Goal: Task Accomplishment & Management: Complete application form

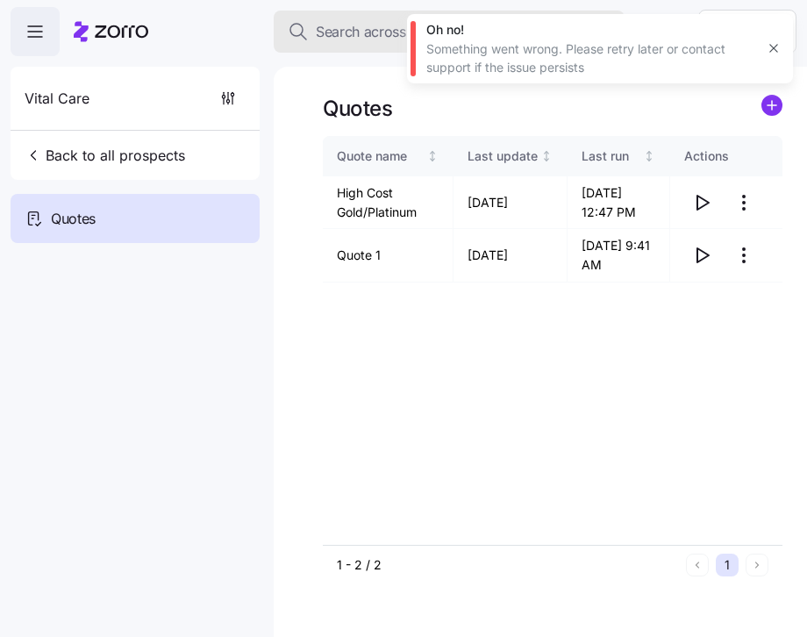
click at [378, 33] on span "Search across Zorro..." at bounding box center [387, 32] width 142 height 22
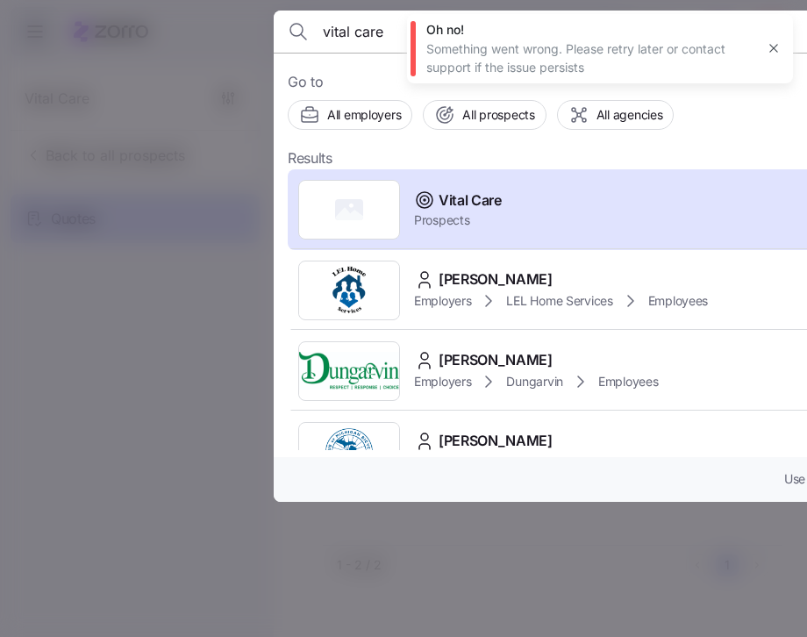
drag, startPoint x: 383, startPoint y: 34, endPoint x: 258, endPoint y: 23, distance: 125.2
click at [258, 627] on div "vital care Go to All employers All prospects All agencies Results Vital Care Pr…" at bounding box center [403, 627] width 807 height 0
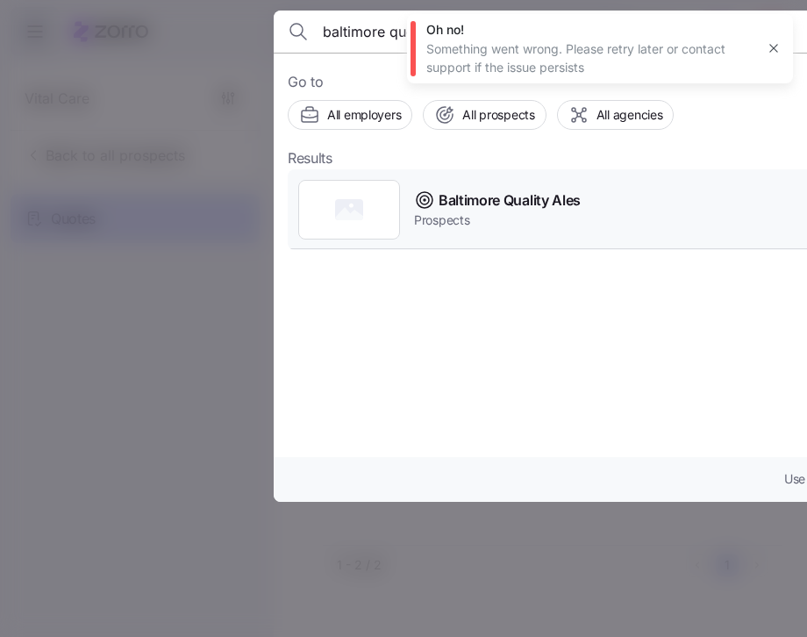
type input "baltimore quo"
click at [505, 210] on span "Baltimore Quality Ales" at bounding box center [510, 201] width 142 height 22
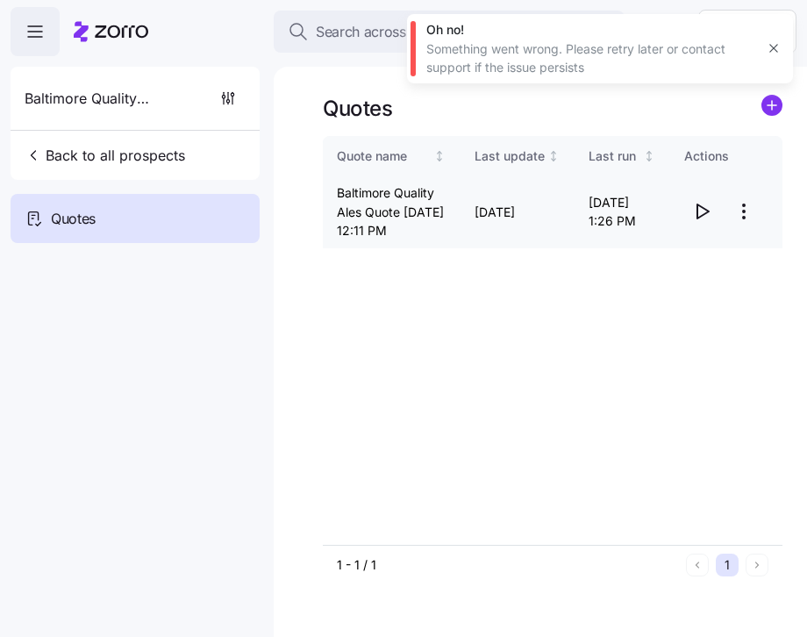
click at [703, 222] on icon "button" at bounding box center [702, 211] width 21 height 21
click at [362, 32] on span "Search across Zorro..." at bounding box center [387, 32] width 142 height 22
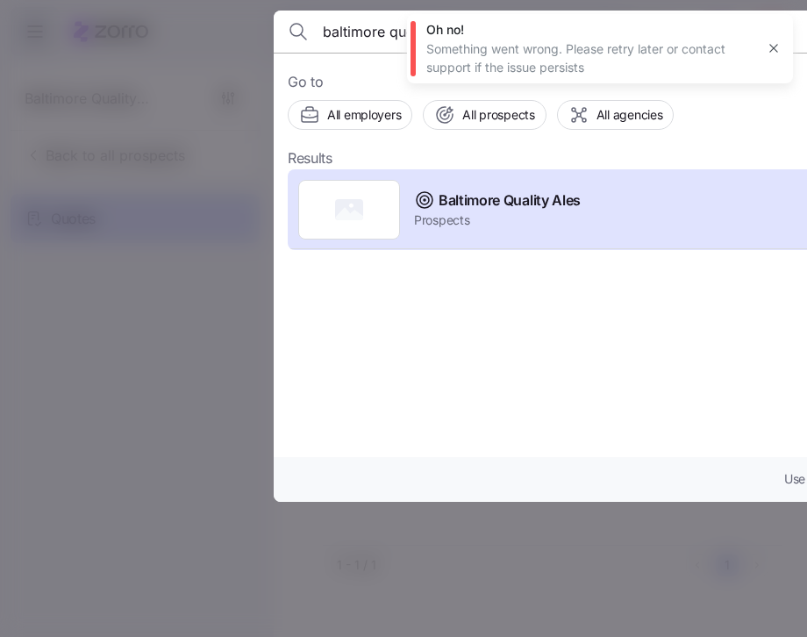
click at [366, 38] on input "baltimore quor" at bounding box center [547, 32] width 449 height 42
type input "ramar"
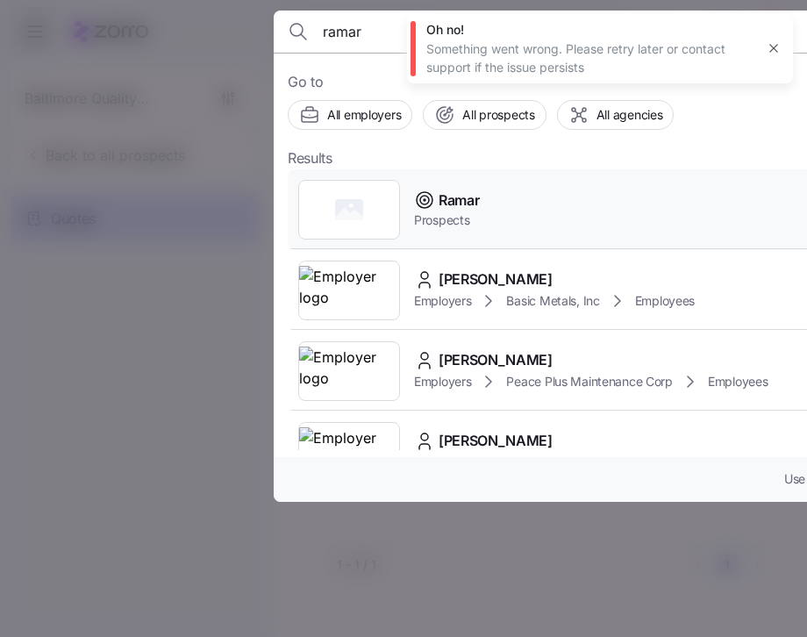
click at [557, 209] on div "Ramar Prospects" at bounding box center [634, 209] width 692 height 81
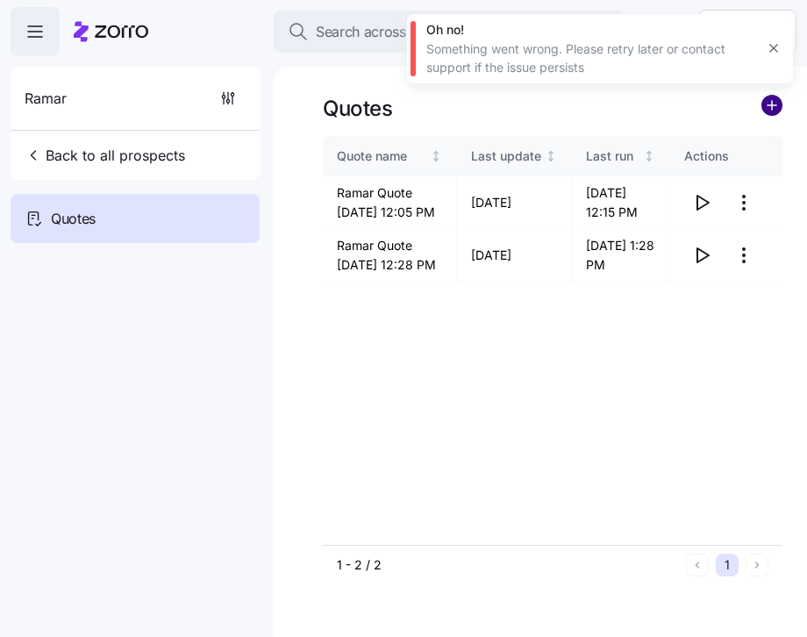
click at [779, 108] on circle "add icon" at bounding box center [772, 105] width 19 height 19
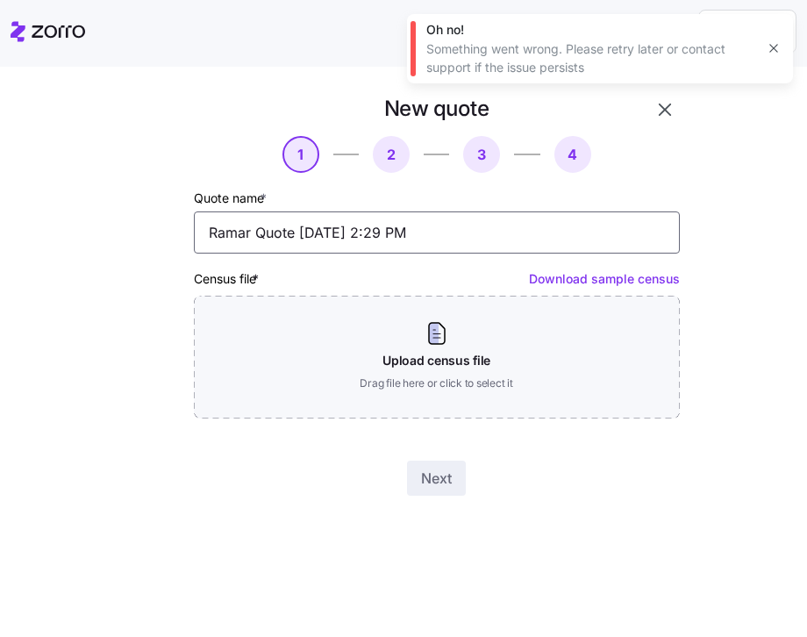
click at [298, 240] on input "Ramar Quote 08/21/2025 2:29 PM" at bounding box center [437, 233] width 486 height 42
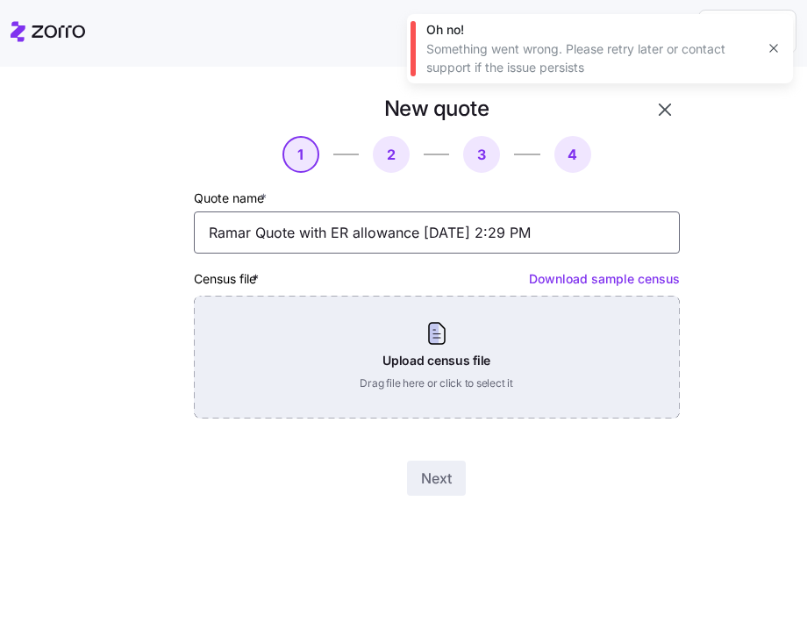
type input "Ramar Quote with ER allowance 08/21/2025 2:29 PM"
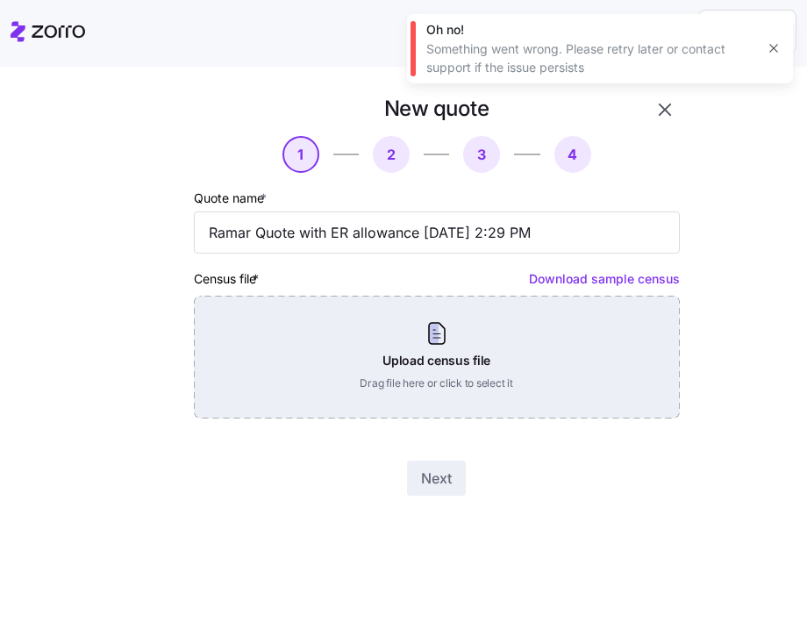
click at [356, 386] on div "Upload census file Drag file here or click to select it" at bounding box center [437, 357] width 486 height 123
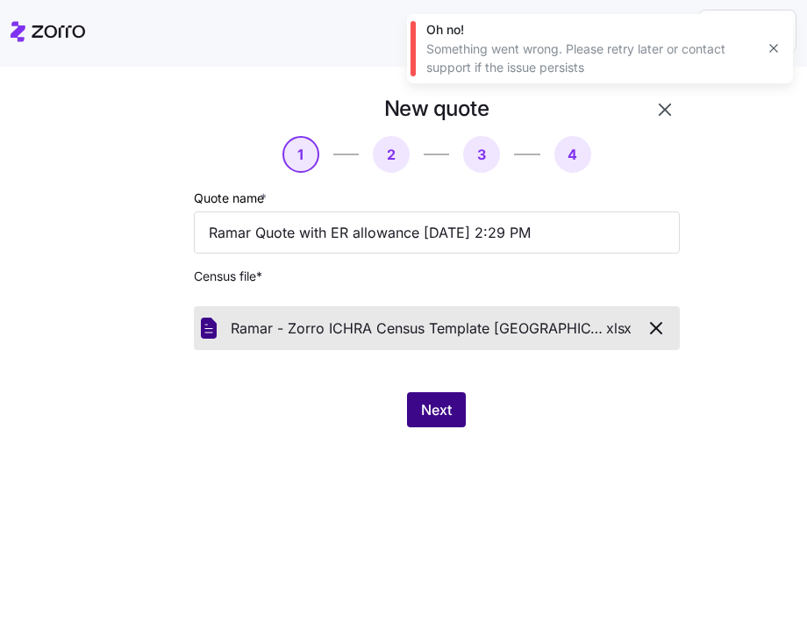
click at [444, 415] on span "Next" at bounding box center [436, 409] width 31 height 21
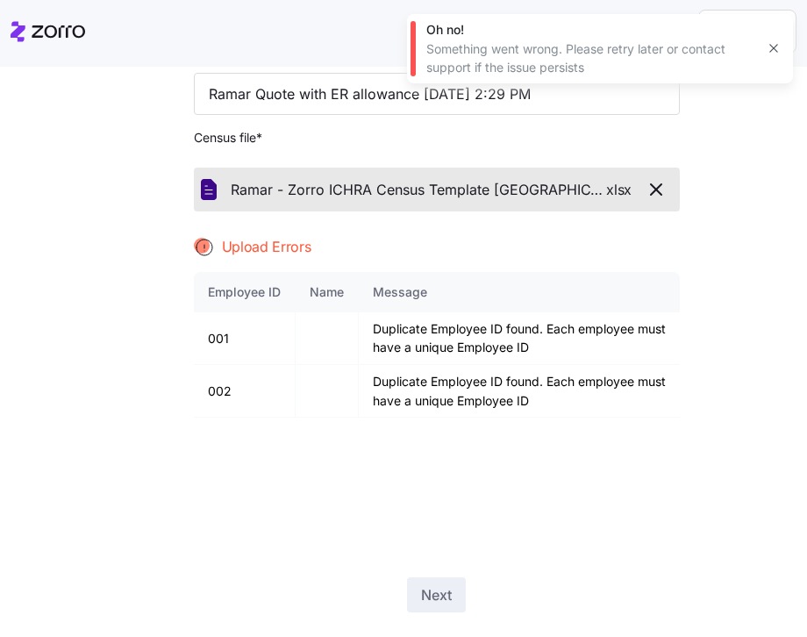
scroll to position [177, 0]
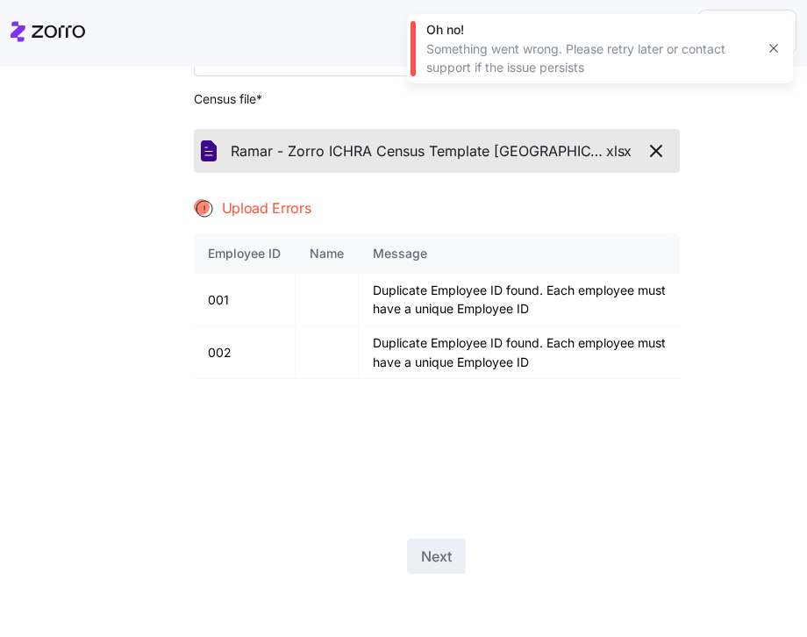
click at [123, 217] on div at bounding box center [137, 245] width 100 height 671
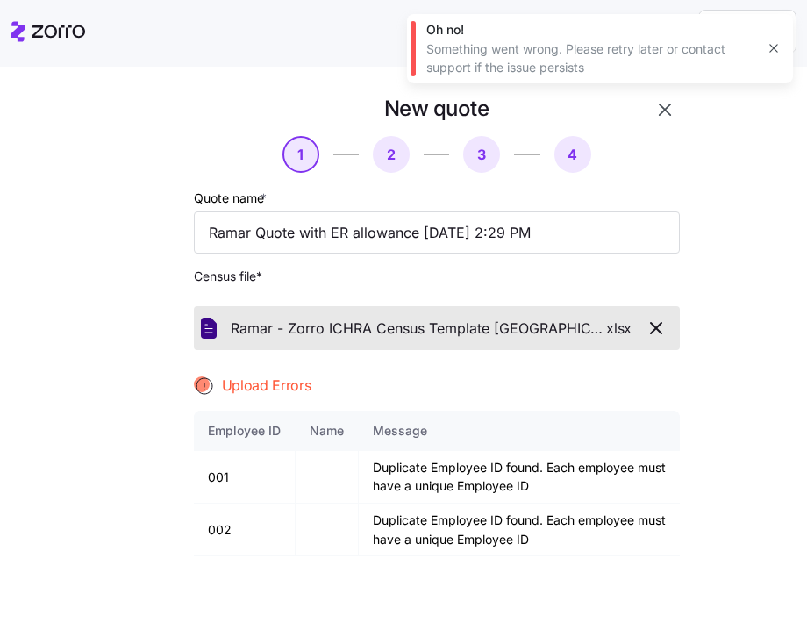
click at [656, 329] on icon "button" at bounding box center [656, 328] width 21 height 21
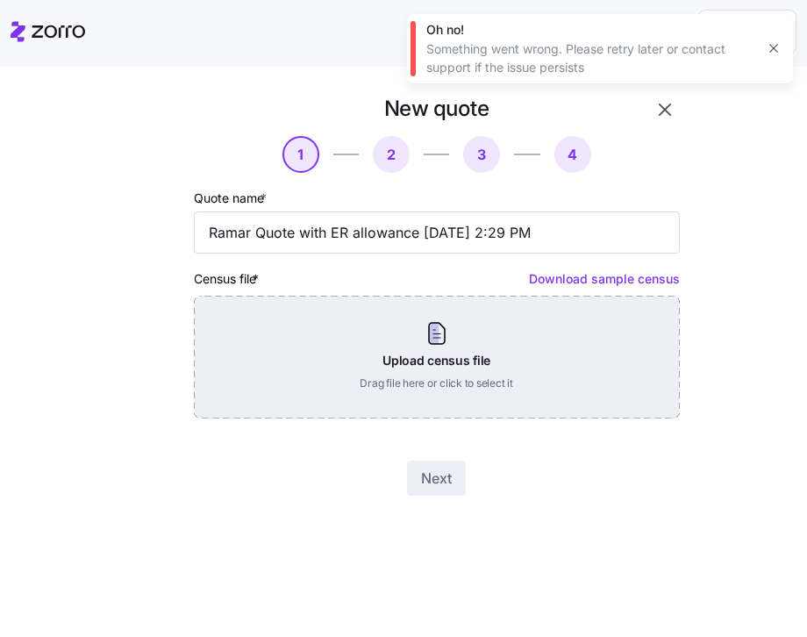
click at [501, 364] on div "Upload census file Drag file here or click to select it" at bounding box center [437, 357] width 486 height 123
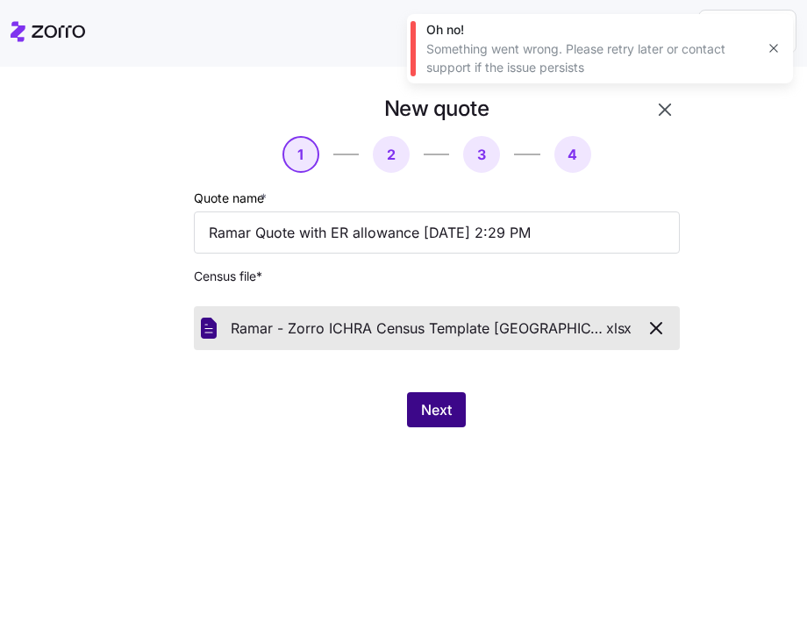
click at [457, 425] on button "Next" at bounding box center [436, 409] width 59 height 35
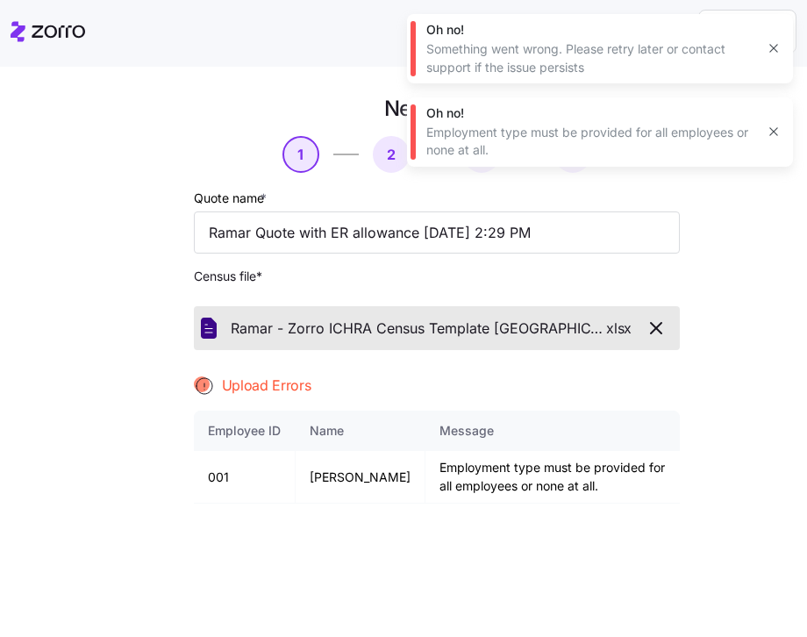
click at [133, 327] on div at bounding box center [137, 423] width 100 height 671
click at [651, 331] on icon "button" at bounding box center [656, 328] width 11 height 11
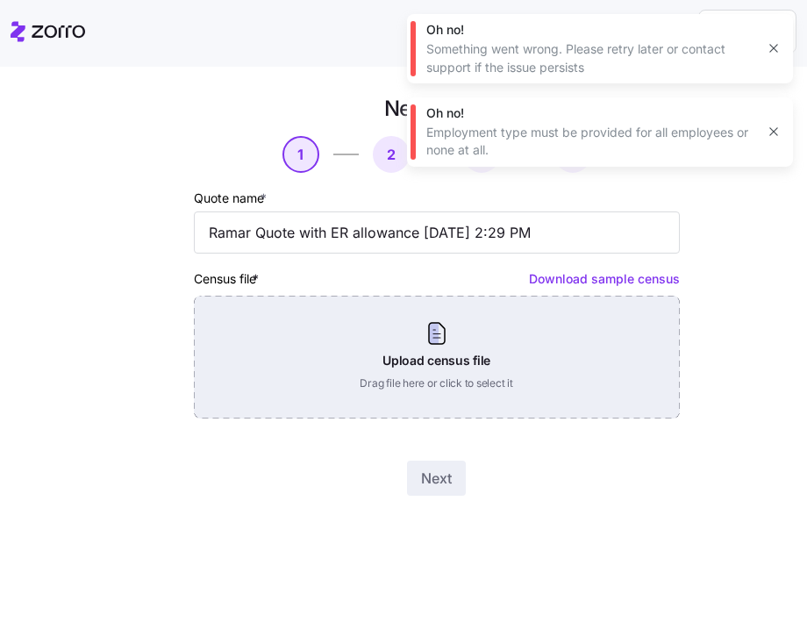
click at [461, 341] on div "Upload census file Drag file here or click to select it" at bounding box center [437, 357] width 486 height 123
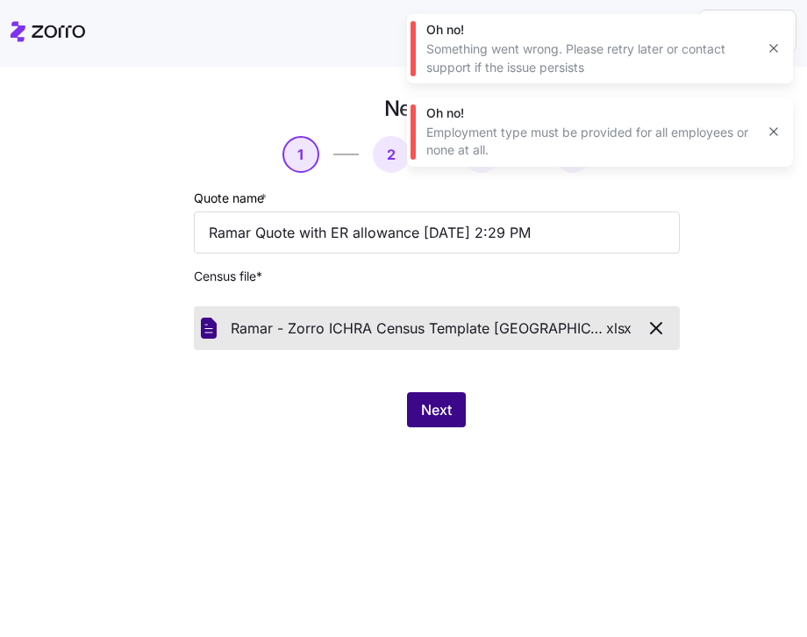
drag, startPoint x: 456, startPoint y: 415, endPoint x: 451, endPoint y: 402, distance: 14.2
click at [456, 415] on button "Next" at bounding box center [436, 409] width 59 height 35
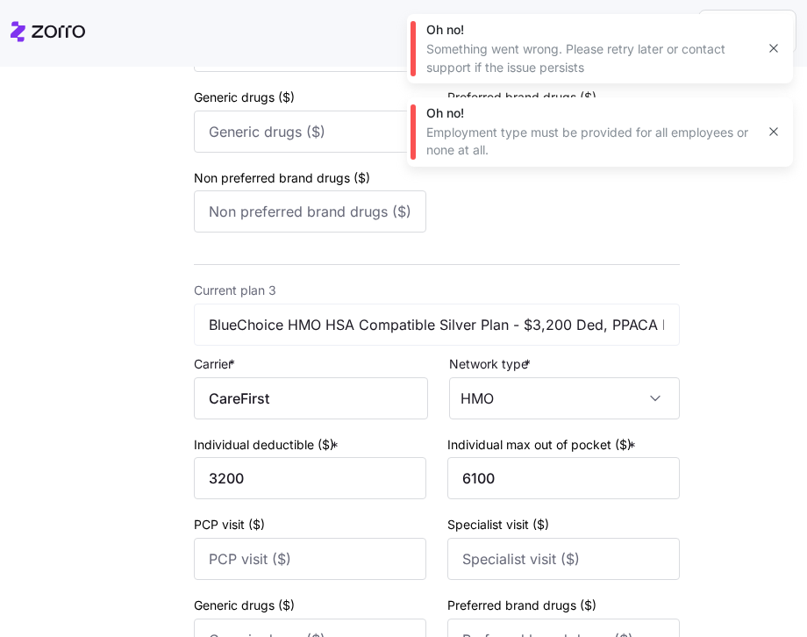
scroll to position [1237, 0]
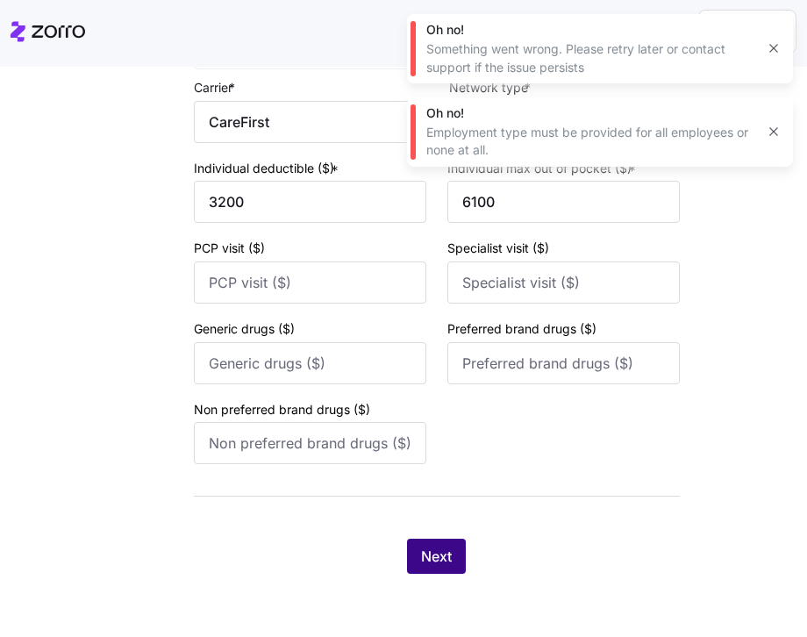
click at [438, 542] on button "Next" at bounding box center [436, 556] width 59 height 35
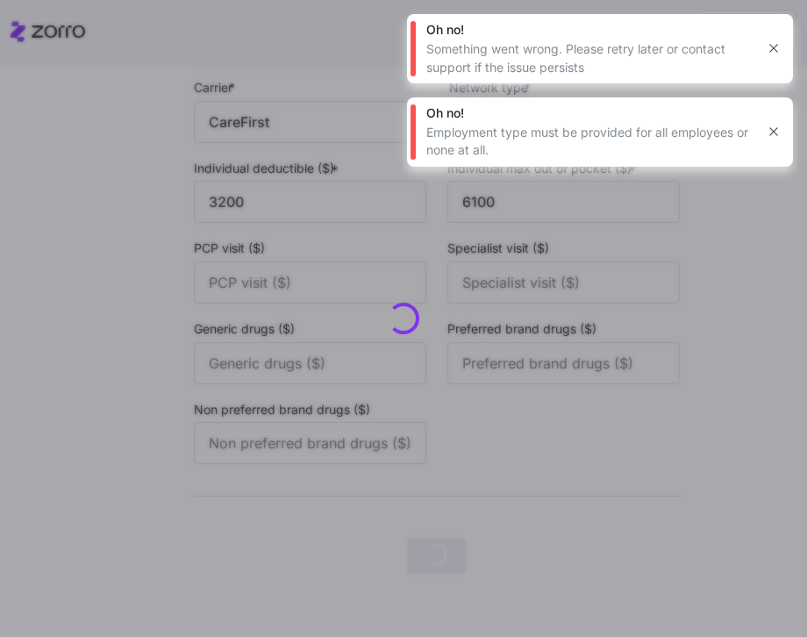
scroll to position [0, 0]
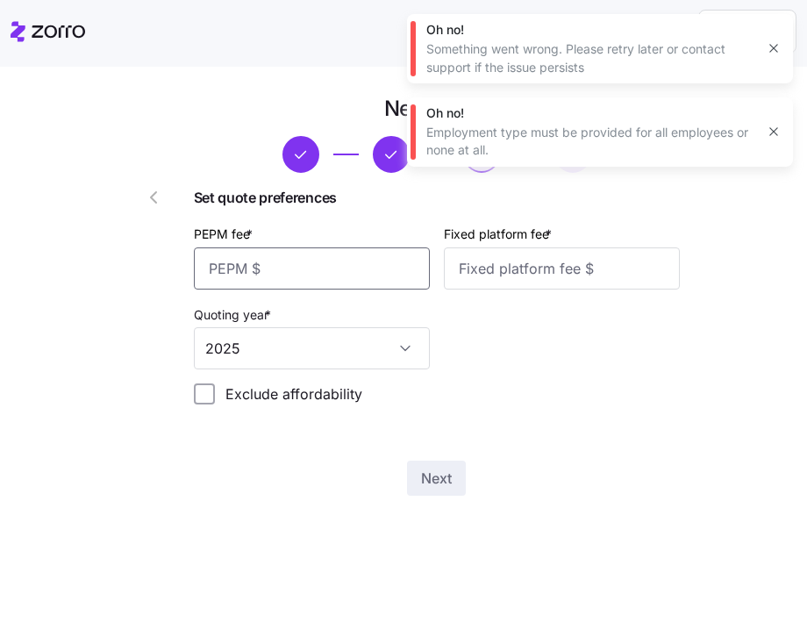
click at [382, 254] on input "PEPM fee *" at bounding box center [312, 269] width 236 height 42
type input "50"
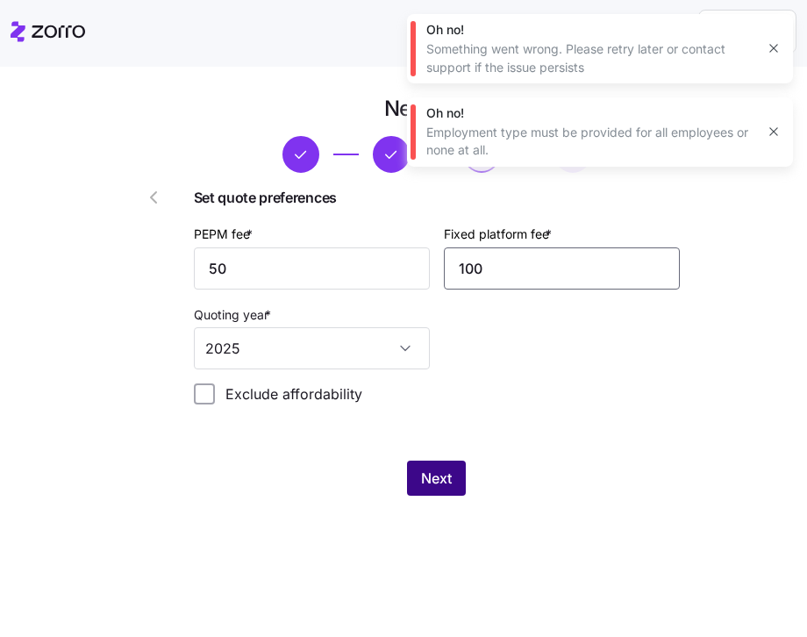
type input "100"
click at [442, 492] on button "Next" at bounding box center [436, 478] width 59 height 35
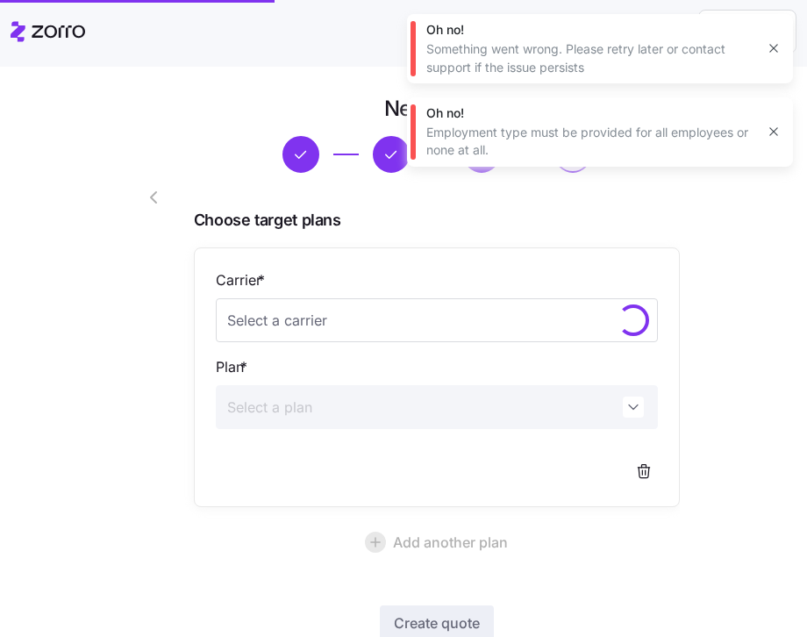
scroll to position [119, 0]
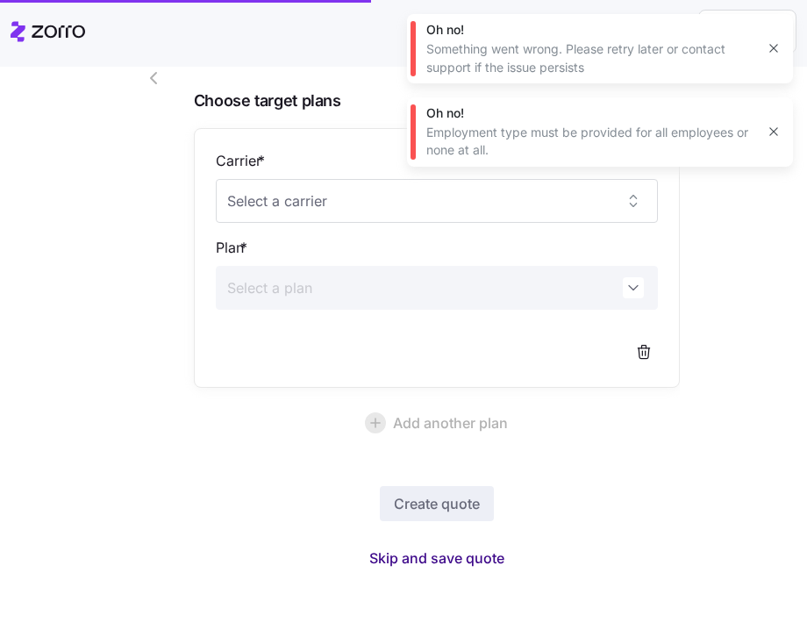
click at [477, 565] on span "Skip and save quote" at bounding box center [437, 558] width 135 height 21
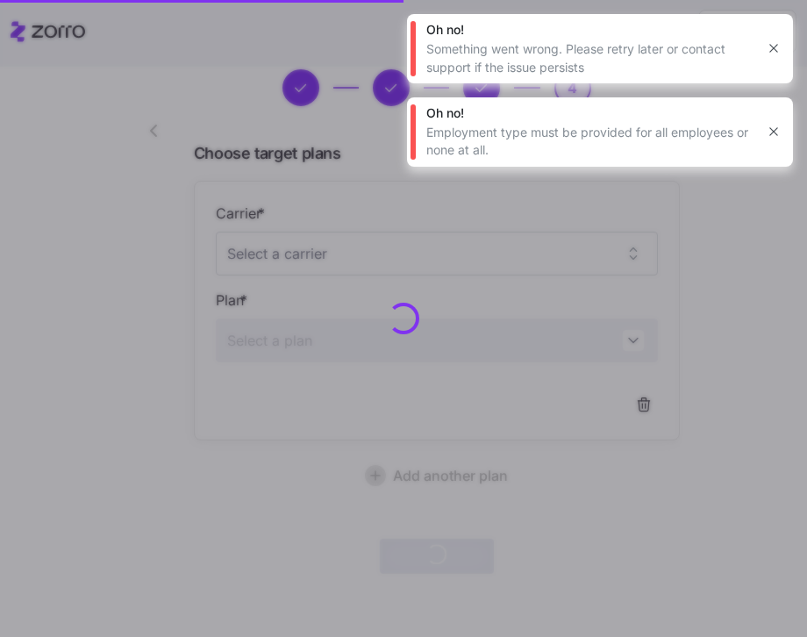
scroll to position [67, 0]
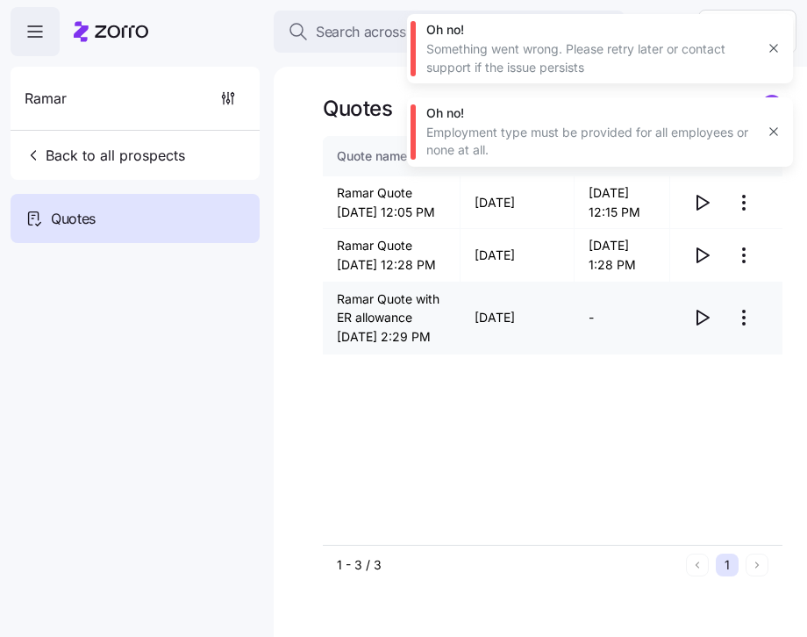
click at [700, 328] on icon "button" at bounding box center [702, 317] width 21 height 21
click at [345, 29] on span "Search across Zorro..." at bounding box center [387, 32] width 142 height 22
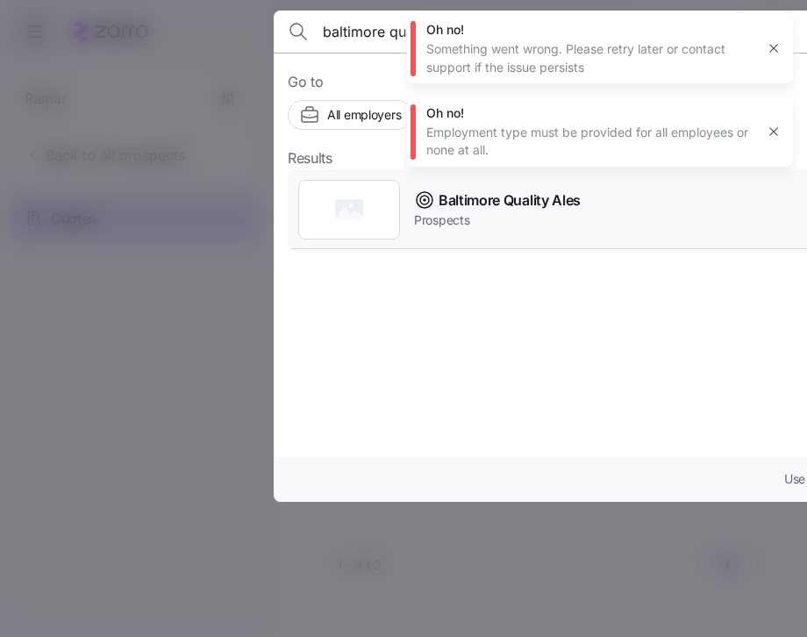
type input "baltimore quality"
click at [512, 212] on span "Prospects" at bounding box center [497, 221] width 167 height 18
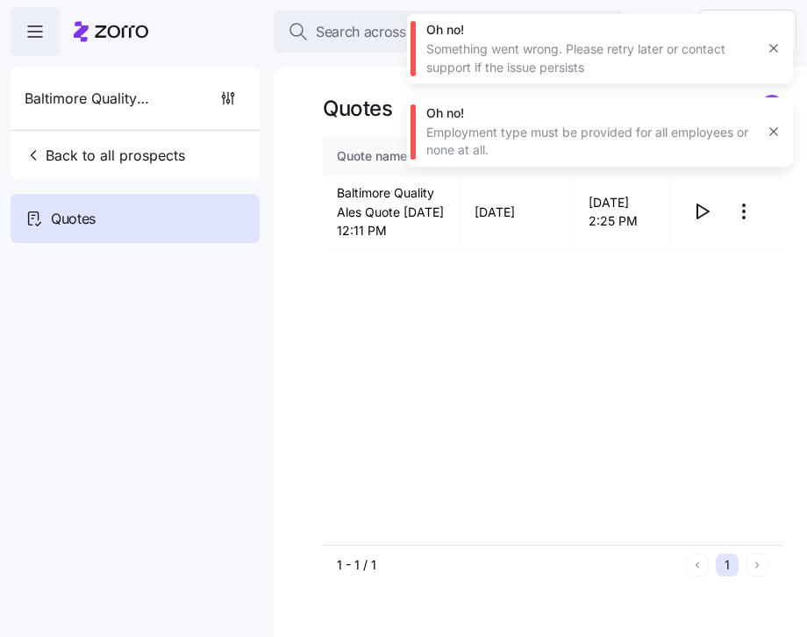
click at [779, 129] on icon "button" at bounding box center [774, 132] width 14 height 14
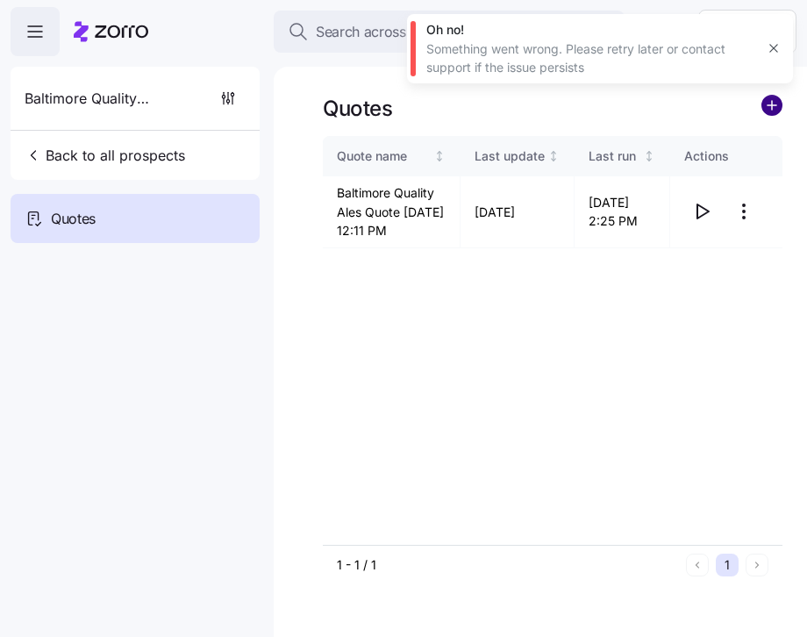
click at [775, 107] on circle "add icon" at bounding box center [772, 105] width 19 height 19
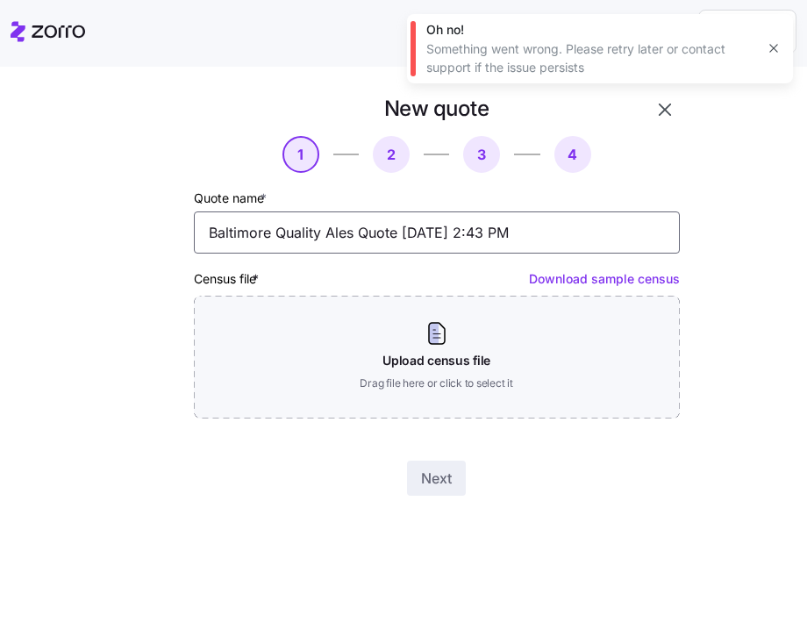
click at [401, 234] on input "Baltimore Quality Ales Quote 08/21/2025 2:43 PM" at bounding box center [437, 233] width 486 height 42
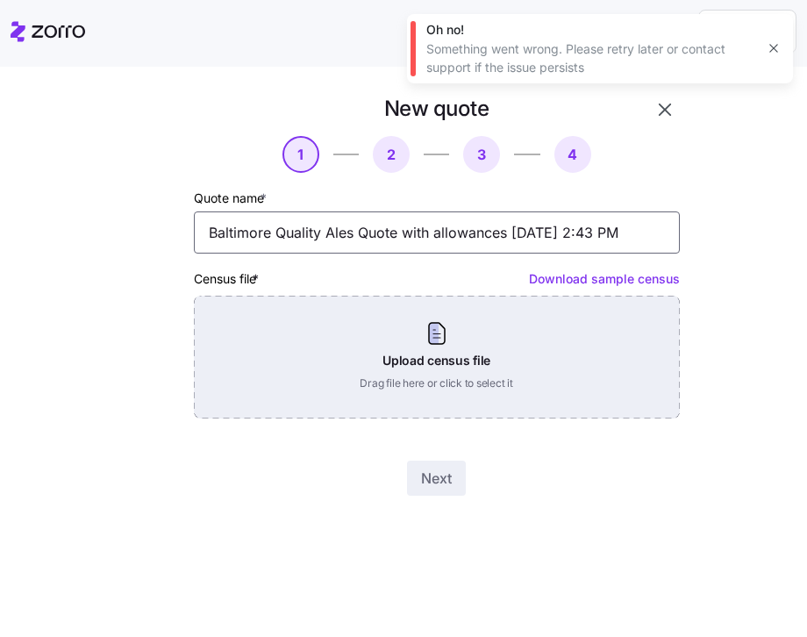
type input "Baltimore Quality Ales Quote with allowances 08/21/2025 2:43 PM"
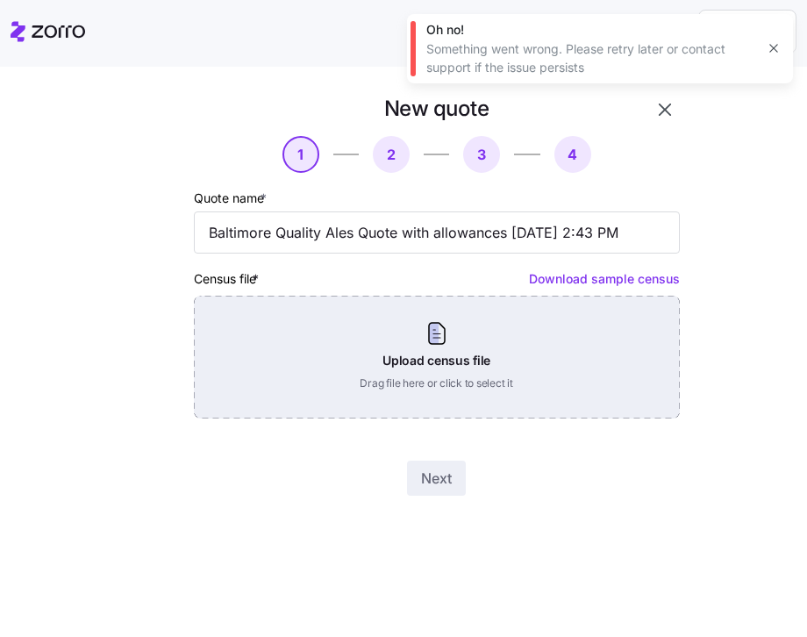
click at [470, 376] on div "Upload census file Drag file here or click to select it" at bounding box center [437, 357] width 486 height 123
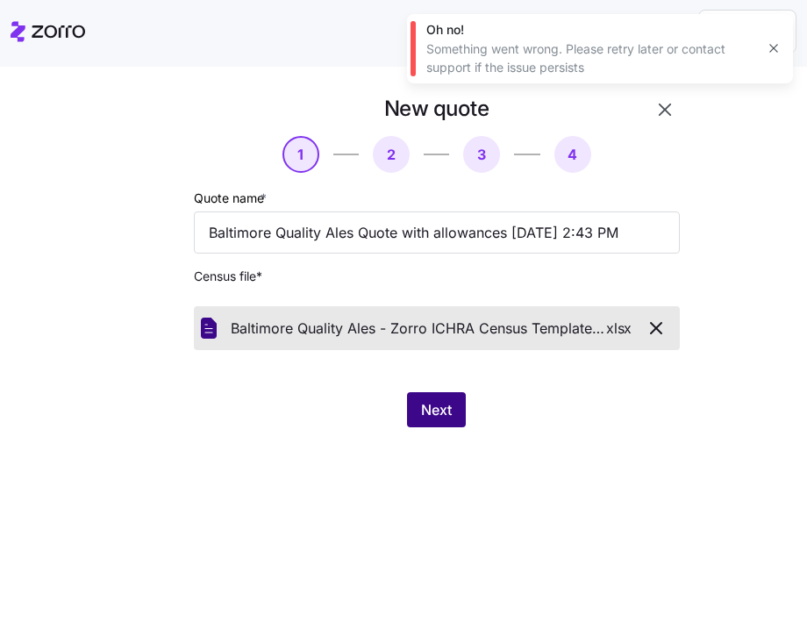
click at [445, 425] on button "Next" at bounding box center [436, 409] width 59 height 35
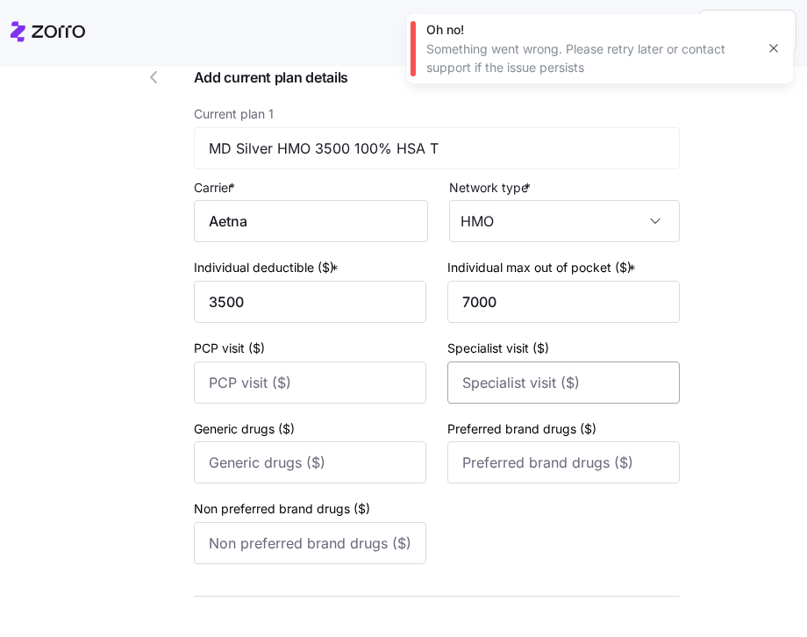
scroll to position [220, 0]
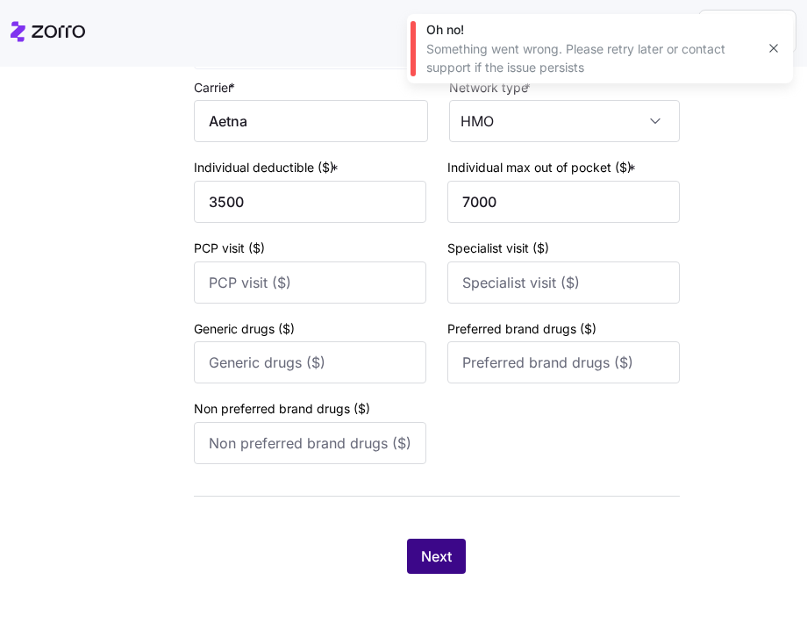
click at [447, 550] on button "Next" at bounding box center [436, 556] width 59 height 35
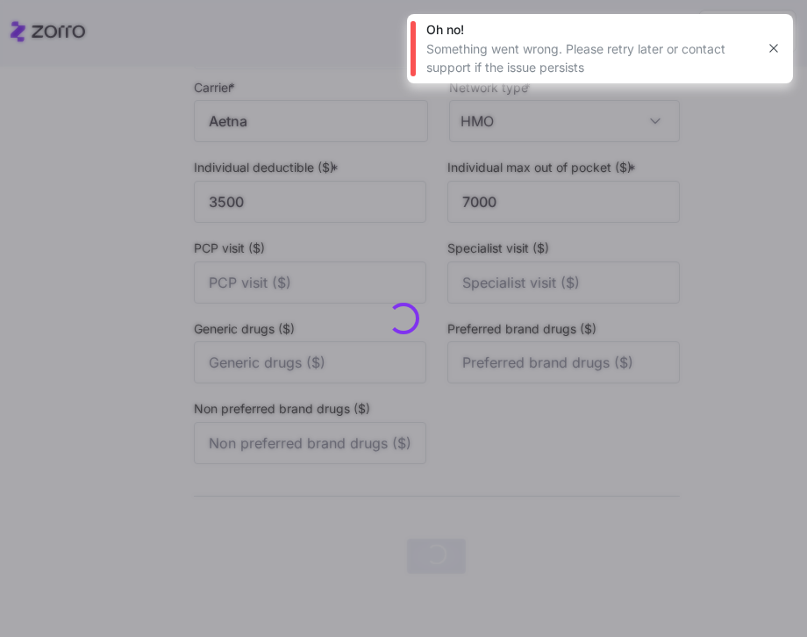
scroll to position [0, 0]
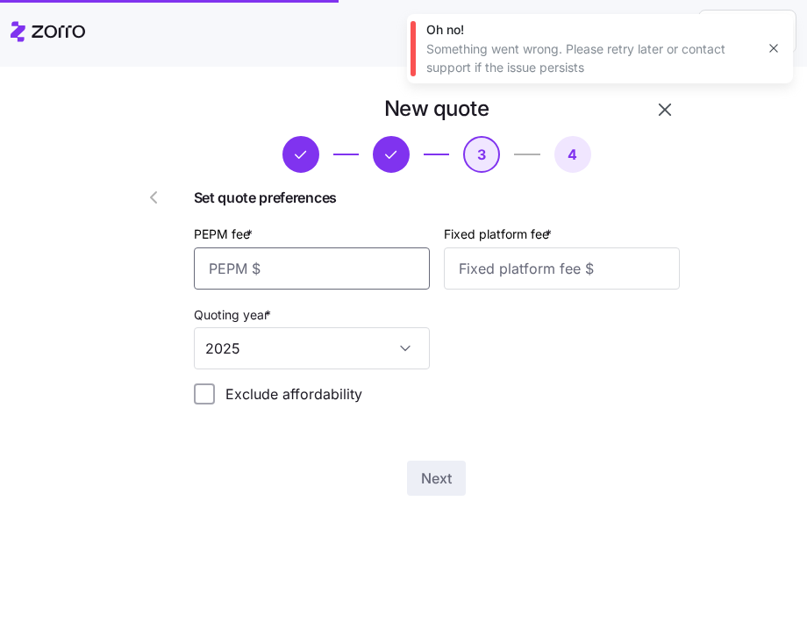
click at [313, 283] on input "PEPM fee *" at bounding box center [312, 269] width 236 height 42
type input "50"
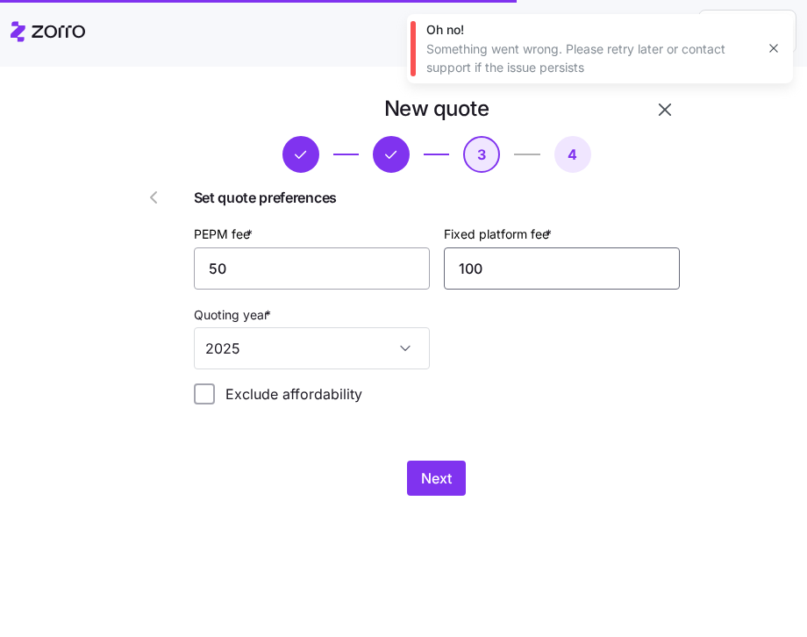
type input "100"
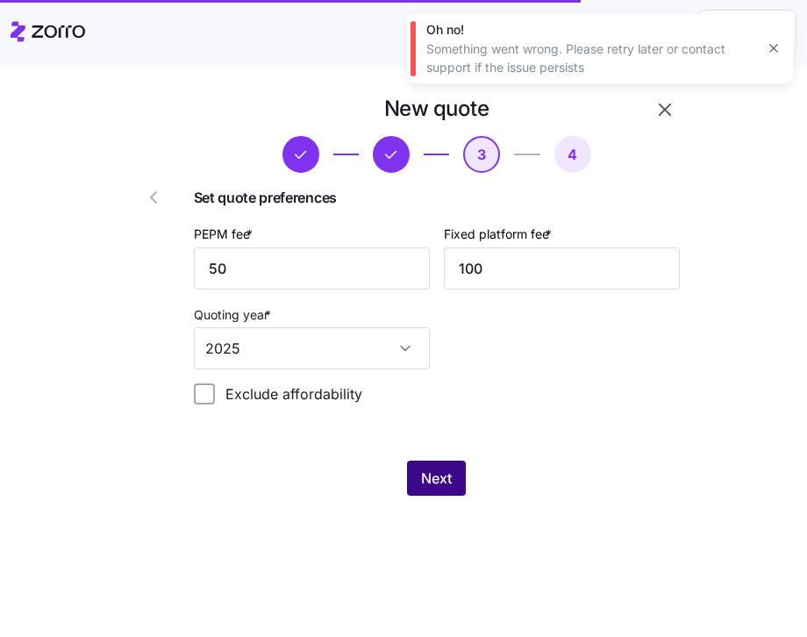
click at [441, 482] on span "Next" at bounding box center [436, 478] width 31 height 21
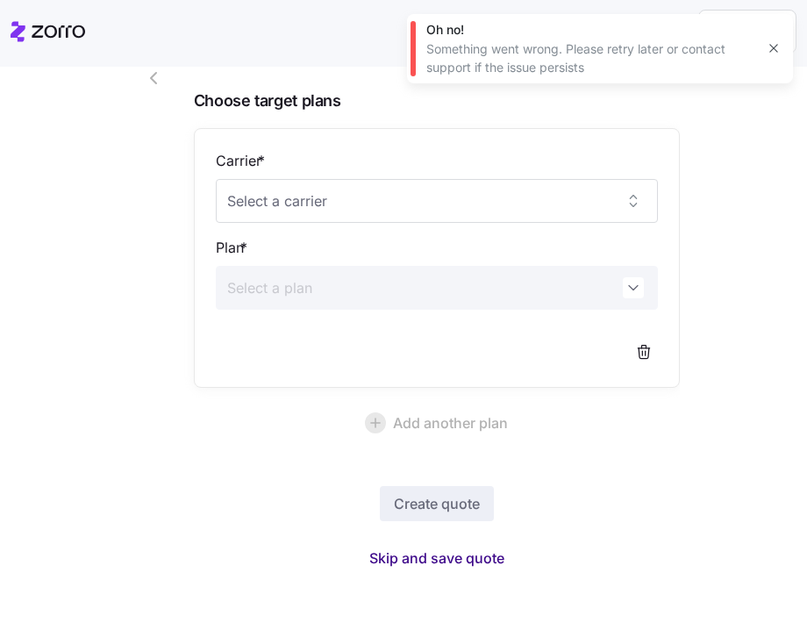
click at [459, 554] on span "Skip and save quote" at bounding box center [437, 558] width 135 height 21
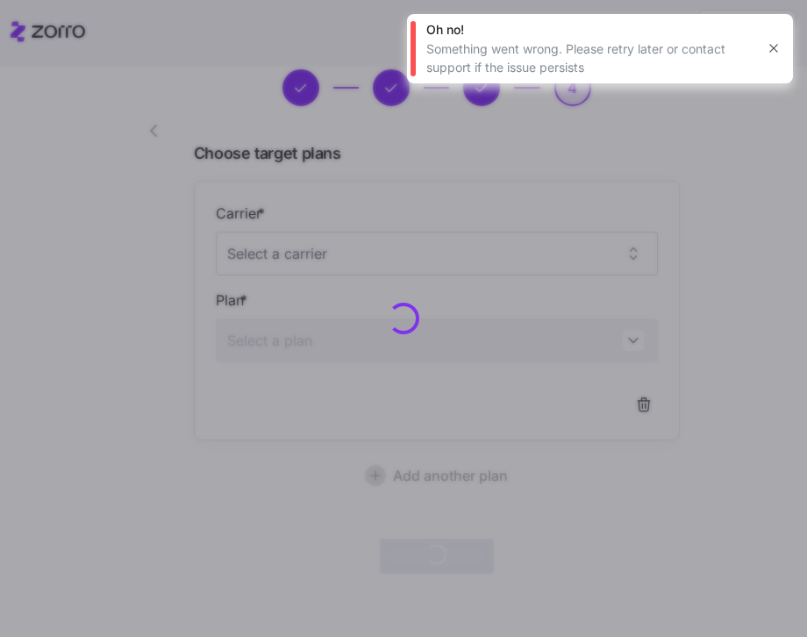
scroll to position [67, 0]
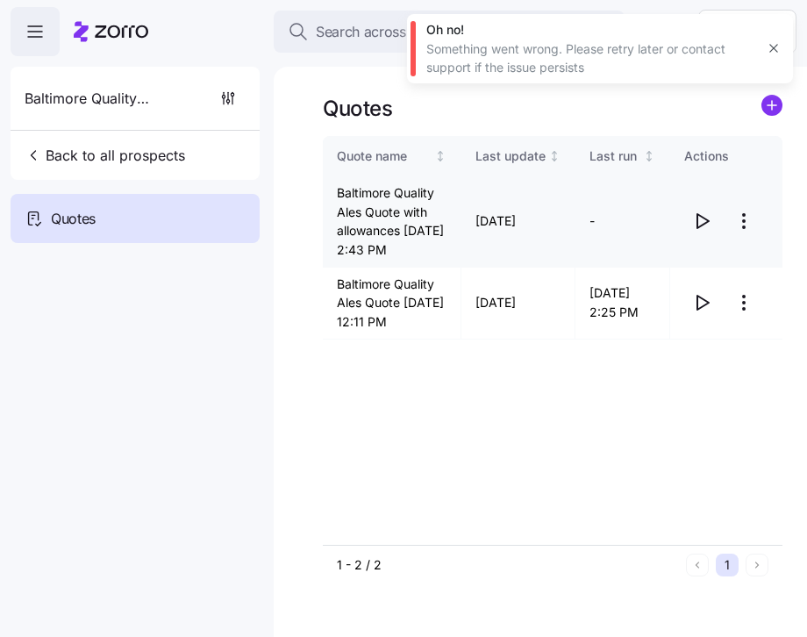
click at [701, 232] on icon "button" at bounding box center [702, 221] width 21 height 21
click at [740, 231] on html "Search across Zorro... Help Baltimore Quality Ales Back to all prospects Quotes…" at bounding box center [403, 313] width 807 height 627
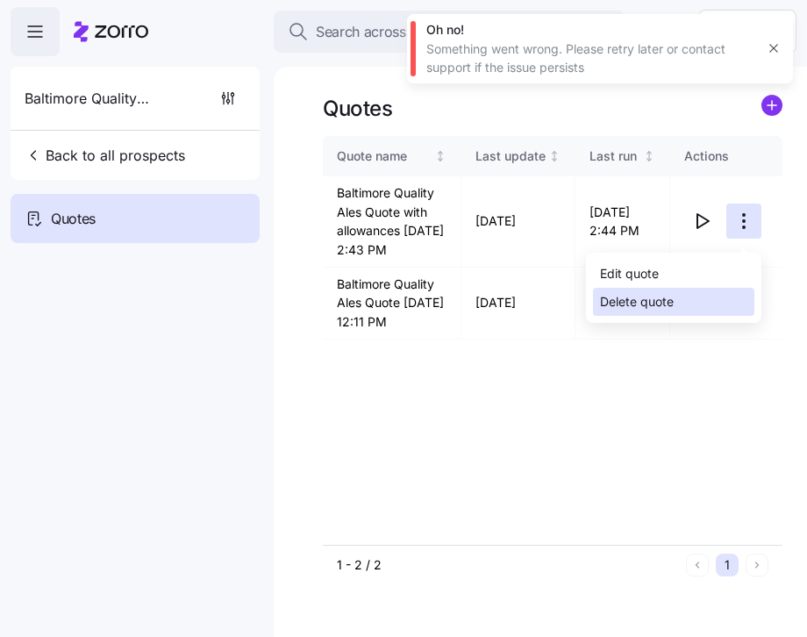
click at [693, 294] on div "Delete quote" at bounding box center [673, 302] width 161 height 28
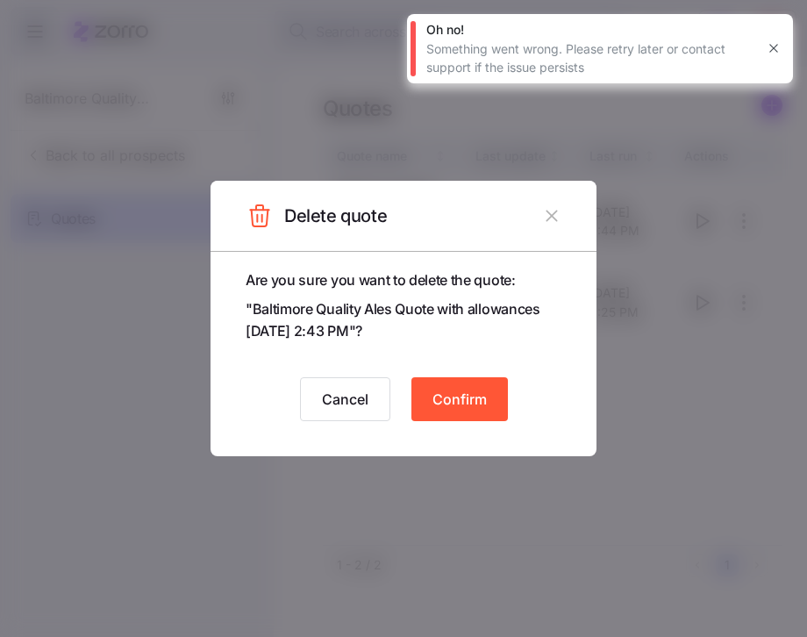
click at [488, 380] on button "Confirm" at bounding box center [460, 399] width 97 height 44
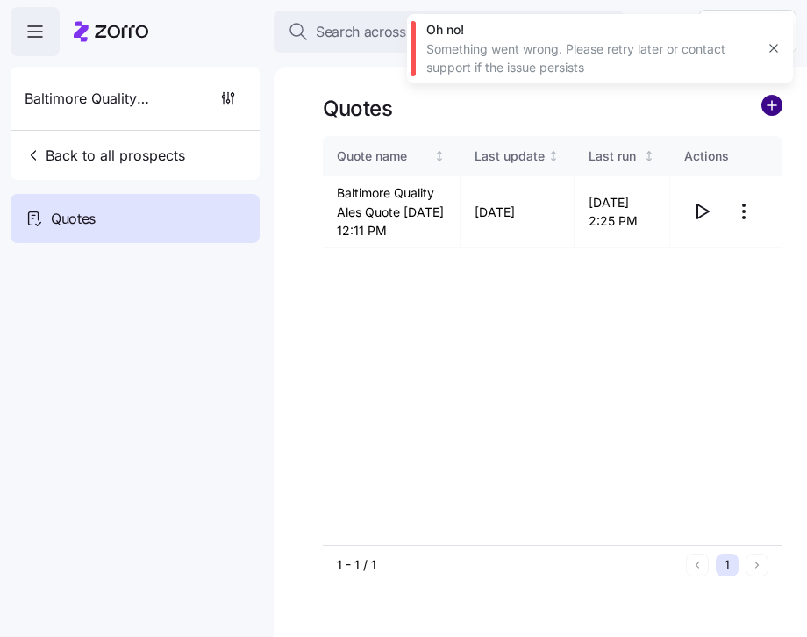
click at [772, 104] on circle "add icon" at bounding box center [772, 105] width 19 height 19
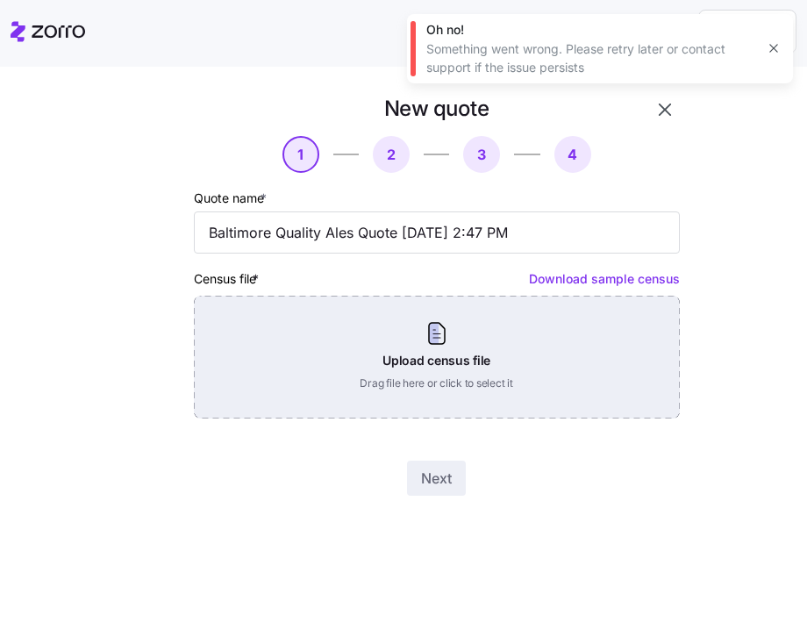
click at [434, 351] on div "Upload census file Drag file here or click to select it" at bounding box center [437, 357] width 486 height 123
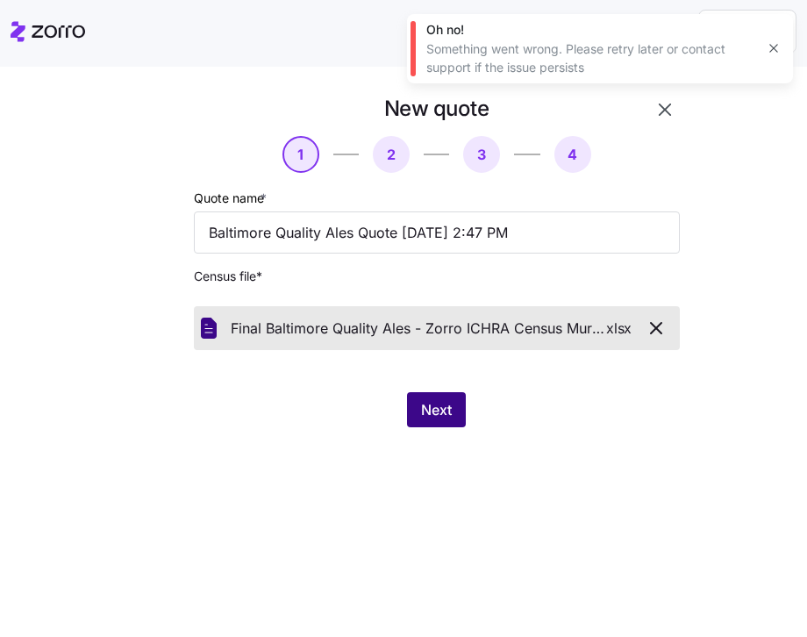
click at [453, 415] on button "Next" at bounding box center [436, 409] width 59 height 35
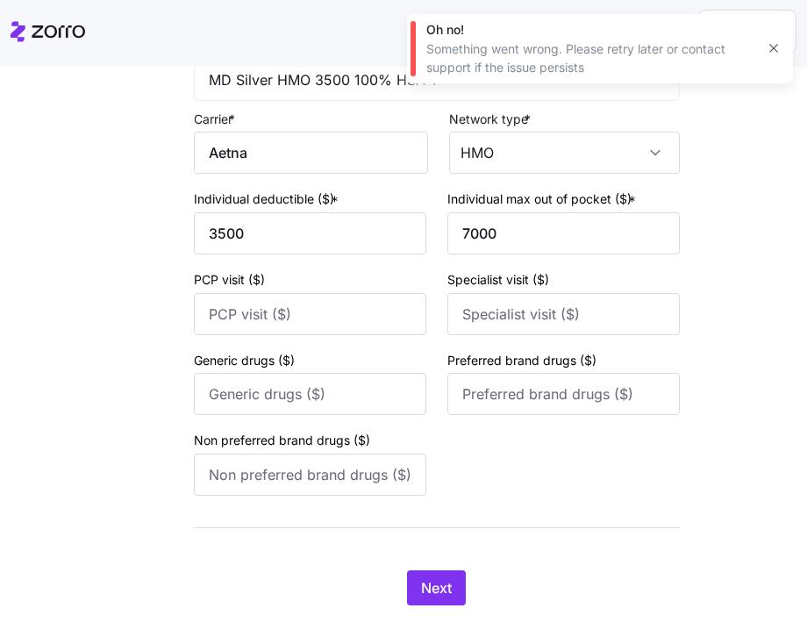
scroll to position [220, 0]
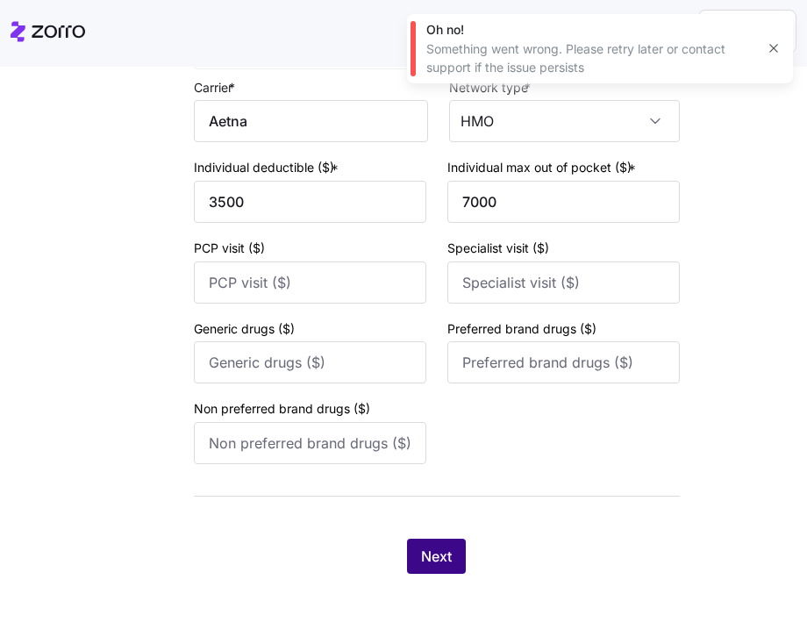
click at [441, 550] on span "Next" at bounding box center [436, 556] width 31 height 21
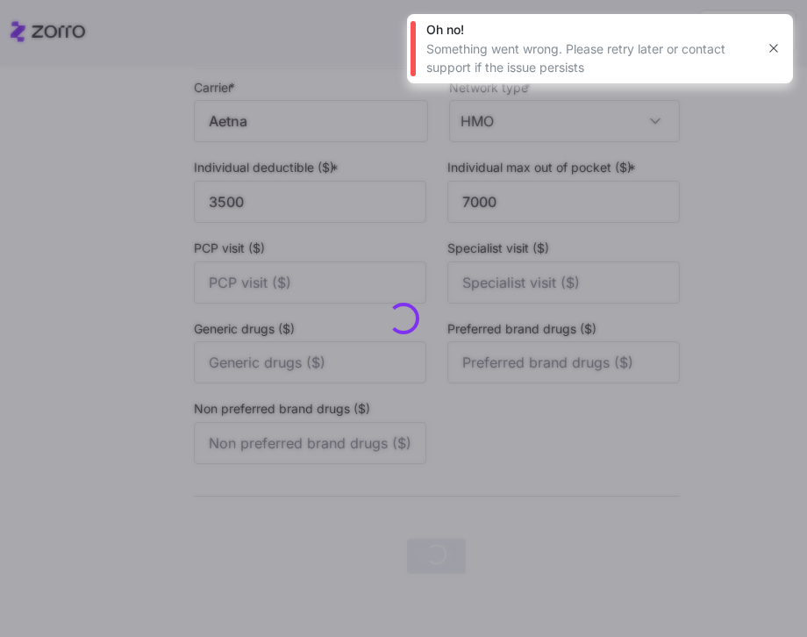
scroll to position [0, 0]
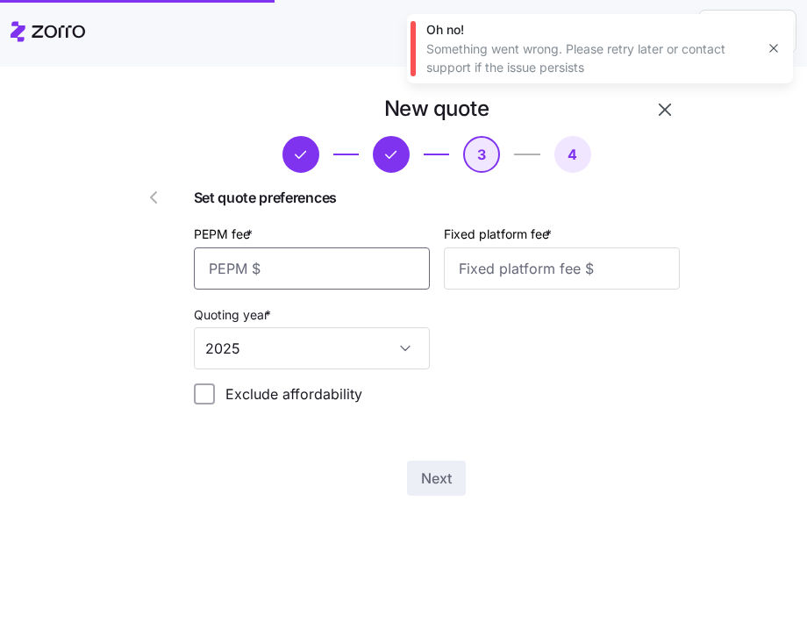
click at [344, 273] on input "PEPM fee *" at bounding box center [312, 269] width 236 height 42
type input "50"
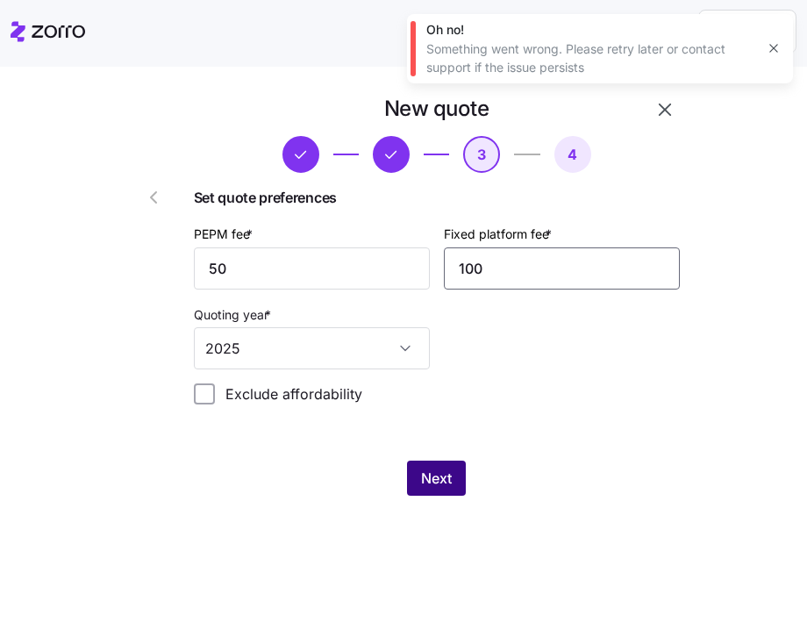
type input "100"
click at [458, 471] on button "Next" at bounding box center [436, 478] width 59 height 35
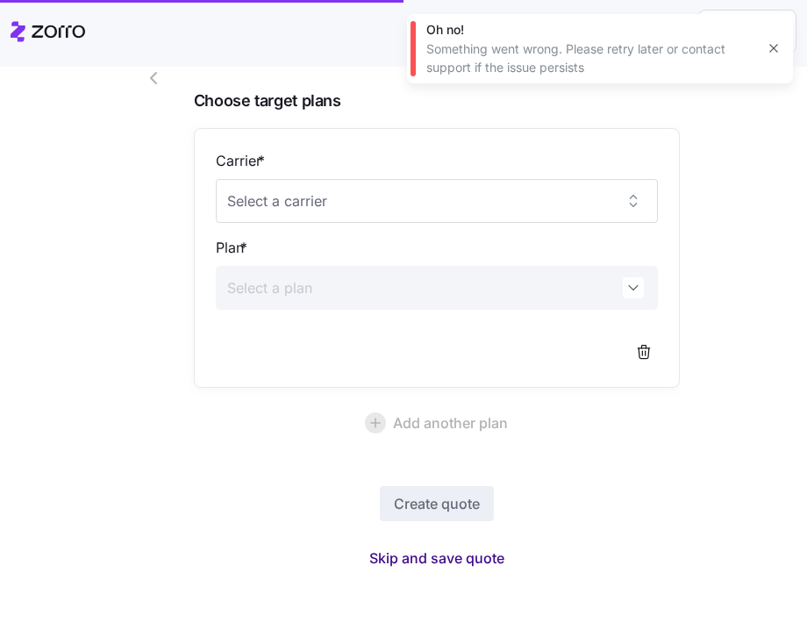
click at [447, 554] on span "Skip and save quote" at bounding box center [437, 558] width 135 height 21
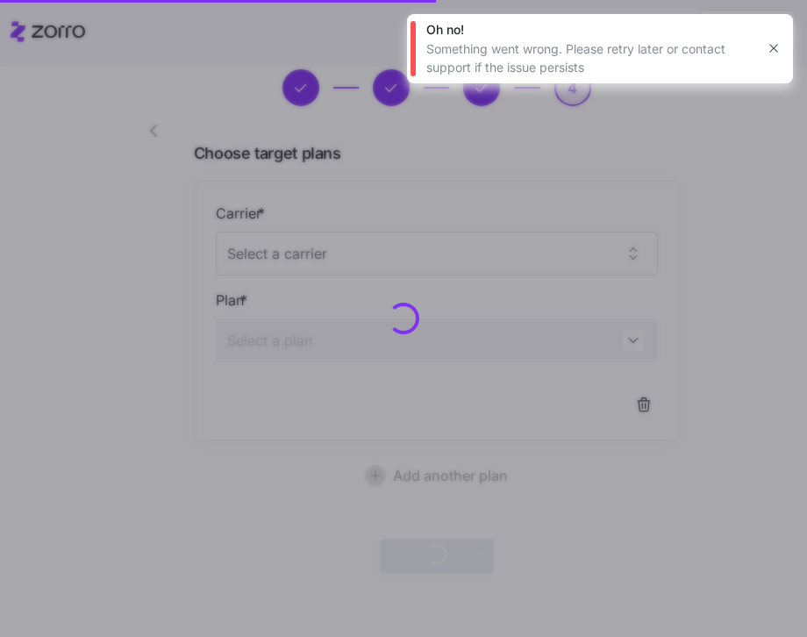
scroll to position [67, 0]
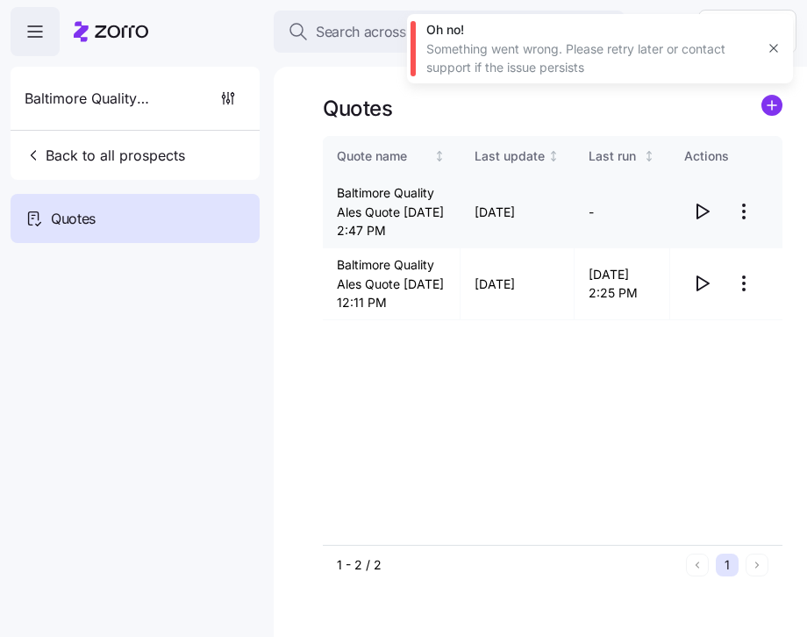
click at [698, 219] on icon "button" at bounding box center [703, 212] width 11 height 14
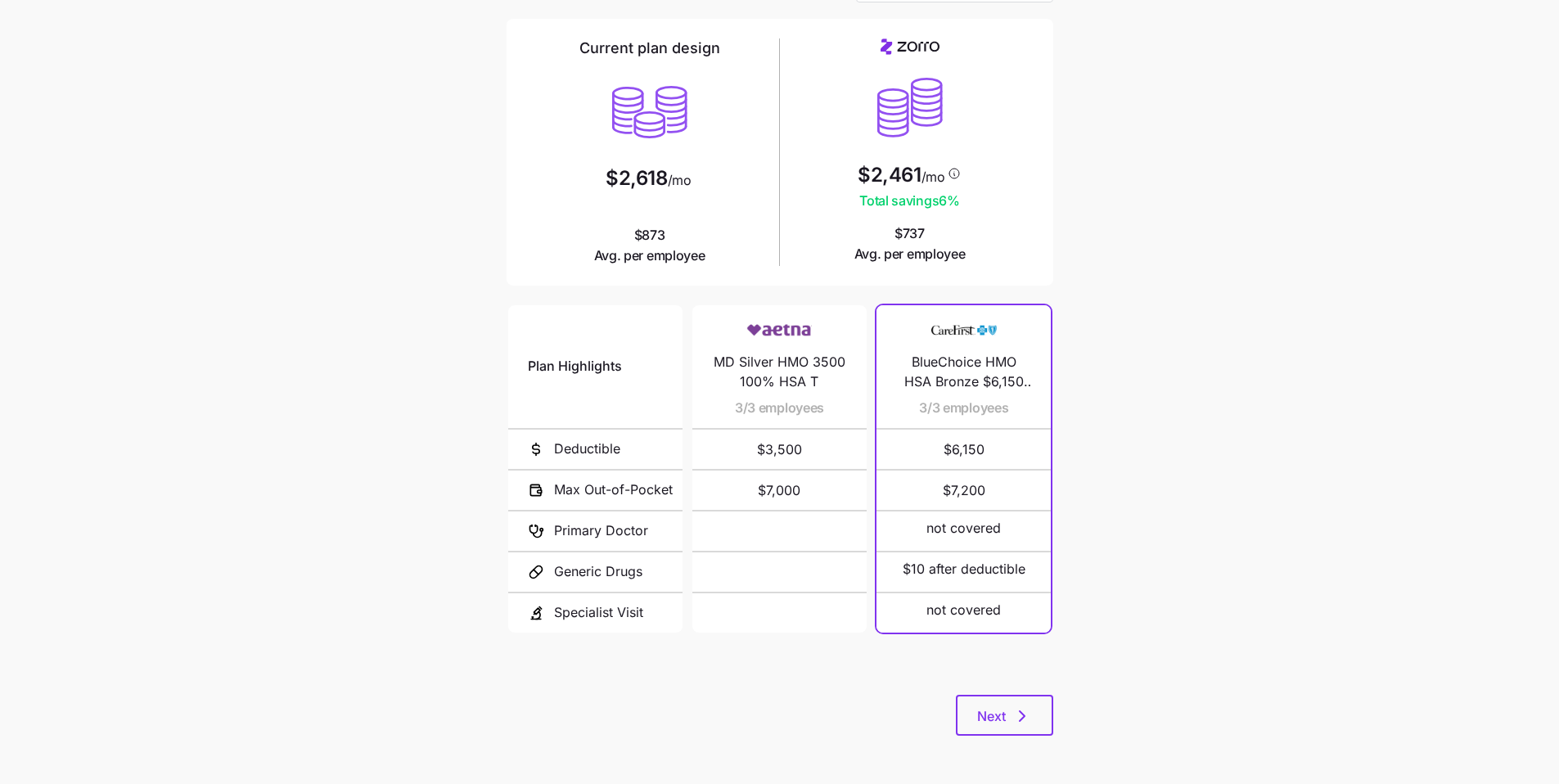
scroll to position [110, 0]
click at [752, 593] on button "Next" at bounding box center [1004, 714] width 97 height 41
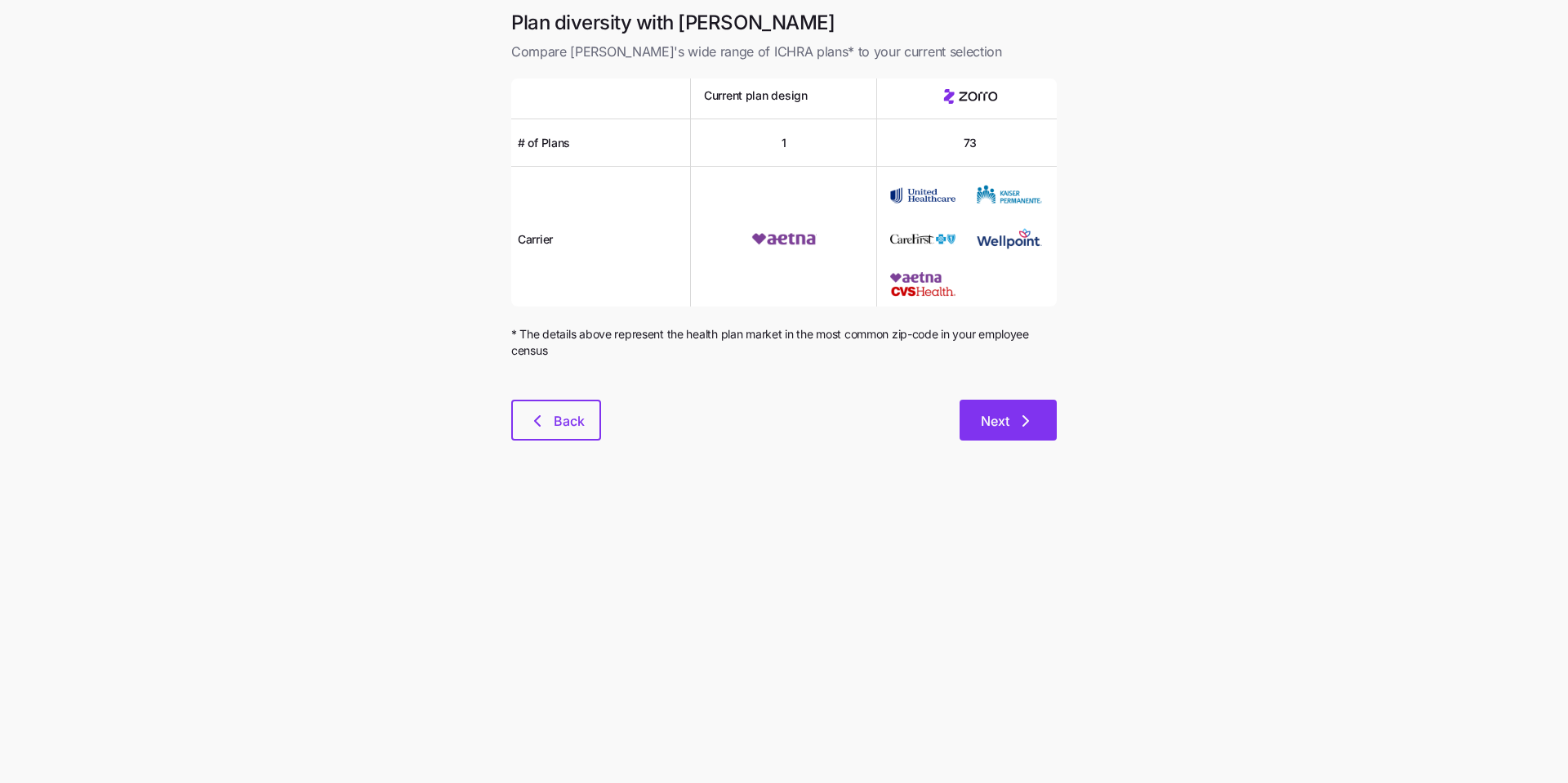
click at [751, 432] on button "Next" at bounding box center [1008, 420] width 97 height 41
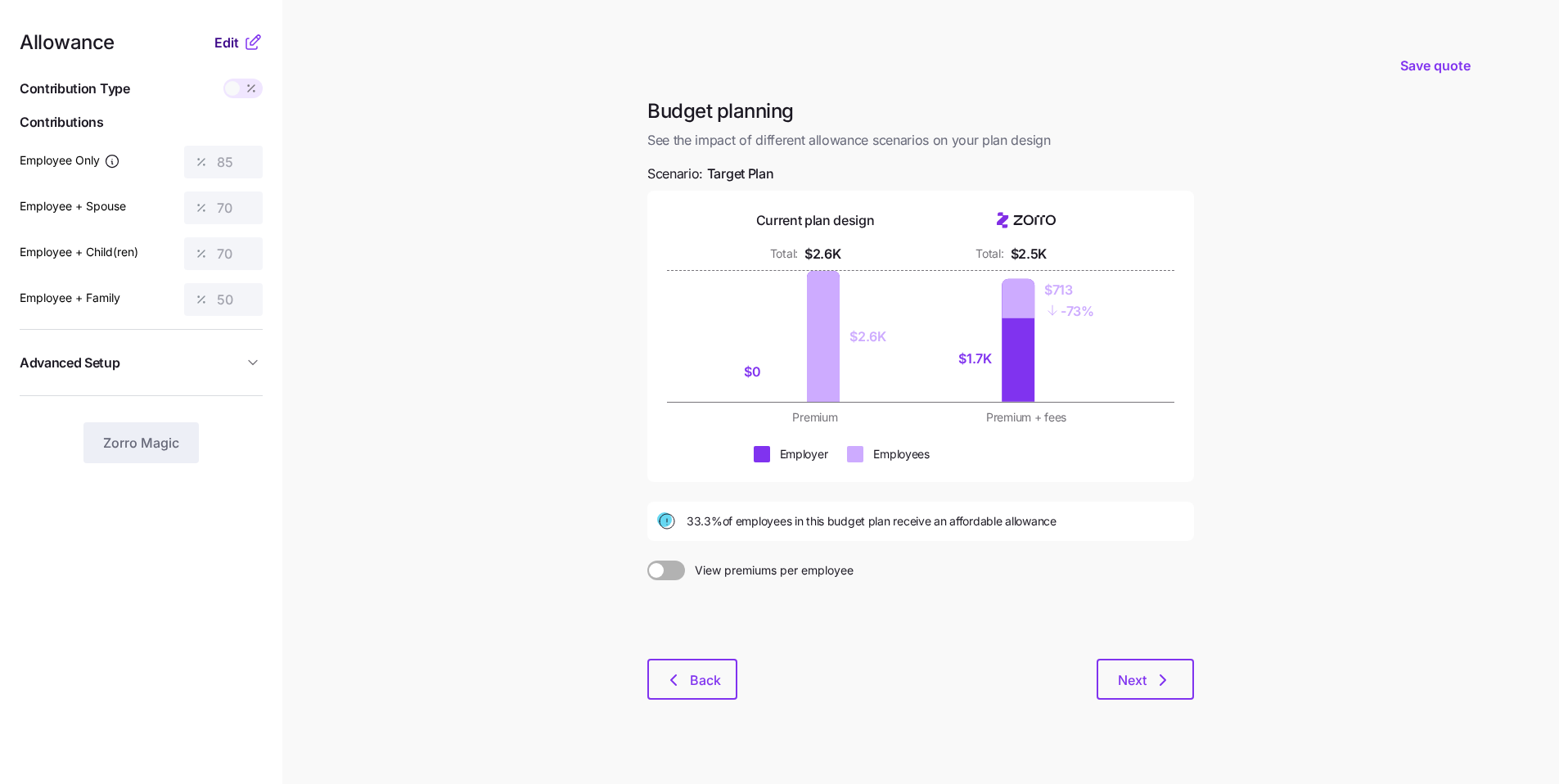
click at [225, 44] on span "Edit" at bounding box center [227, 42] width 24 height 20
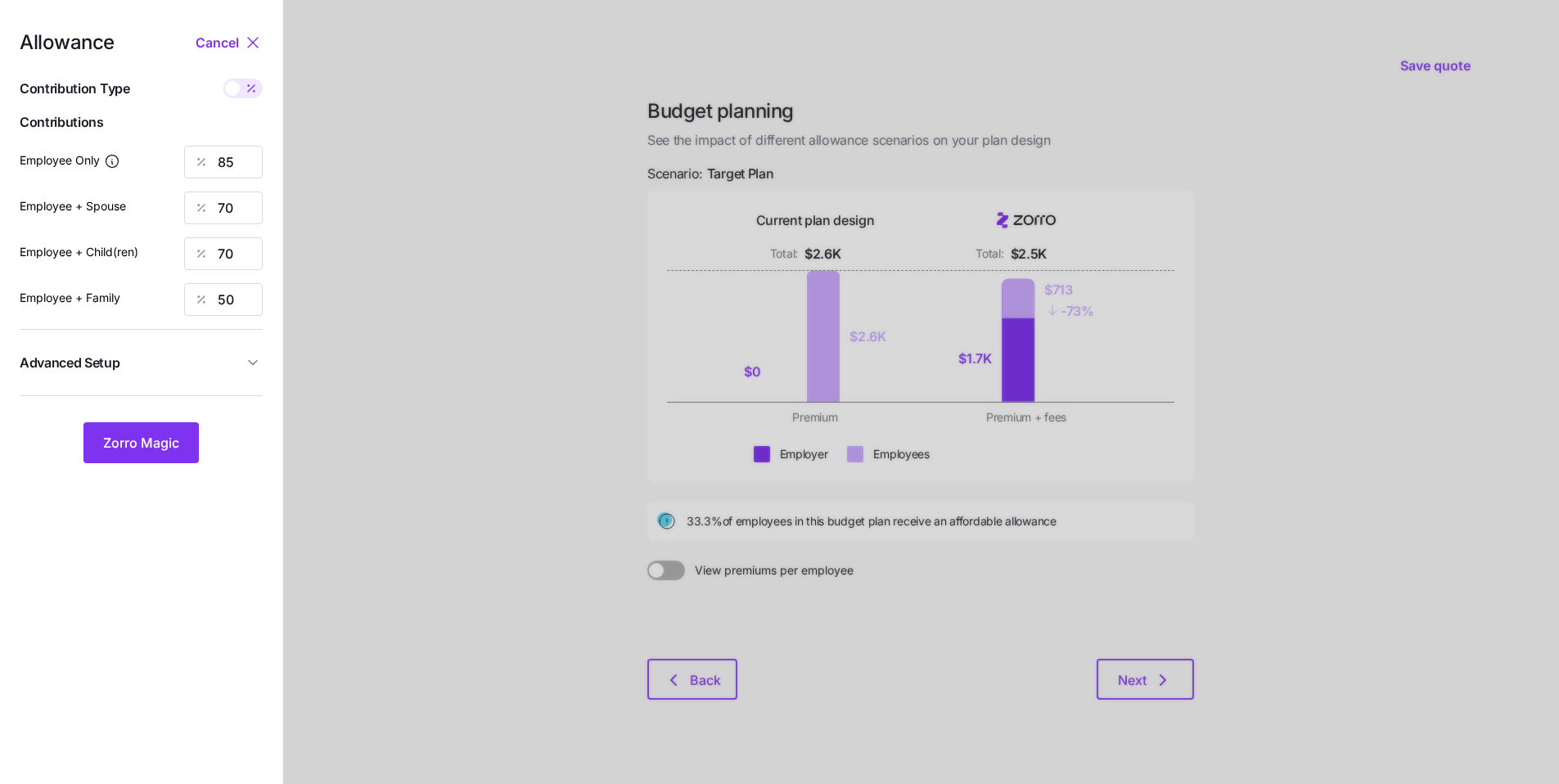
click at [238, 87] on span at bounding box center [232, 89] width 15 height 15
click at [224, 78] on input "checkbox" at bounding box center [224, 78] width 0 height 0
type input "281"
type input "463"
type input "426"
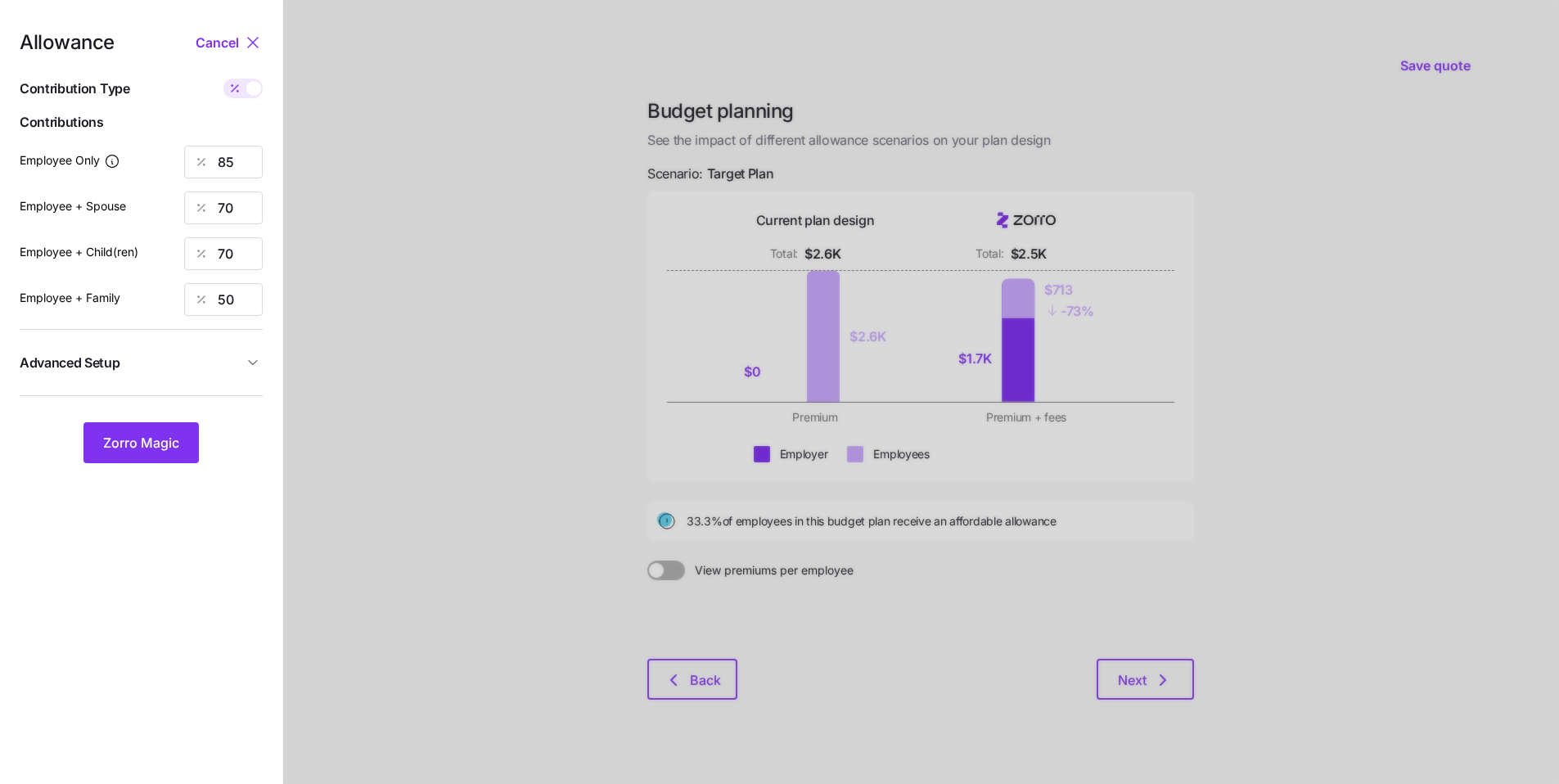
type input "469"
click at [186, 156] on div "281" at bounding box center [223, 161] width 78 height 33
type input "250"
click at [221, 203] on input "463" at bounding box center [223, 207] width 78 height 33
type input "0"
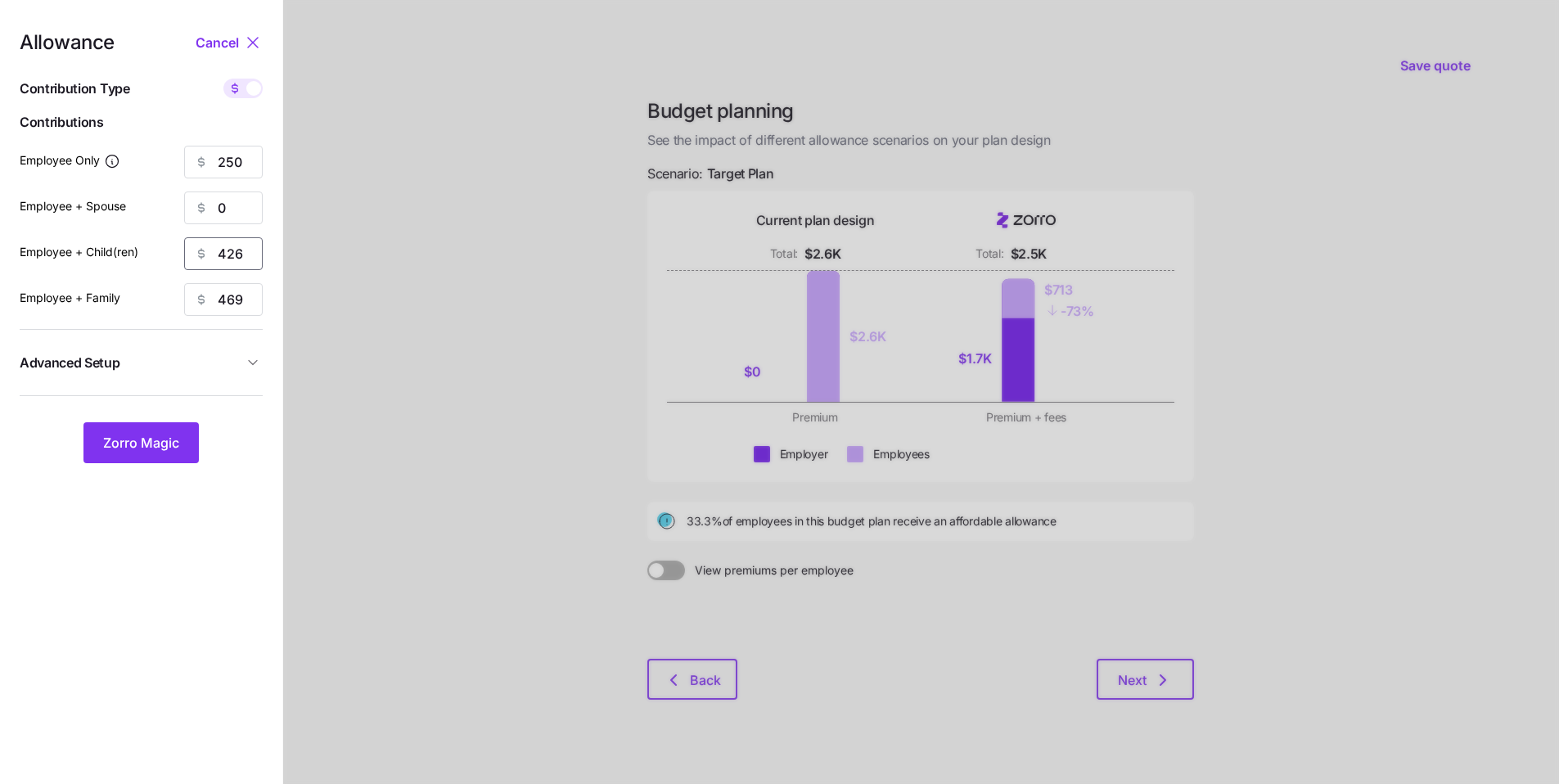
click at [188, 250] on div "426" at bounding box center [223, 254] width 78 height 33
type input "0"
click at [188, 286] on div "469" at bounding box center [223, 299] width 78 height 33
type input "0"
click at [152, 467] on nav "Allowance Cancel Contribution Type Use classes Contributions Employee Only 250 …" at bounding box center [141, 402] width 283 height 805
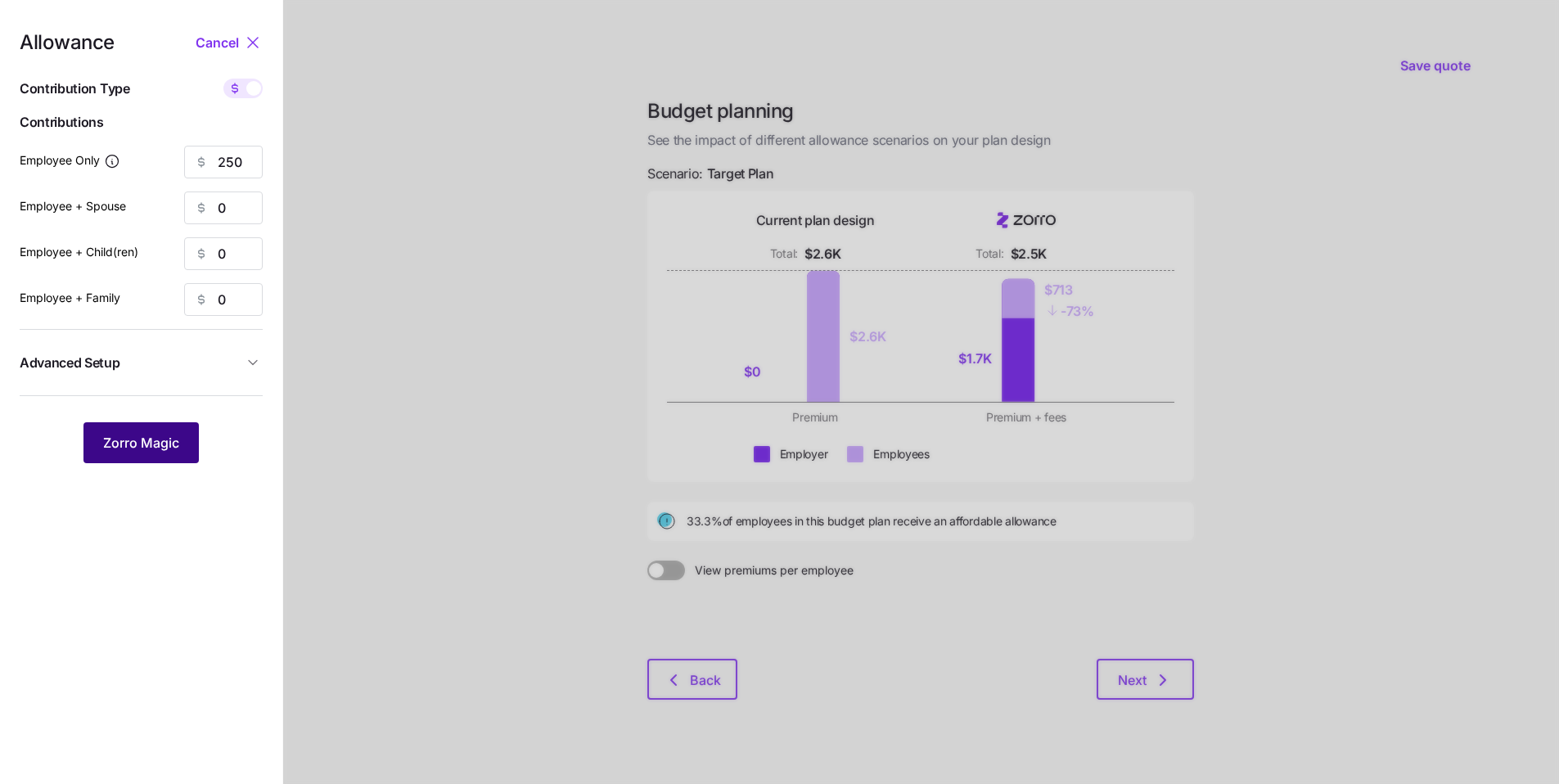
click at [160, 453] on button "Zorro Magic" at bounding box center [142, 443] width 116 height 41
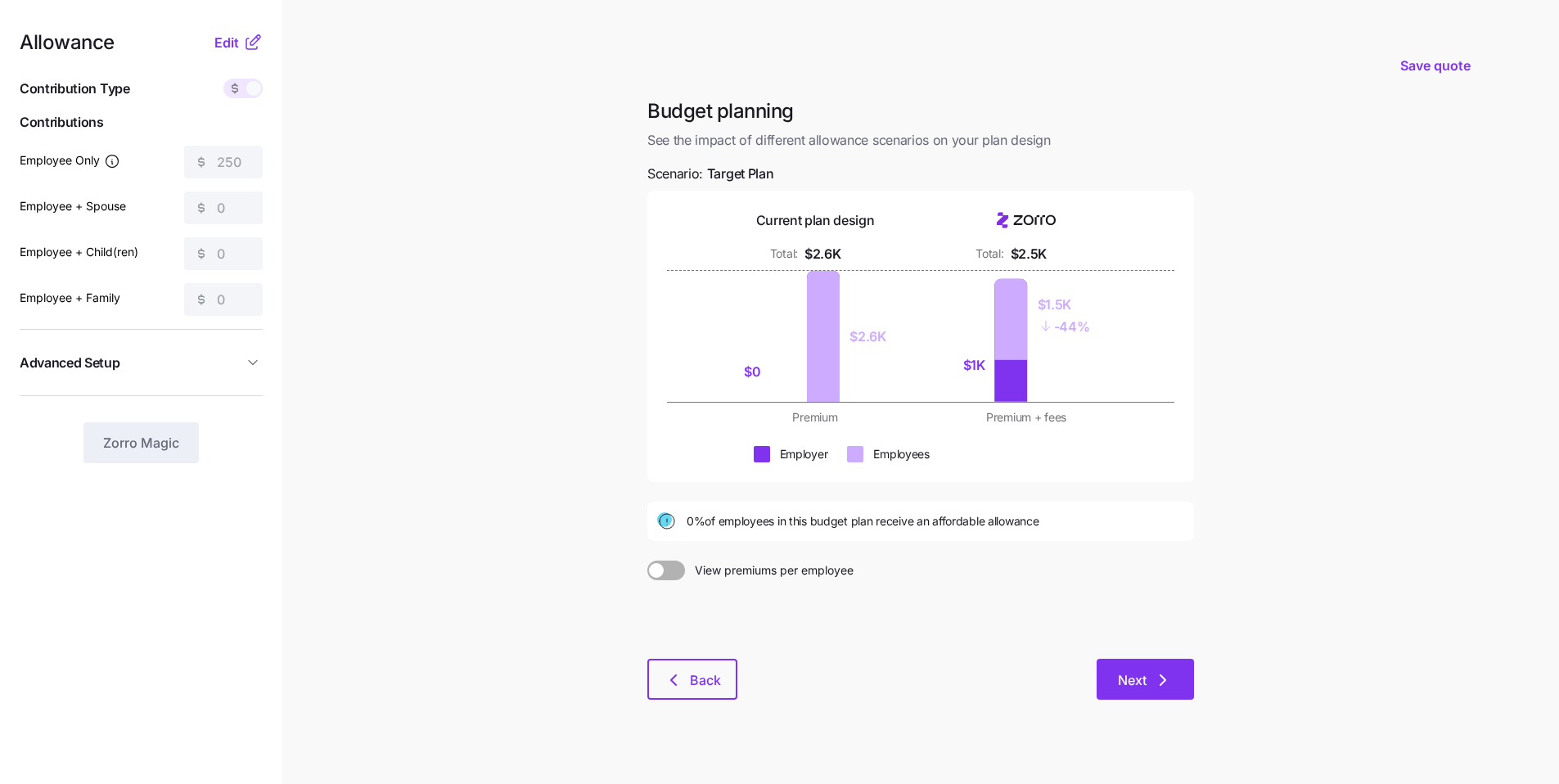
click at [752, 593] on button "Next" at bounding box center [1145, 680] width 97 height 41
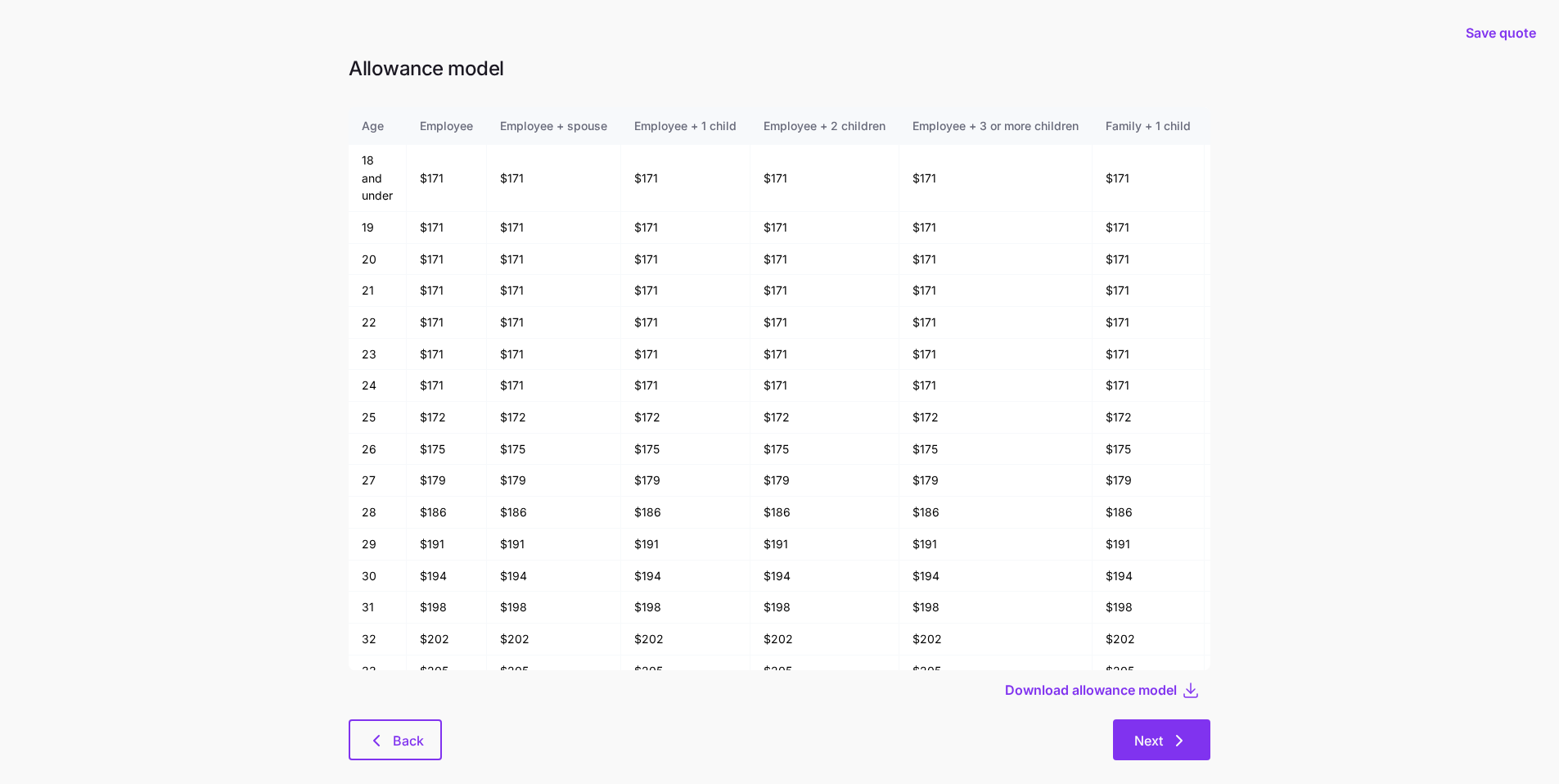
click at [752, 593] on icon "button" at bounding box center [1179, 740] width 20 height 20
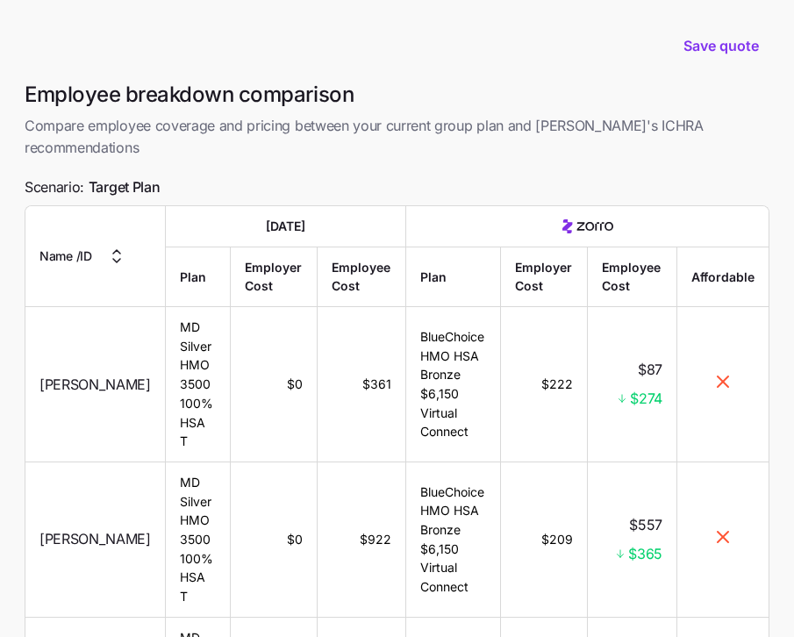
click at [126, 105] on h1 "Employee breakdown comparison" at bounding box center [397, 94] width 745 height 27
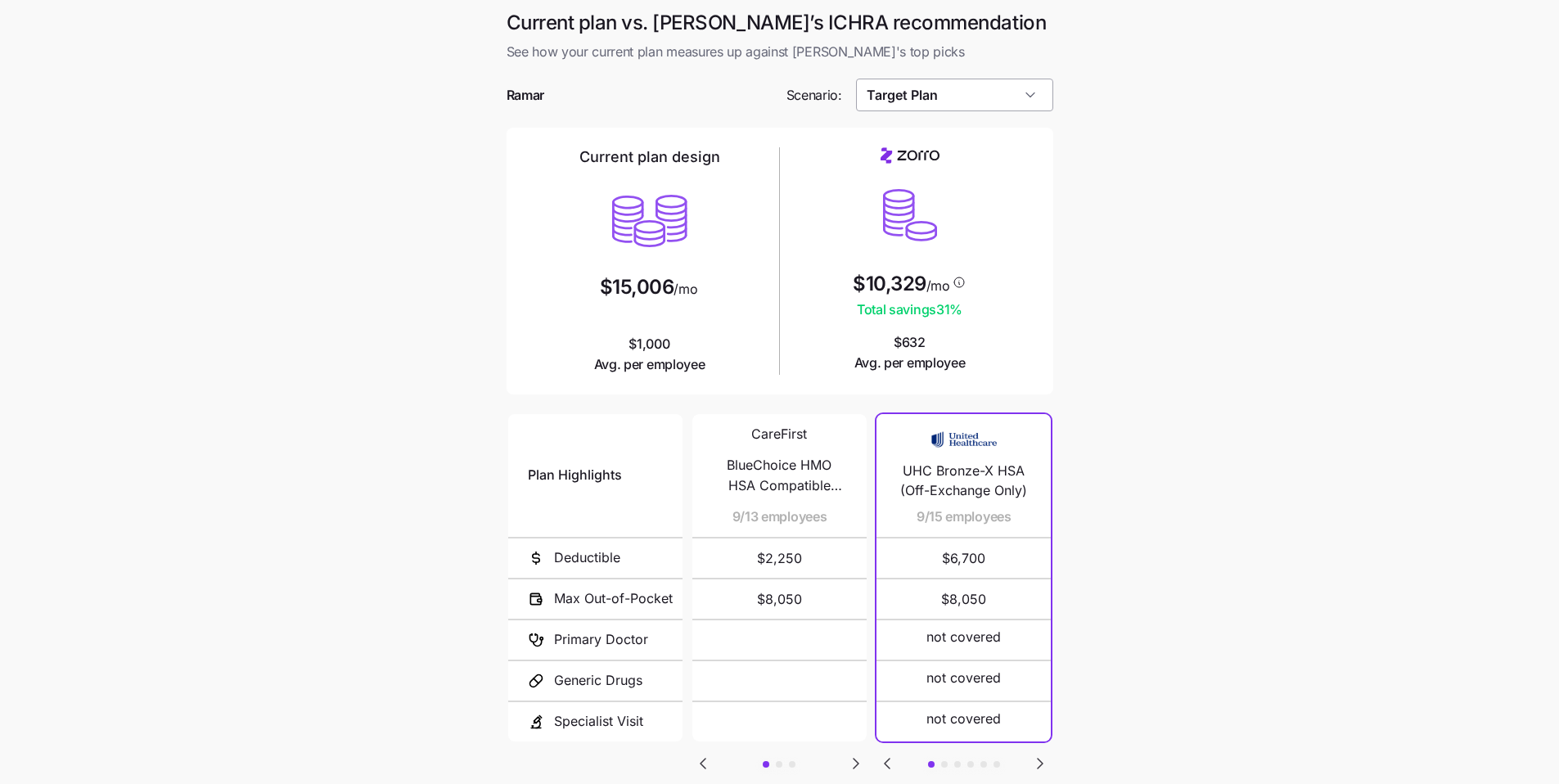
click at [752, 106] on input "Target Plan" at bounding box center [955, 94] width 198 height 33
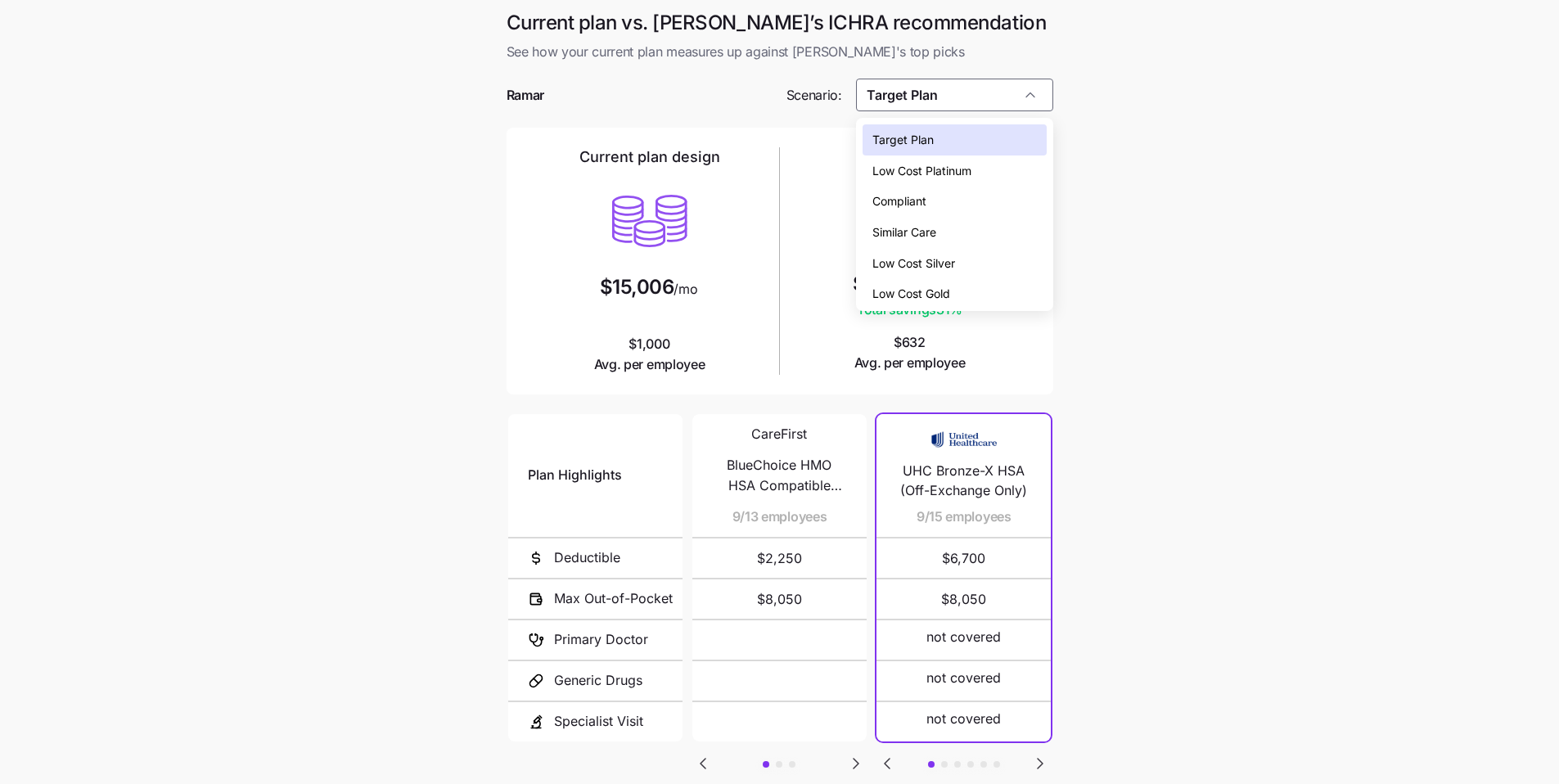
click at [752, 283] on div "Low Cost Gold" at bounding box center [954, 293] width 184 height 31
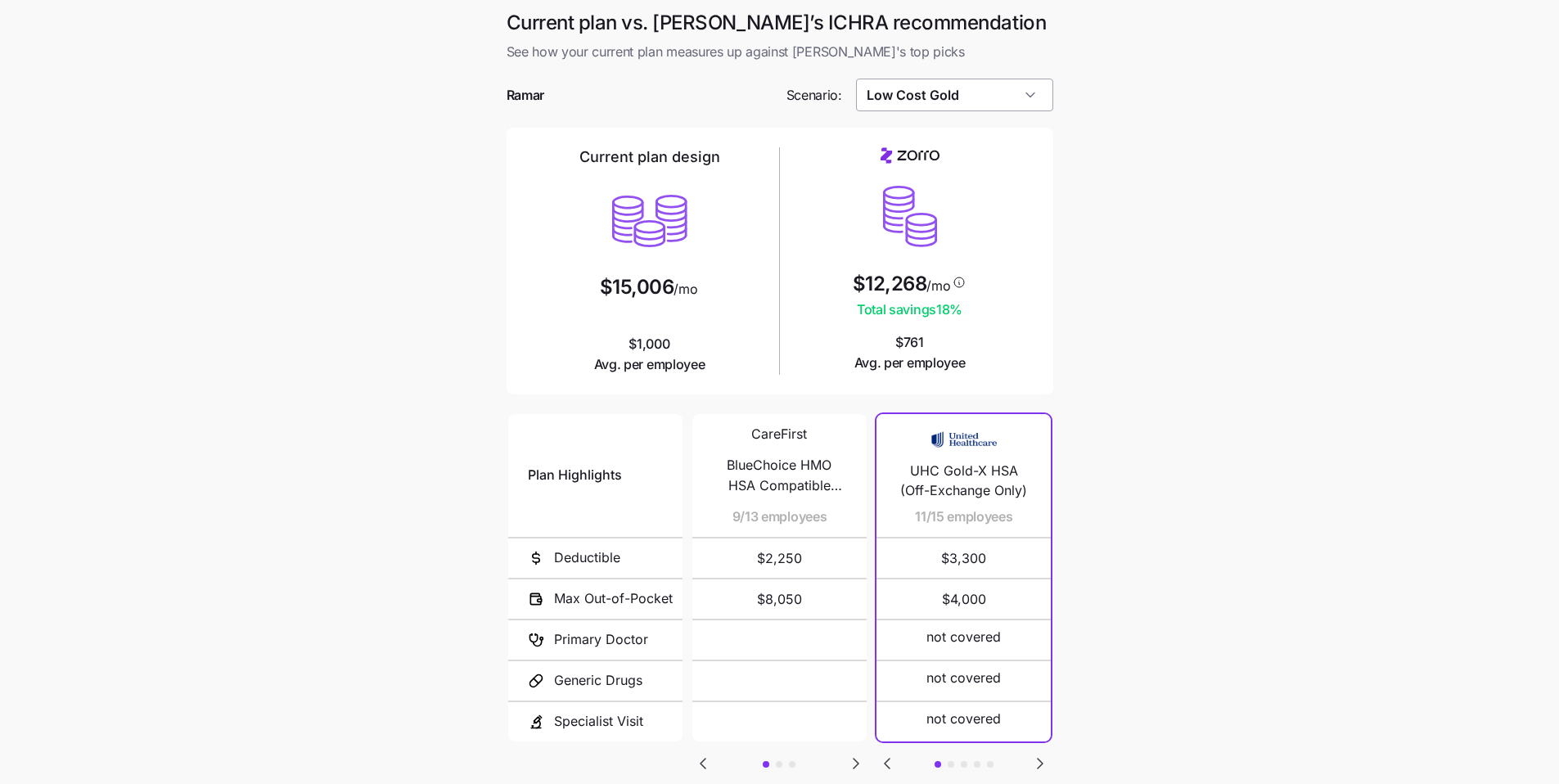
click at [752, 101] on input "Low Cost Gold" at bounding box center [955, 94] width 198 height 33
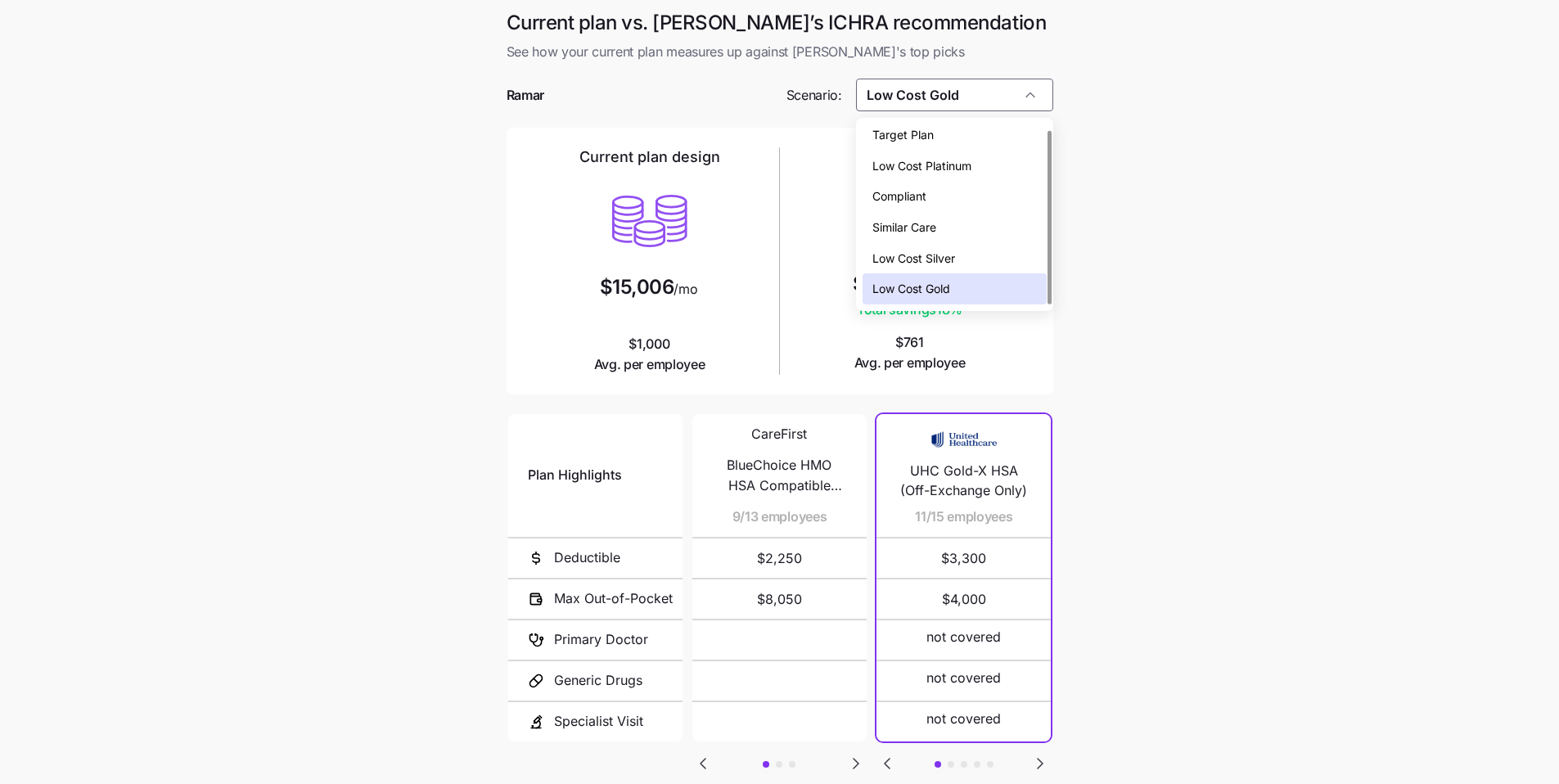
click at [752, 171] on span "Low Cost Platinum" at bounding box center [922, 166] width 99 height 18
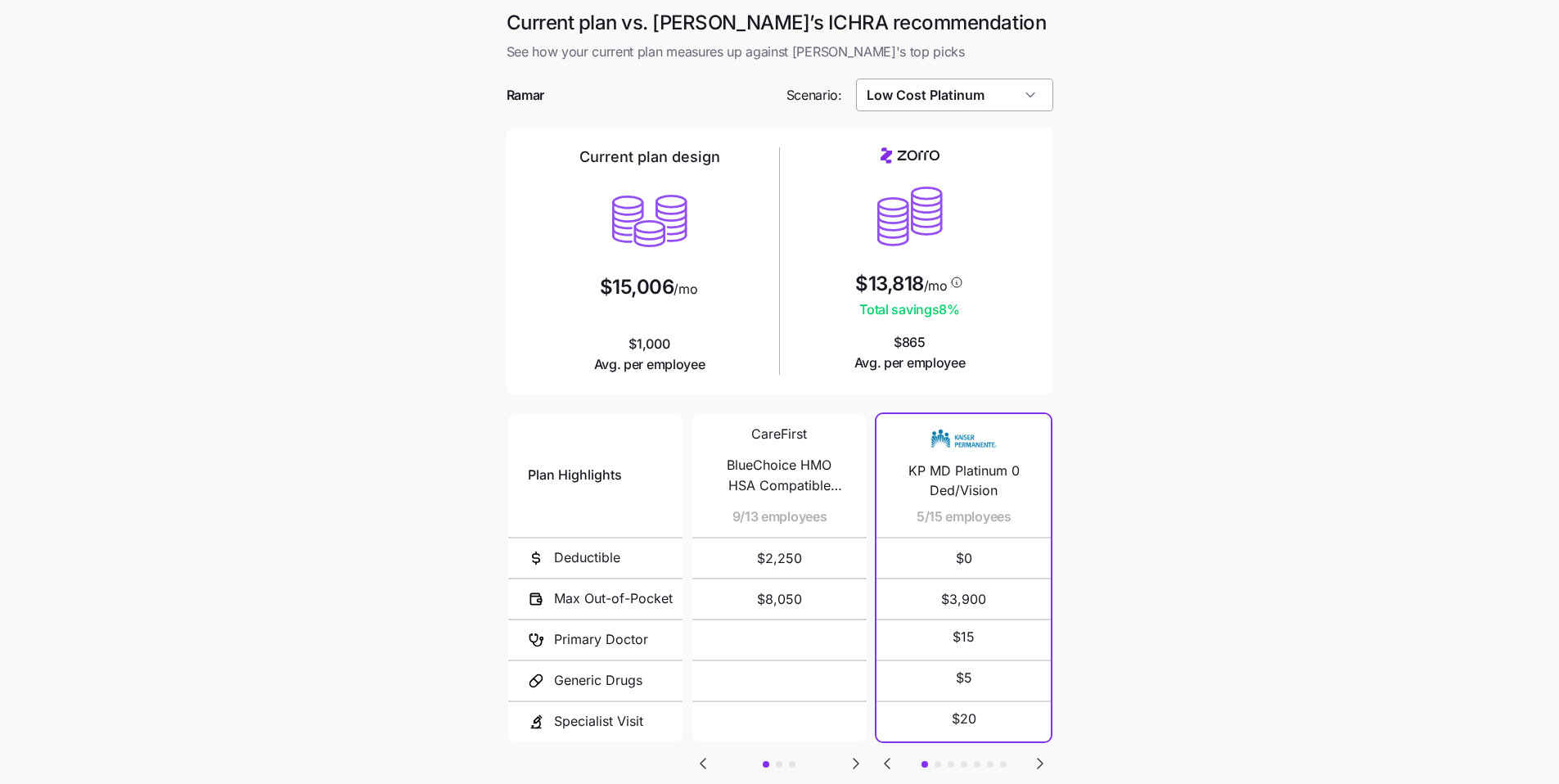
click at [752, 106] on input "Low Cost Platinum" at bounding box center [955, 94] width 198 height 33
click at [752, 283] on span "Low Cost Gold" at bounding box center [911, 288] width 77 height 18
type input "Low Cost Gold"
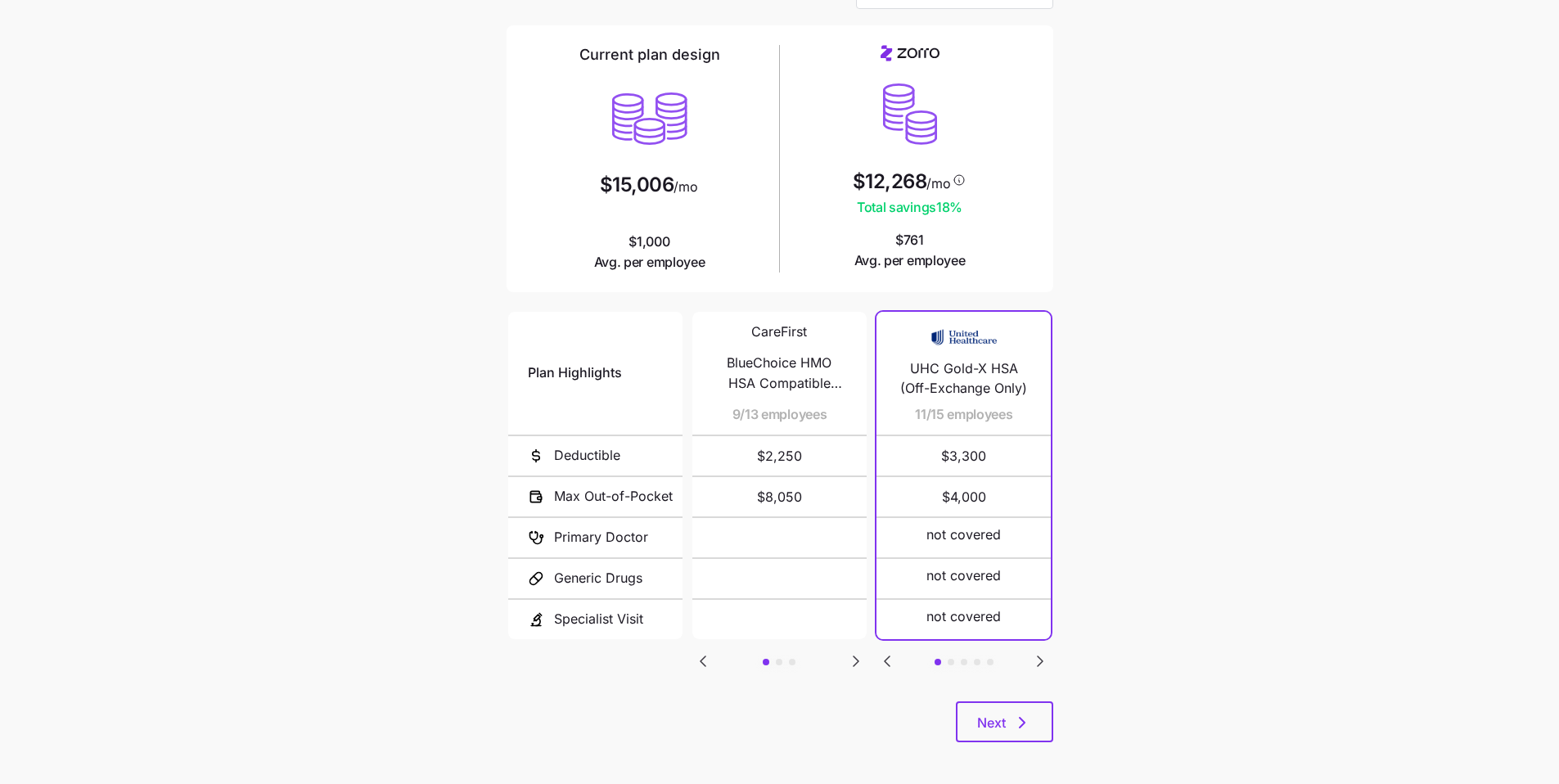
scroll to position [110, 0]
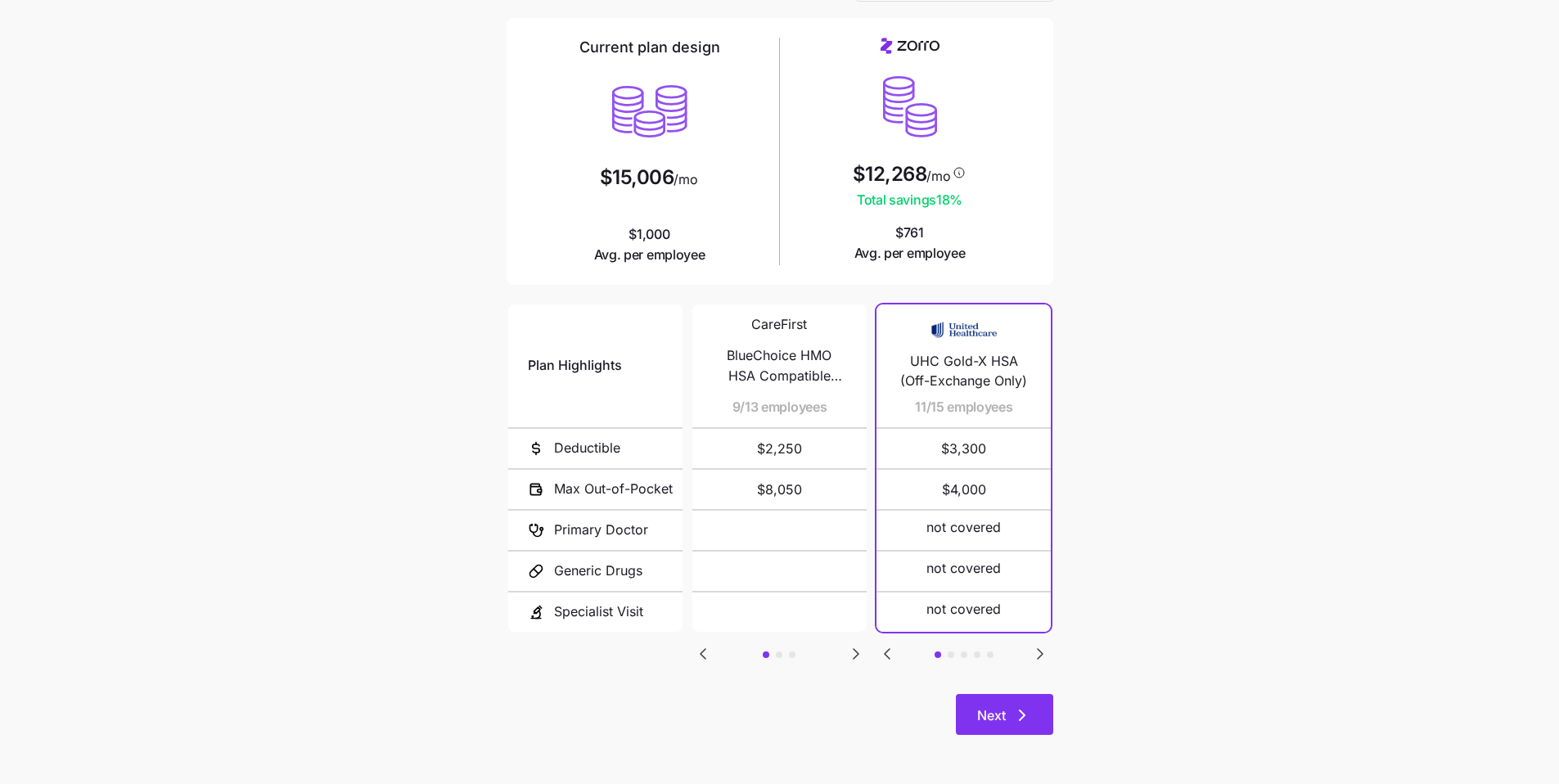
click at [752, 593] on button "Next" at bounding box center [1004, 714] width 97 height 41
click at [752, 593] on icon "button" at bounding box center [1022, 715] width 20 height 20
click at [752, 593] on span "Next" at bounding box center [991, 715] width 29 height 20
click at [752, 593] on icon "button" at bounding box center [1022, 715] width 20 height 20
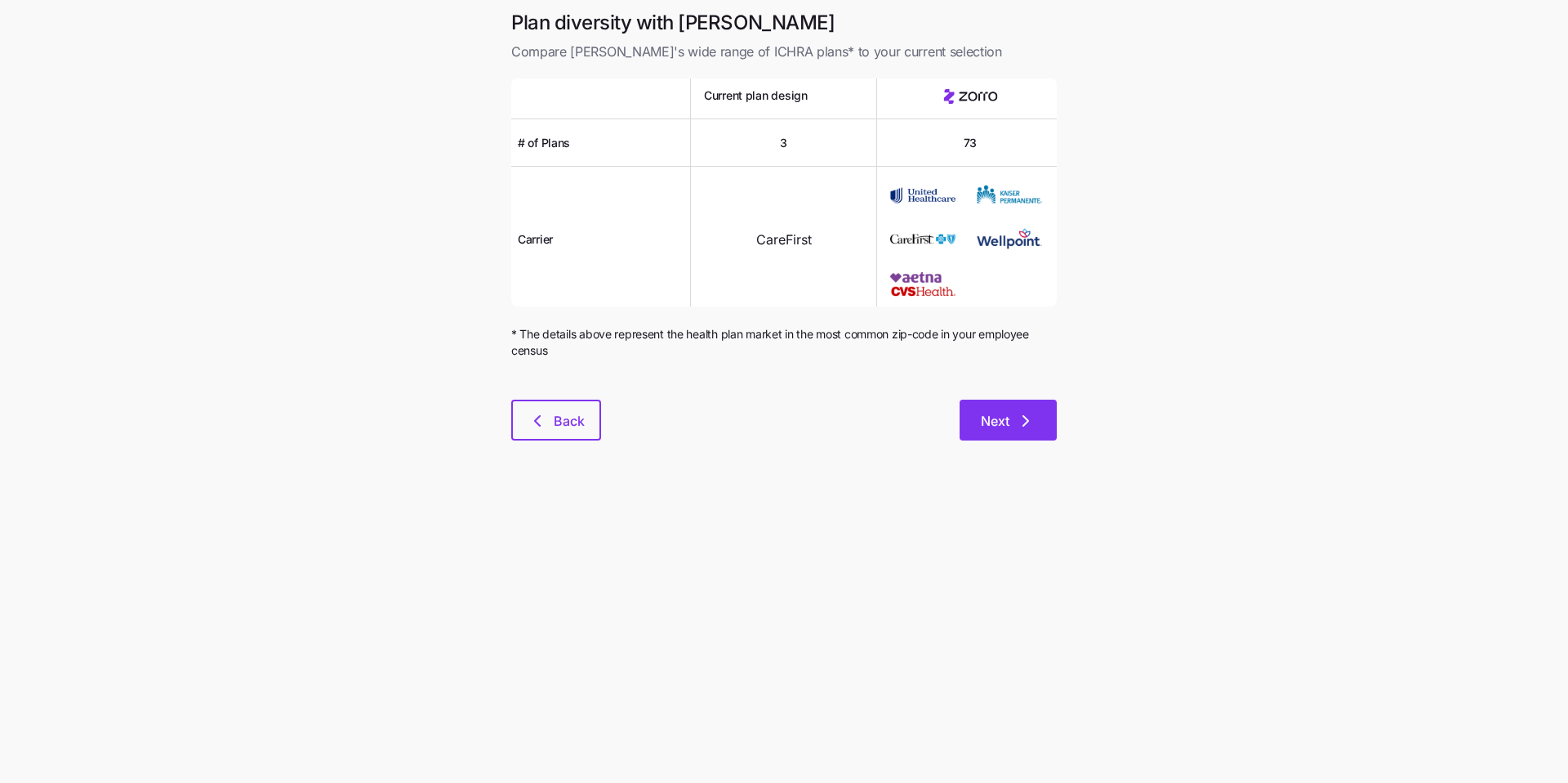
click at [751, 418] on button "Next" at bounding box center [1008, 420] width 97 height 41
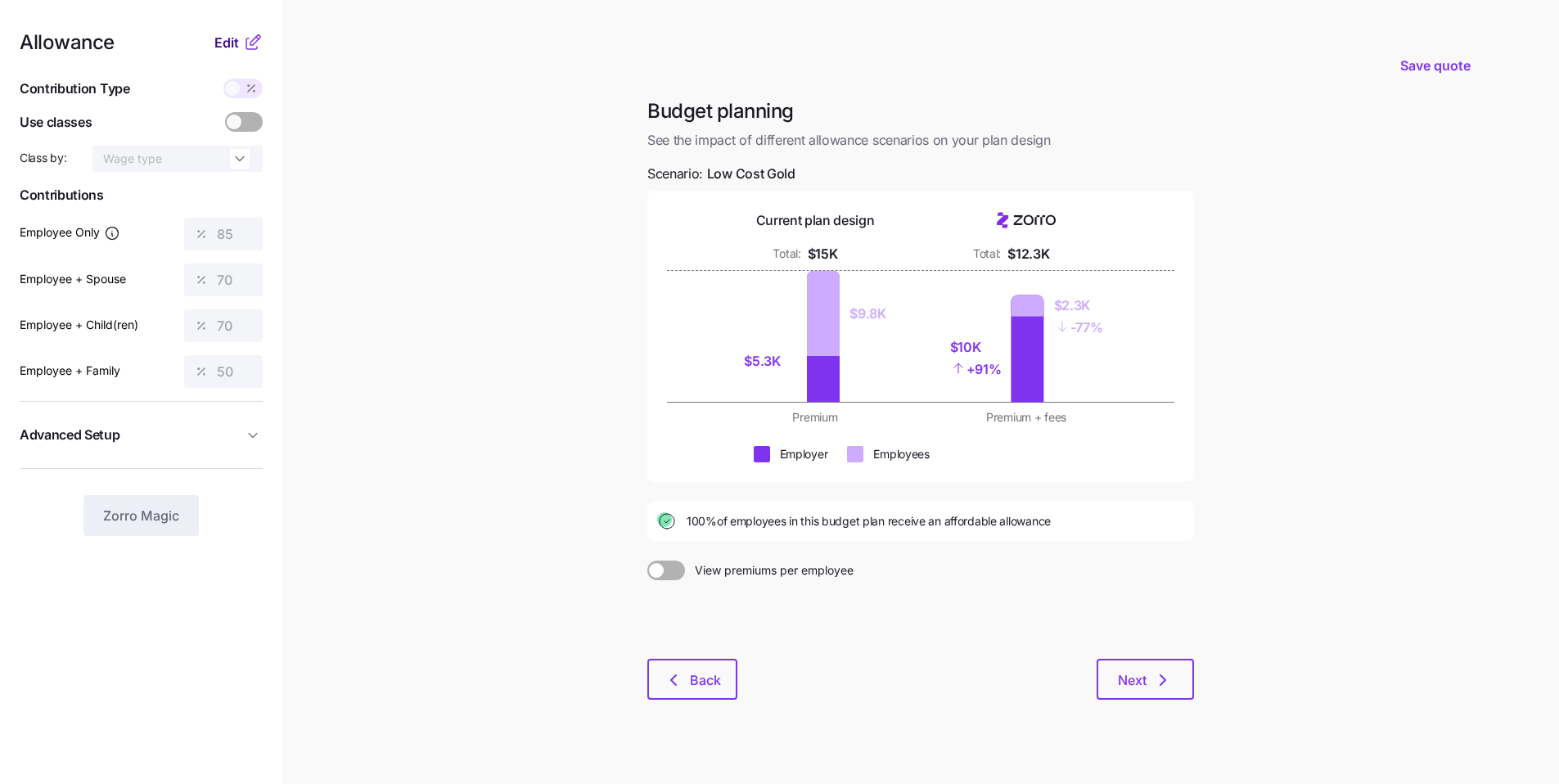
click at [223, 46] on span "Edit" at bounding box center [227, 42] width 24 height 20
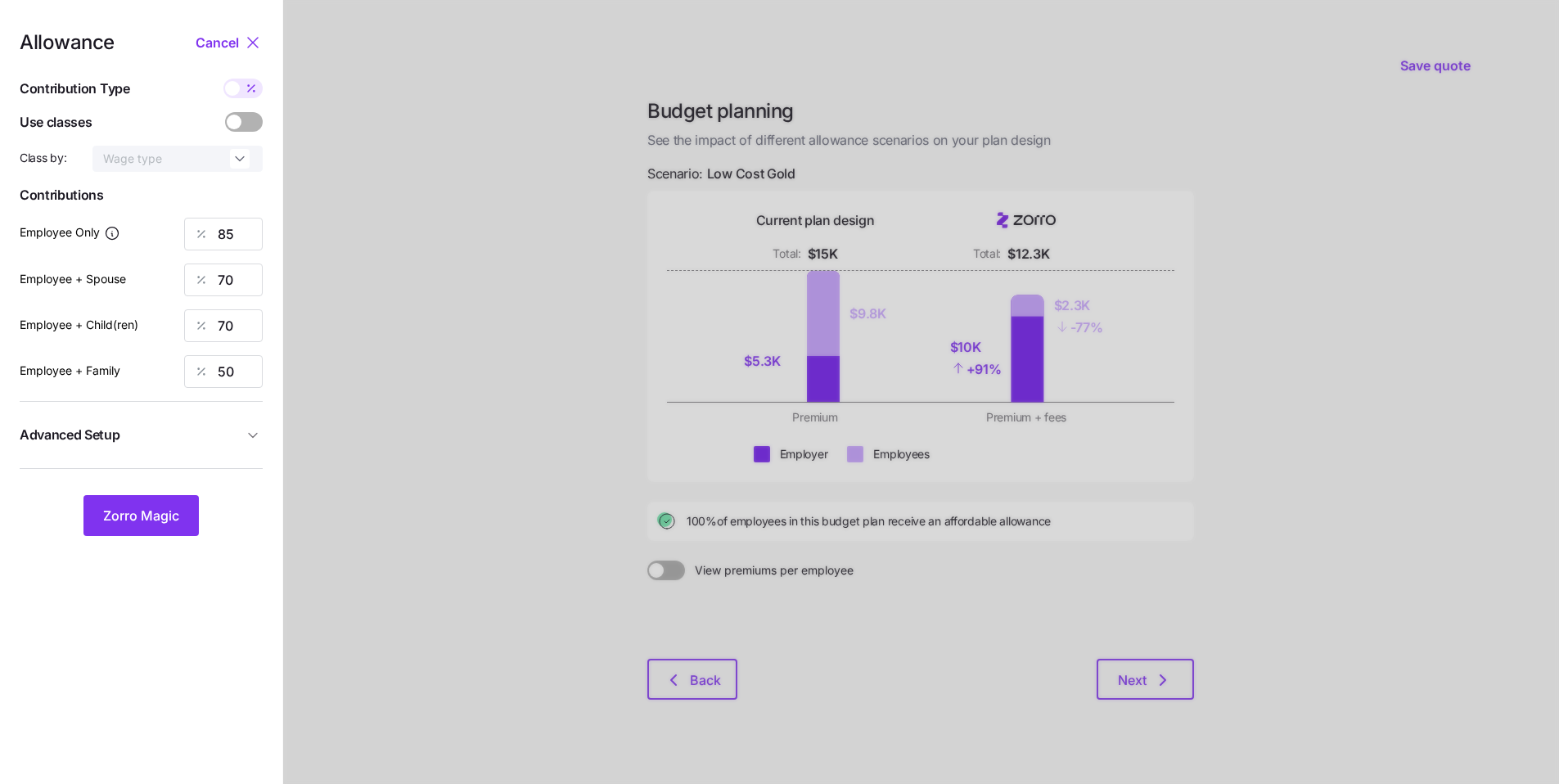
click at [239, 89] on span at bounding box center [232, 89] width 15 height 15
click at [224, 78] on input "checkbox" at bounding box center [224, 78] width 0 height 0
type input "554"
type input "912"
type input "713"
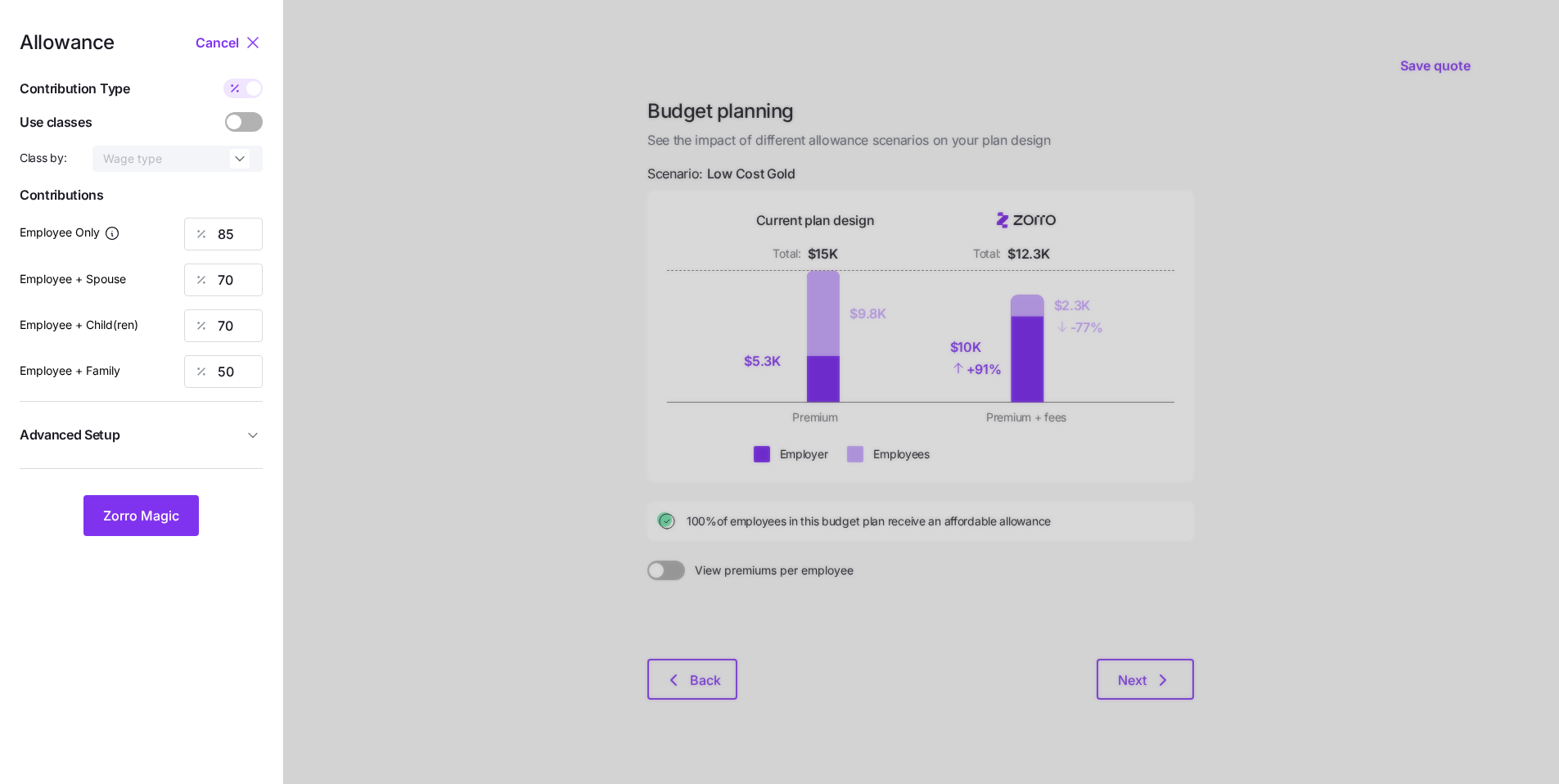
type input "835"
click at [182, 229] on div "Employee Only 554" at bounding box center [141, 233] width 243 height 33
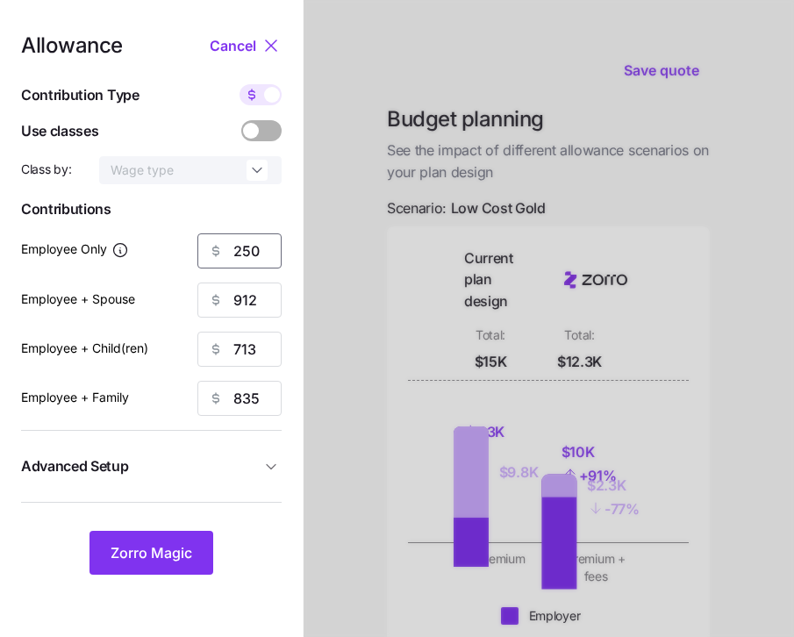
type input "250"
drag, startPoint x: 267, startPoint y: 293, endPoint x: 157, endPoint y: 279, distance: 110.6
click at [209, 291] on div "912" at bounding box center [239, 300] width 84 height 35
type input "0"
drag, startPoint x: 239, startPoint y: 344, endPoint x: 180, endPoint y: 332, distance: 60.1
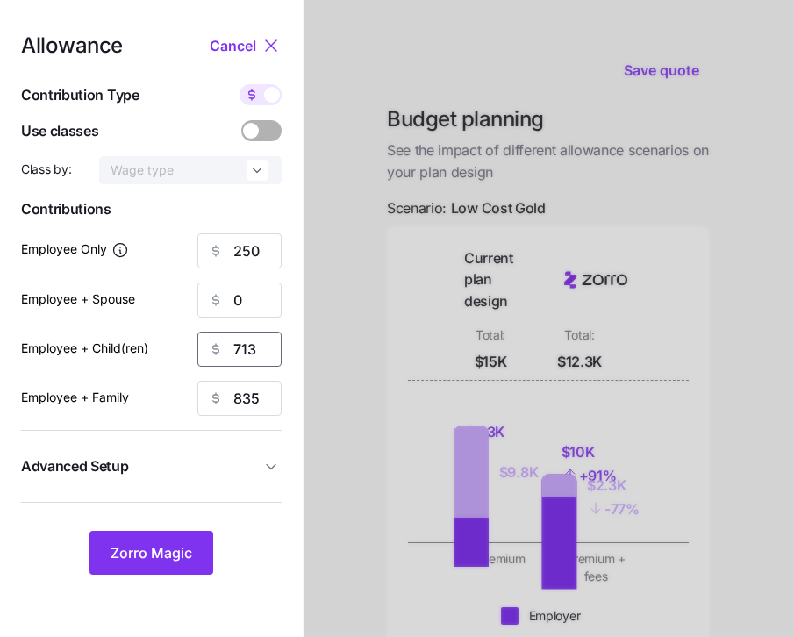
click at [183, 333] on div "Employee + Child(ren) 713" at bounding box center [151, 349] width 261 height 35
type input "0"
drag, startPoint x: 249, startPoint y: 406, endPoint x: 162, endPoint y: 396, distance: 87.5
click at [212, 400] on div "835" at bounding box center [239, 398] width 84 height 35
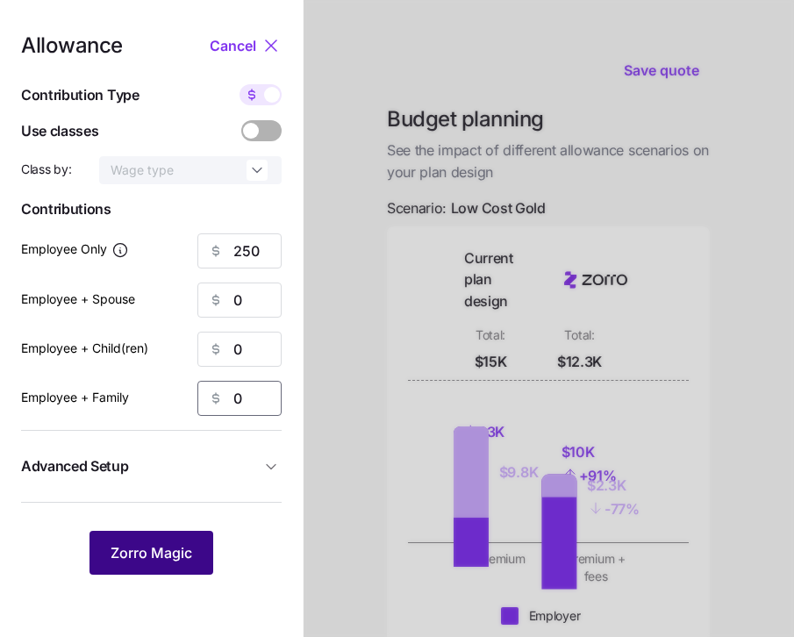
type input "0"
click at [169, 549] on span "Zorro Magic" at bounding box center [152, 552] width 82 height 21
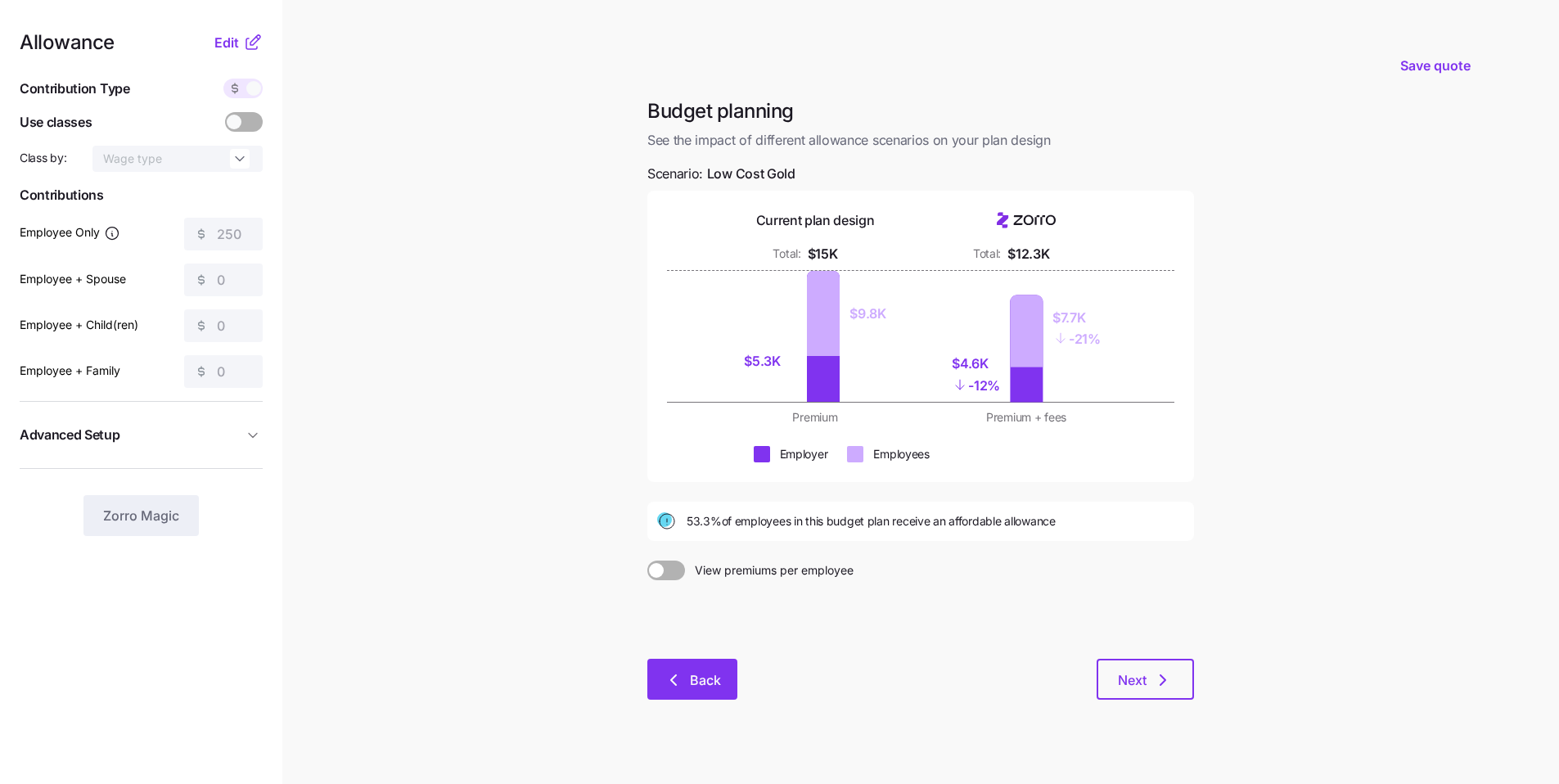
click at [686, 593] on span "Back" at bounding box center [692, 680] width 48 height 20
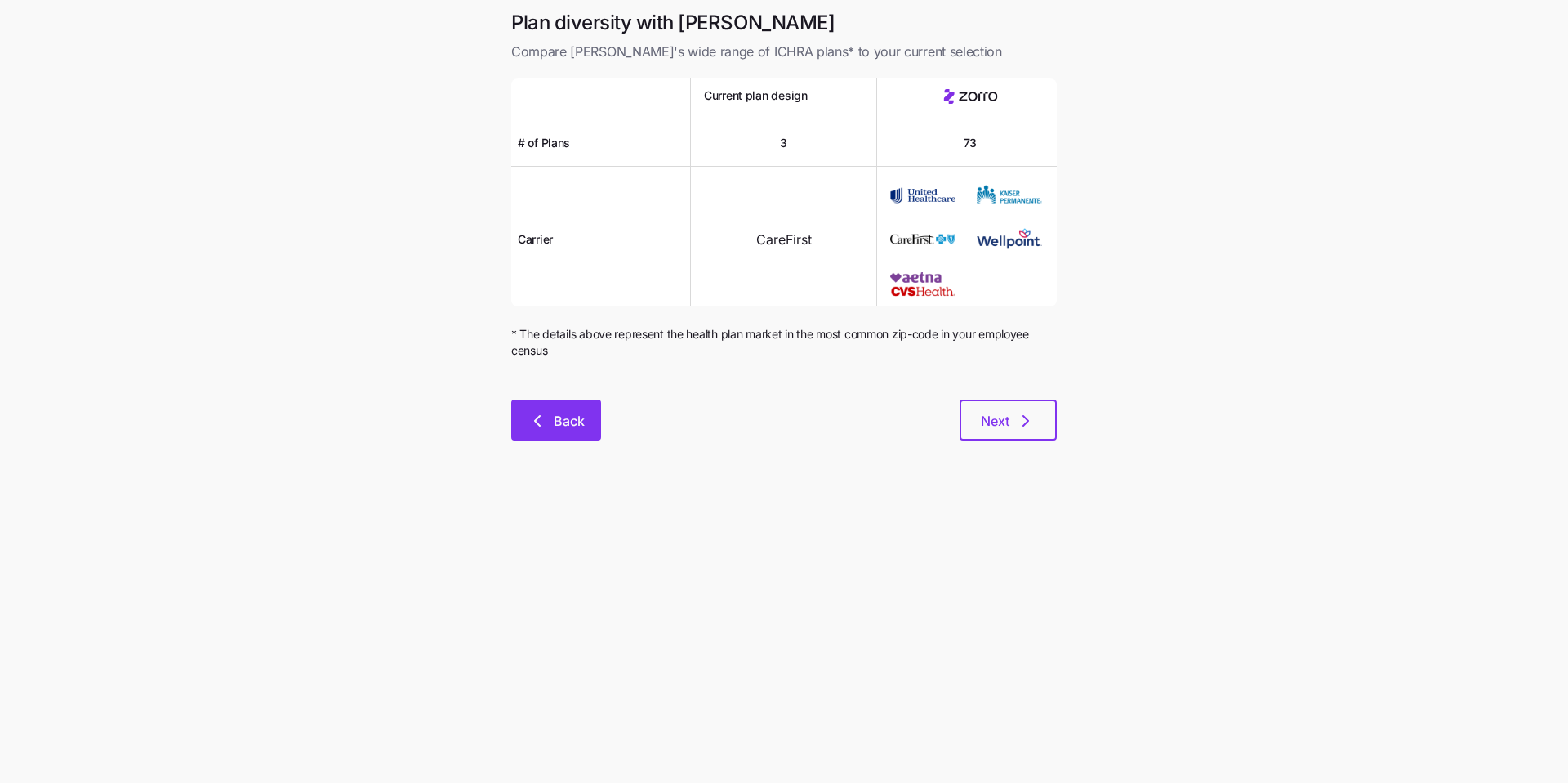
click at [580, 425] on span "Back" at bounding box center [569, 420] width 31 height 20
click at [751, 431] on button "Next" at bounding box center [1008, 420] width 97 height 41
click at [751, 432] on button "Next" at bounding box center [1008, 420] width 97 height 41
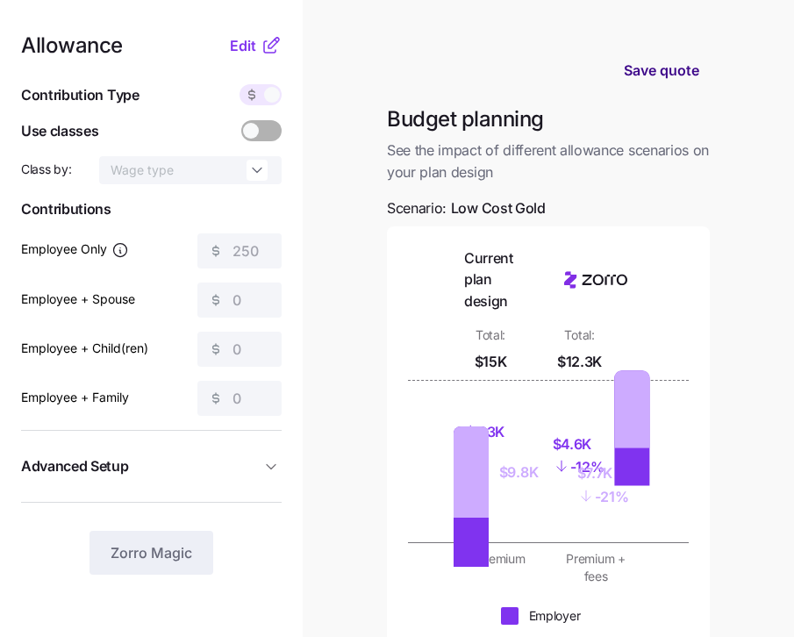
click at [650, 73] on span "Save quote" at bounding box center [661, 70] width 75 height 21
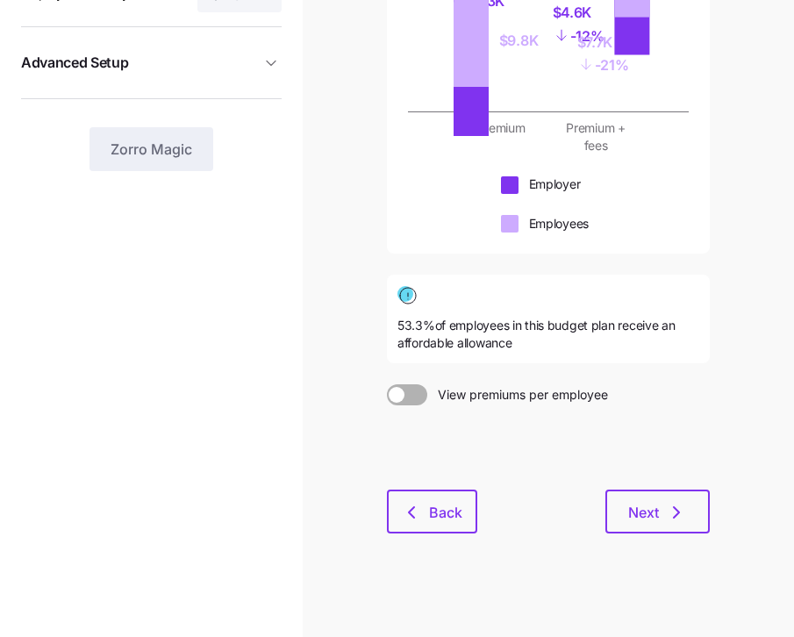
scroll to position [413, 0]
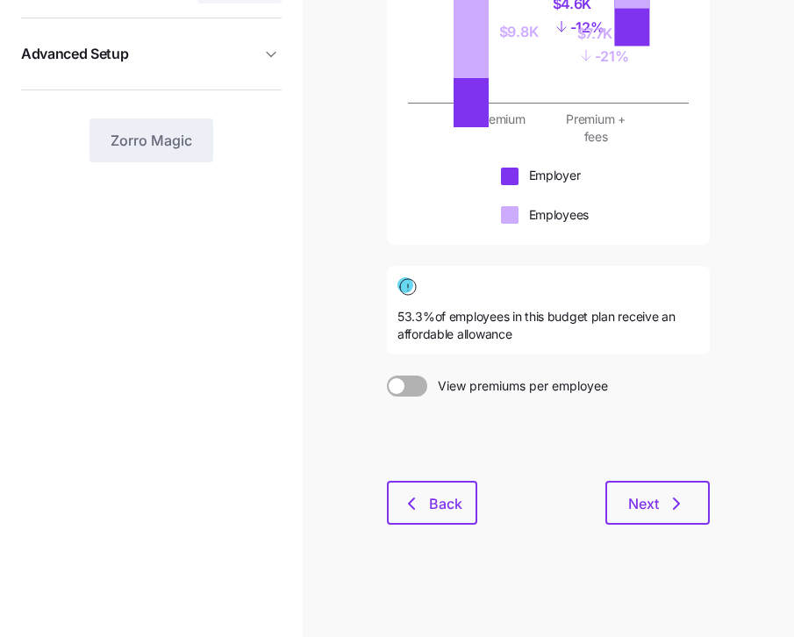
click at [440, 527] on div "Budget planning See the impact of different allowance scenarios on your plan de…" at bounding box center [548, 106] width 351 height 880
click at [442, 506] on span "Back" at bounding box center [445, 503] width 33 height 21
click at [434, 507] on span "Back" at bounding box center [445, 503] width 33 height 21
click at [437, 503] on span "Back" at bounding box center [445, 503] width 33 height 21
click at [438, 502] on span "Back" at bounding box center [445, 503] width 33 height 21
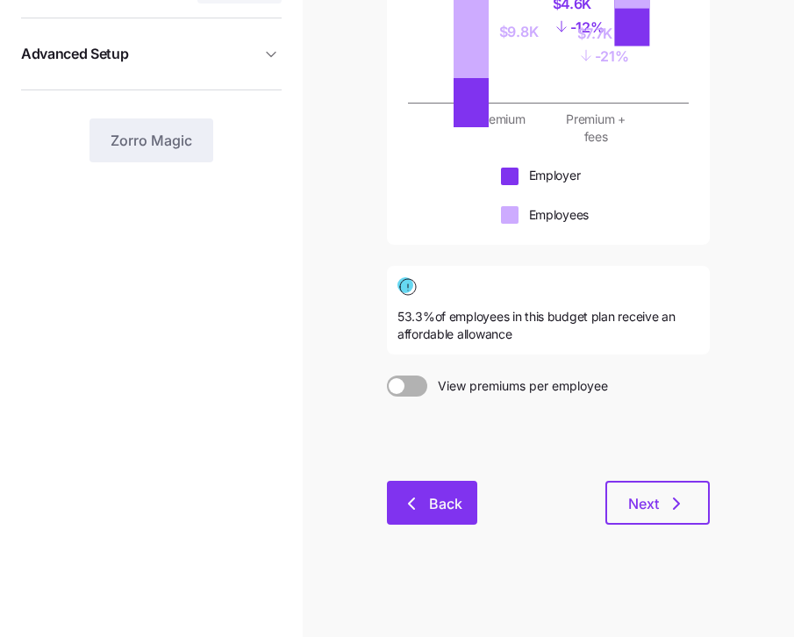
click at [438, 502] on span "Back" at bounding box center [445, 503] width 33 height 21
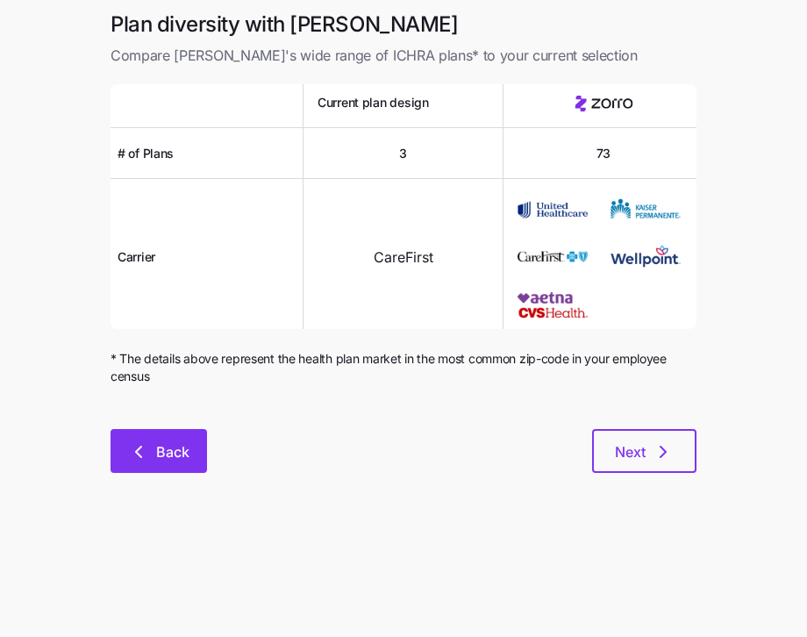
click at [183, 444] on span "Back" at bounding box center [172, 451] width 33 height 21
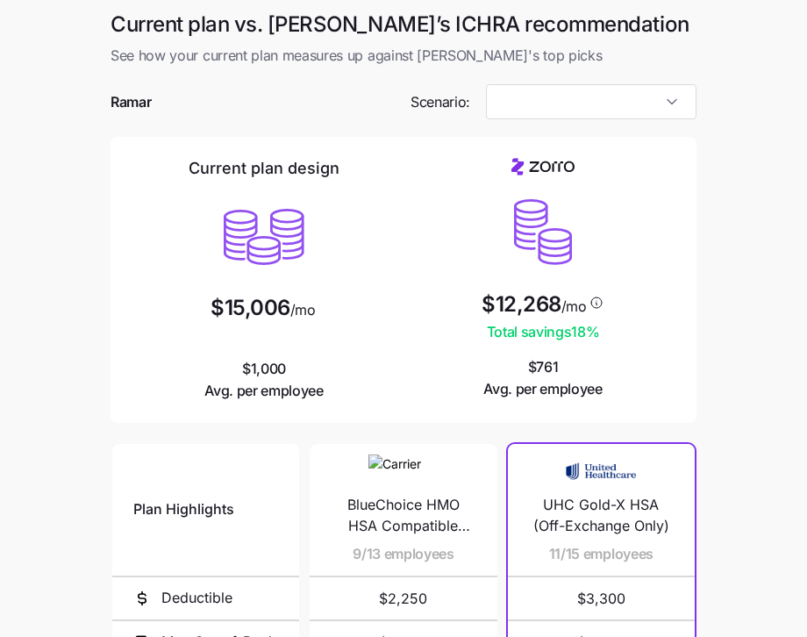
type input "Low Cost Gold"
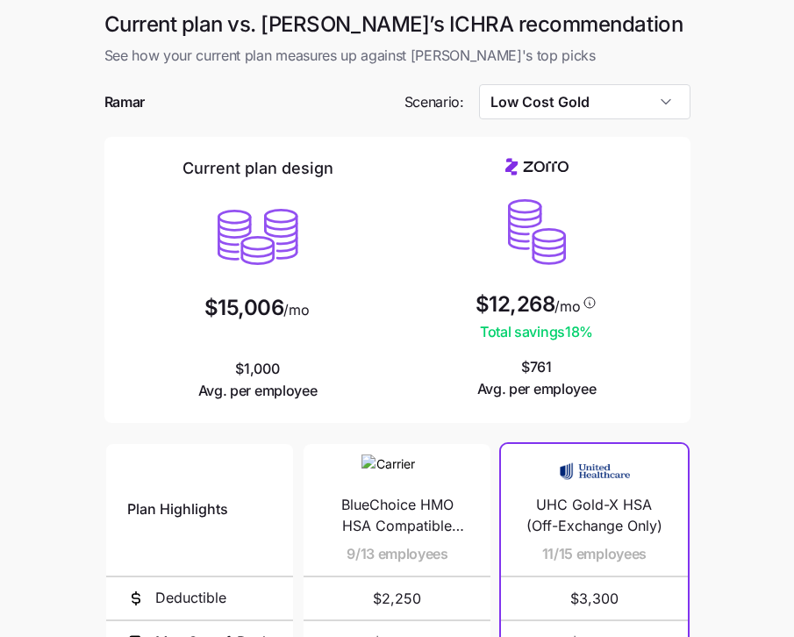
click at [183, 442] on div "Current plan vs. Zorro’s ICHRA recommendation See how your current plan measure…" at bounding box center [397, 469] width 614 height 916
click at [182, 448] on div "Plan Highlights Deductible Max Out-of-Pocket Primary Doctor Generic Drugs Speci…" at bounding box center [199, 619] width 197 height 365
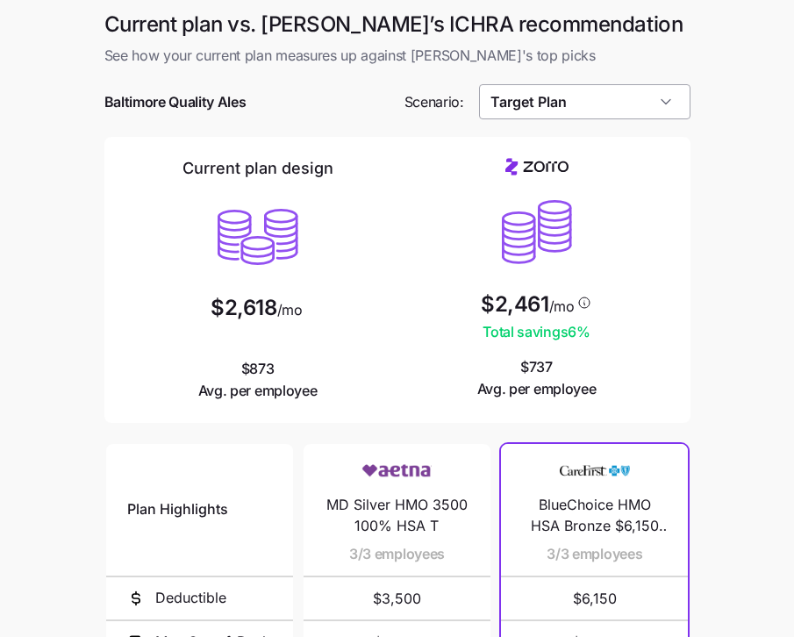
click at [578, 101] on input "Target Plan" at bounding box center [585, 101] width 212 height 35
click at [573, 104] on input "Target Plan" at bounding box center [585, 101] width 212 height 35
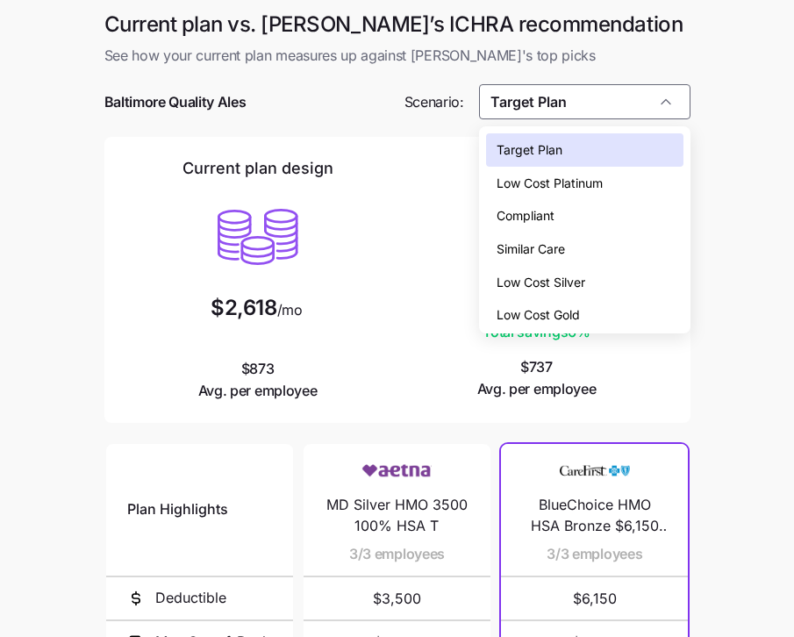
click at [558, 309] on span "Low Cost Gold" at bounding box center [538, 314] width 83 height 19
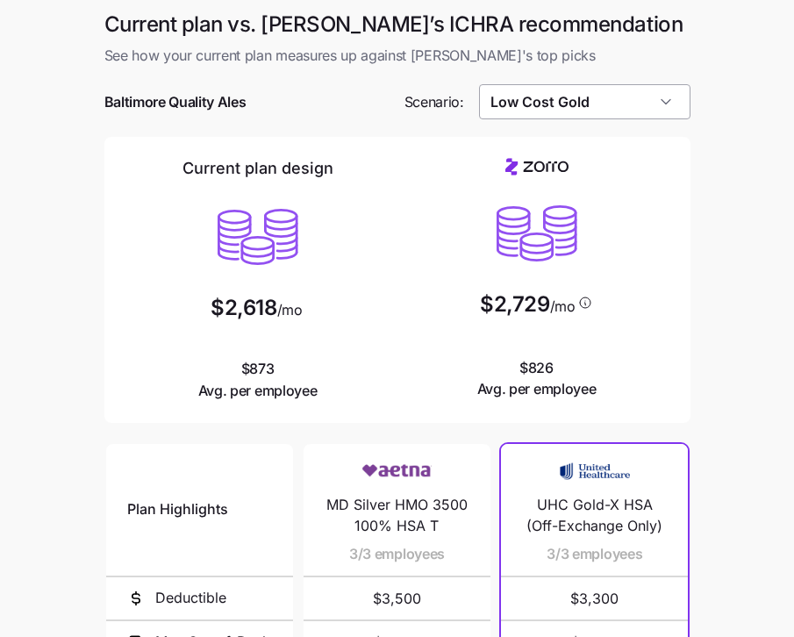
click at [642, 115] on input "Low Cost Gold" at bounding box center [585, 101] width 212 height 35
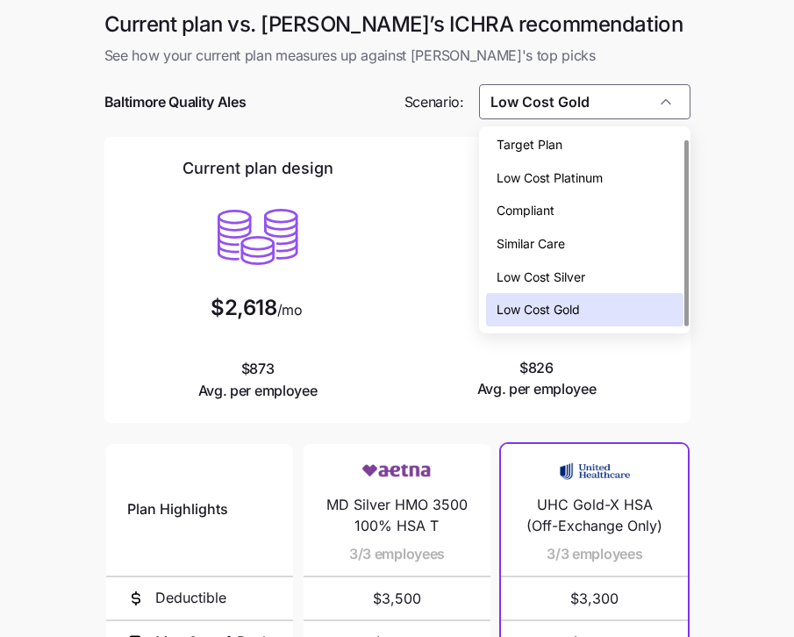
click at [567, 273] on span "Low Cost Silver" at bounding box center [541, 277] width 89 height 19
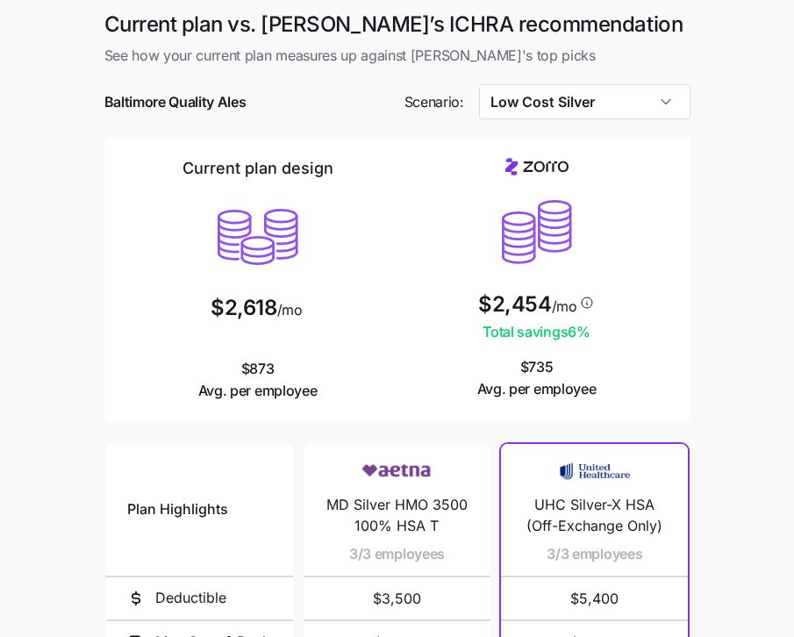
click at [705, 354] on main "Current plan vs. Zorro’s ICHRA recommendation See how your current plan measure…" at bounding box center [397, 479] width 794 height 958
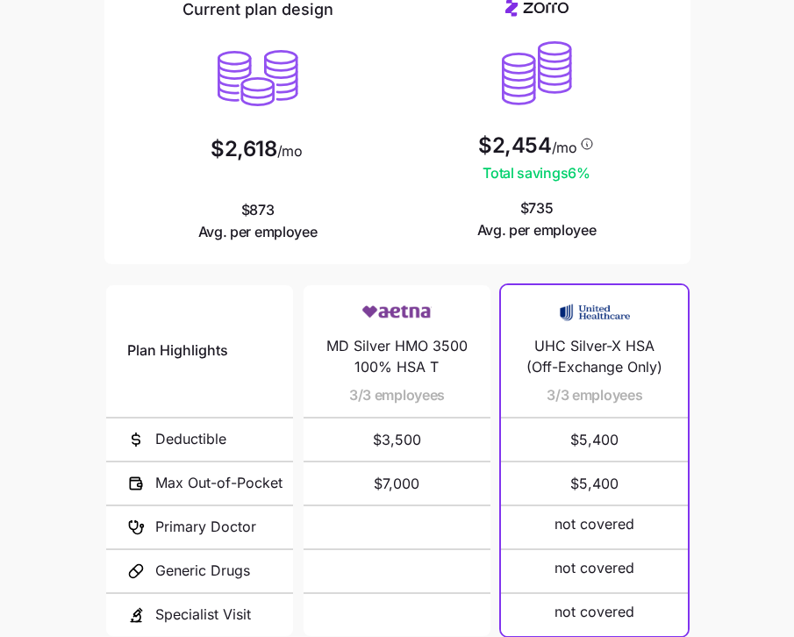
scroll to position [0, 0]
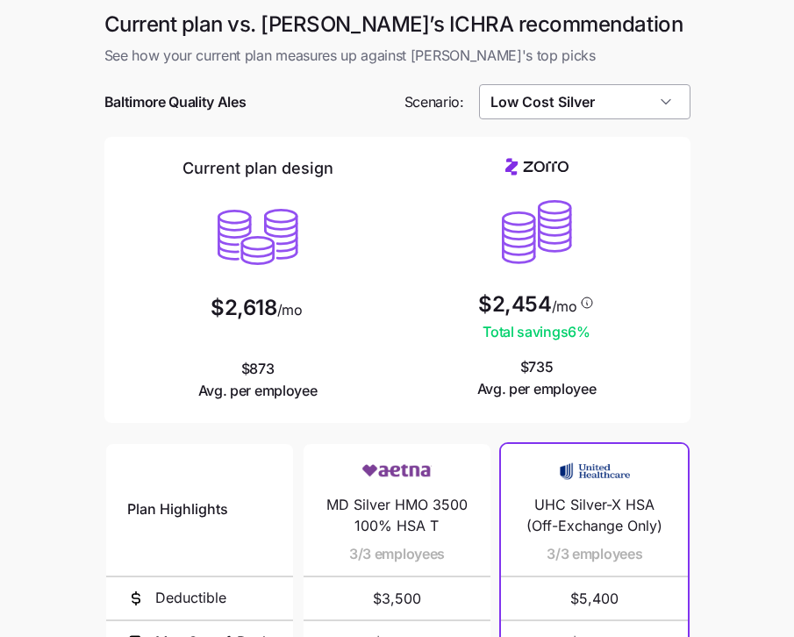
click at [648, 97] on input "Low Cost Silver" at bounding box center [585, 101] width 212 height 35
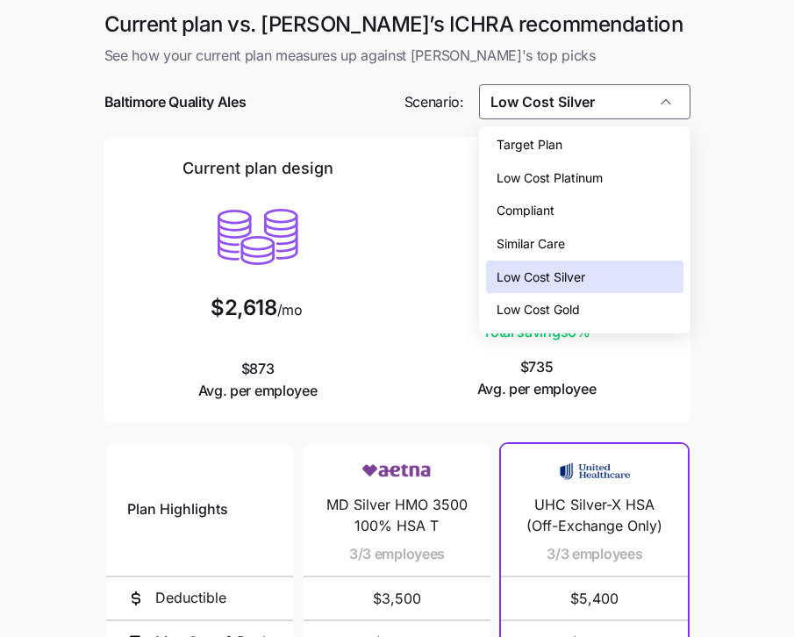
click at [549, 322] on div "Low Cost Gold" at bounding box center [584, 309] width 197 height 33
type input "Low Cost Gold"
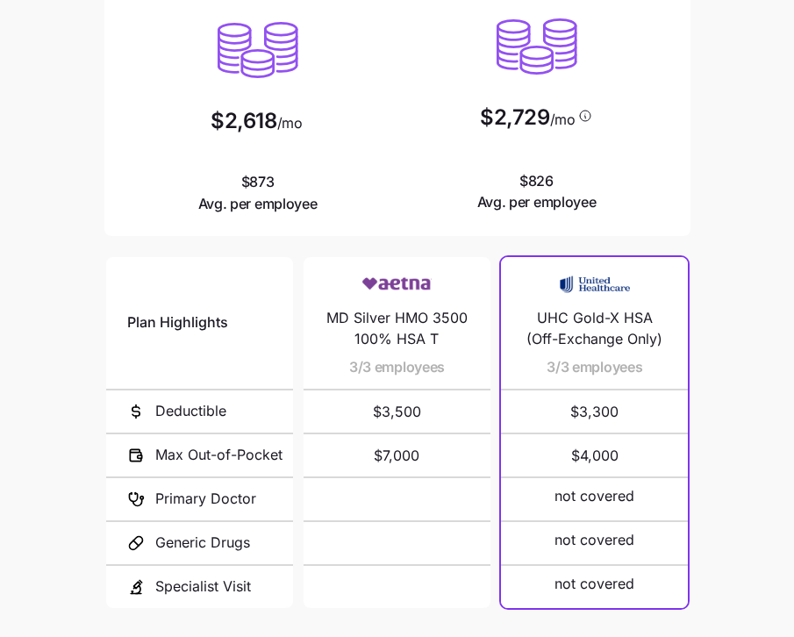
scroll to position [321, 0]
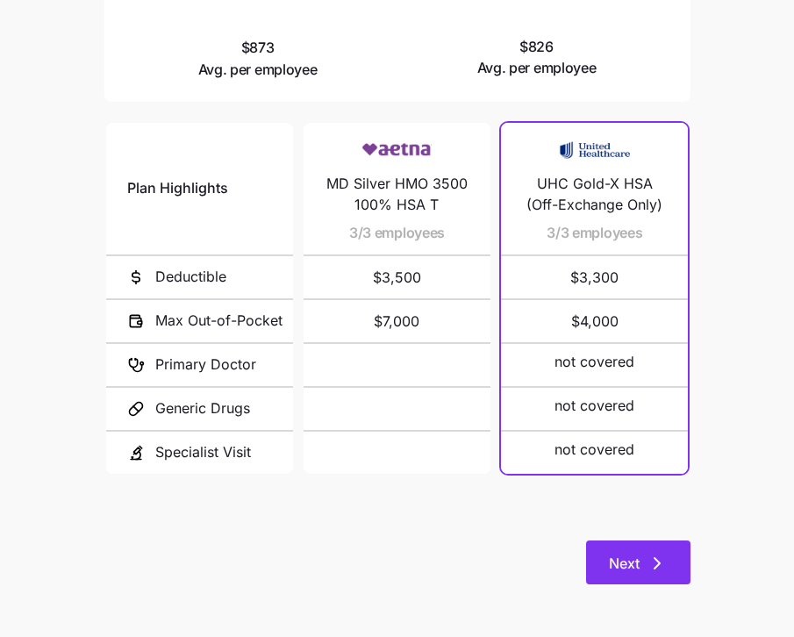
click at [648, 563] on icon "button" at bounding box center [657, 563] width 21 height 21
click at [654, 570] on icon "button" at bounding box center [657, 563] width 21 height 21
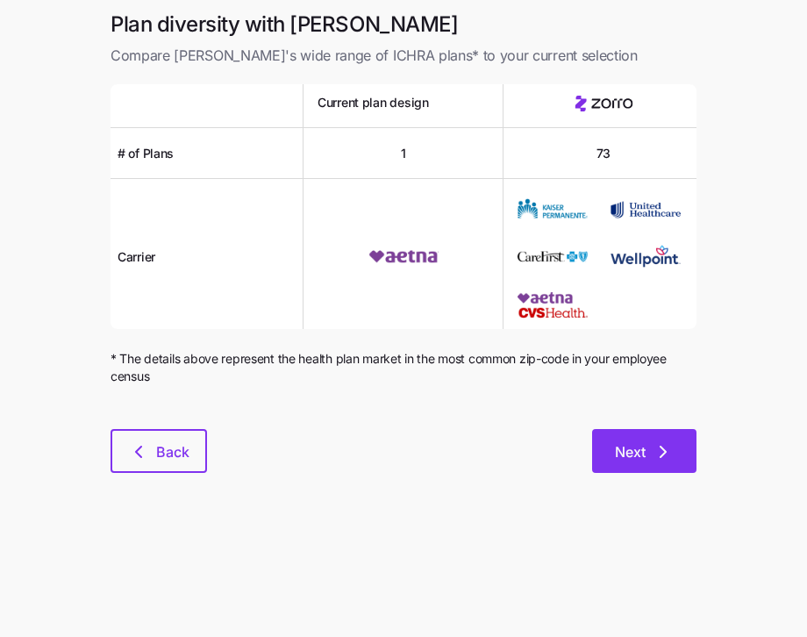
click at [654, 437] on button "Next" at bounding box center [644, 451] width 104 height 44
click at [643, 449] on span "Next" at bounding box center [630, 451] width 31 height 21
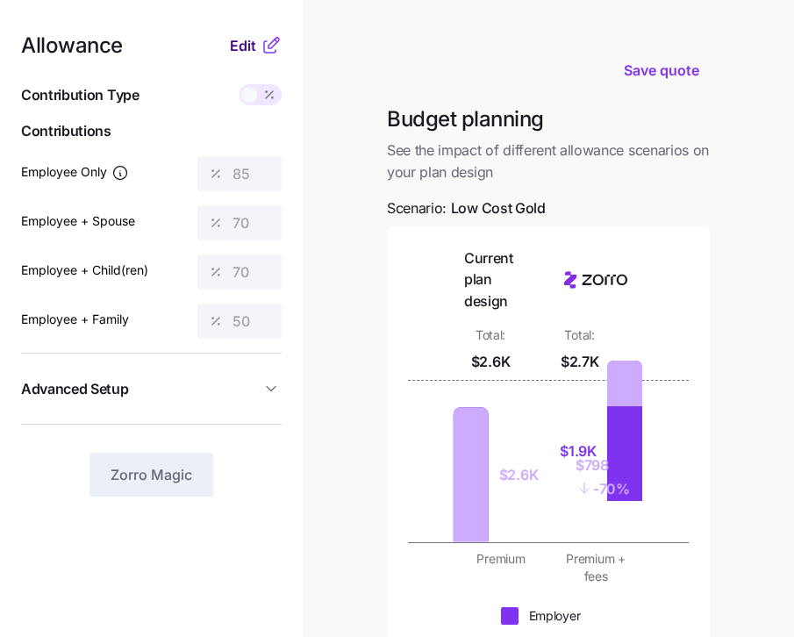
click at [244, 54] on span "Edit" at bounding box center [243, 45] width 26 height 21
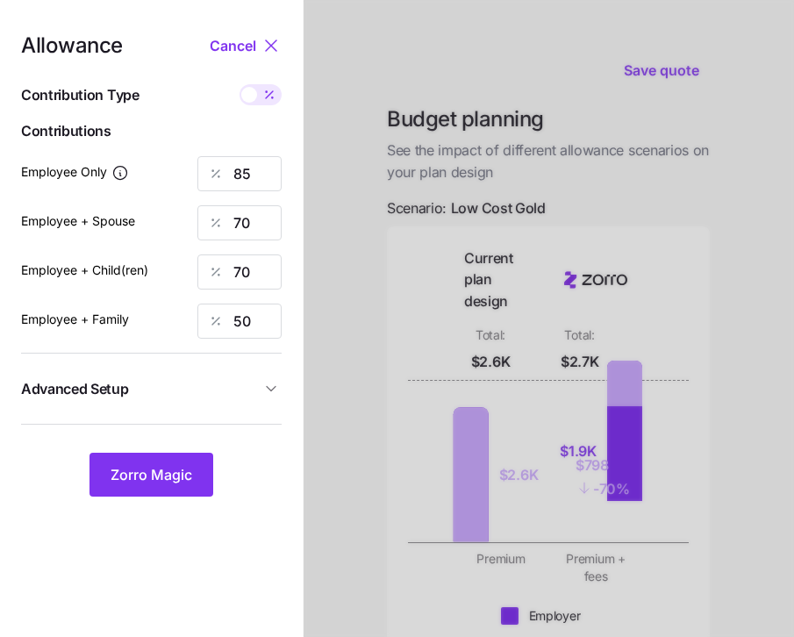
click at [265, 99] on icon at bounding box center [269, 95] width 14 height 14
click at [240, 84] on input "checkbox" at bounding box center [240, 84] width 0 height 0
type input "316"
type input "520"
type input "477"
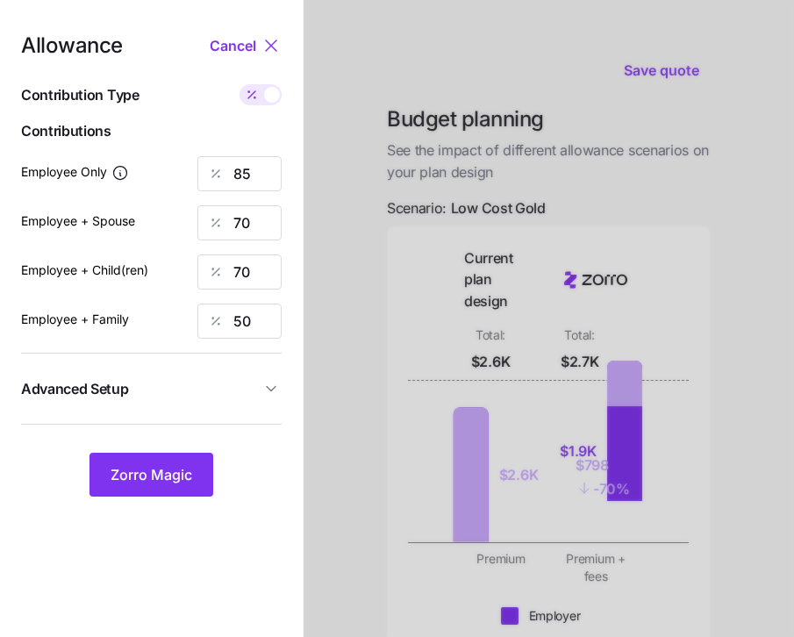
type input "527"
drag, startPoint x: 243, startPoint y: 176, endPoint x: 187, endPoint y: 168, distance: 56.9
click at [187, 168] on div "Employee Only 316" at bounding box center [151, 173] width 261 height 35
type input "250"
drag, startPoint x: 268, startPoint y: 225, endPoint x: 147, endPoint y: 190, distance: 125.0
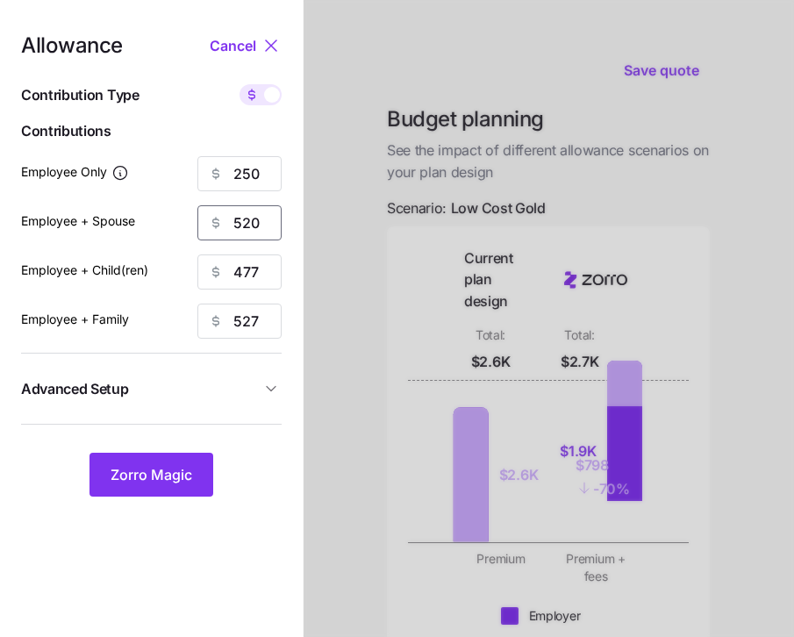
click at [192, 205] on div "Employee + Spouse 520" at bounding box center [151, 222] width 261 height 35
type input "0"
drag, startPoint x: 251, startPoint y: 265, endPoint x: 206, endPoint y: 264, distance: 44.8
click at [202, 262] on div "477" at bounding box center [239, 272] width 84 height 35
type input "0"
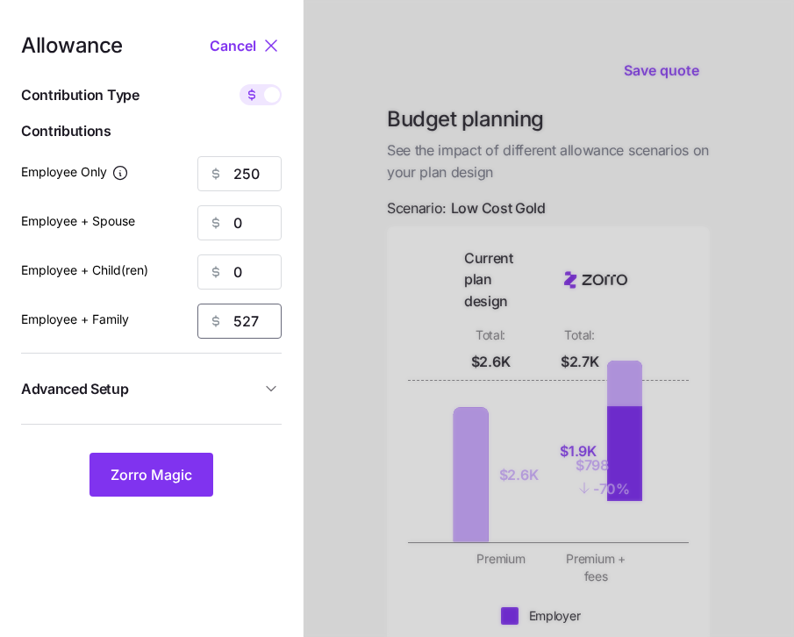
drag, startPoint x: 267, startPoint y: 325, endPoint x: 170, endPoint y: 303, distance: 99.0
click at [192, 307] on div "Employee + Family 527" at bounding box center [151, 321] width 261 height 35
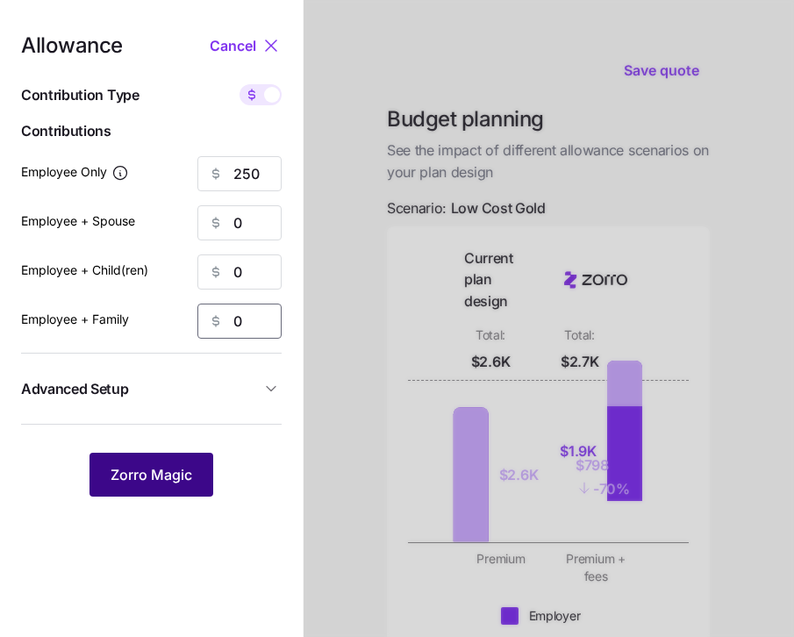
type input "0"
click at [170, 472] on span "Zorro Magic" at bounding box center [152, 474] width 82 height 21
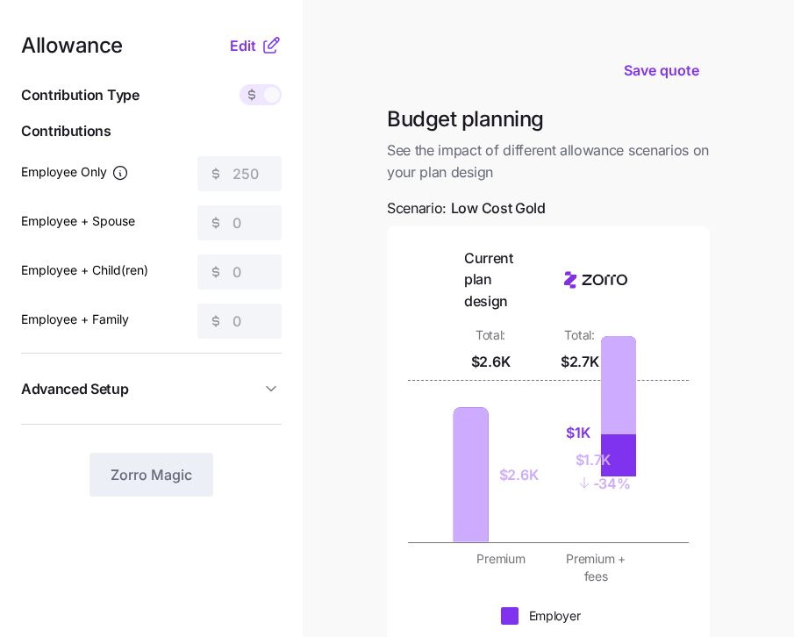
click at [86, 219] on label "Employee + Spouse" at bounding box center [78, 221] width 114 height 19
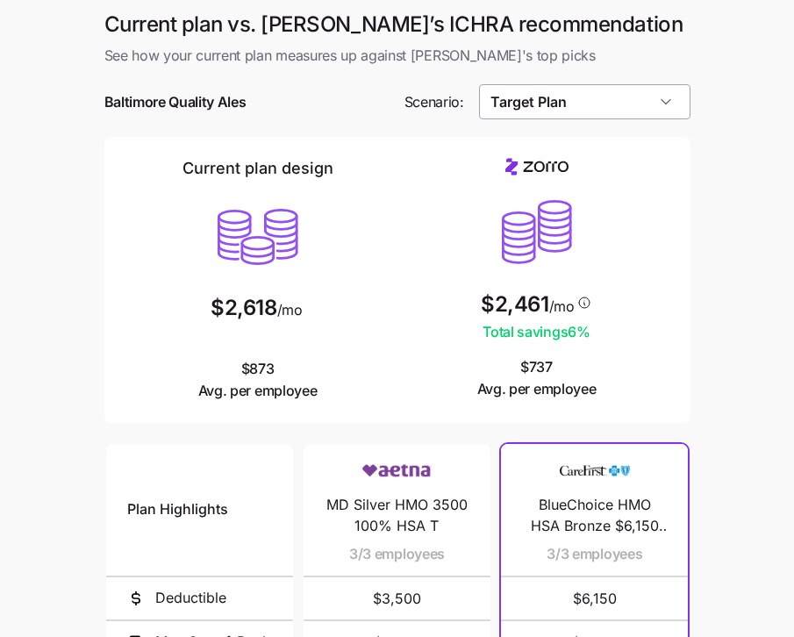
click at [653, 111] on input "Target Plan" at bounding box center [585, 101] width 212 height 35
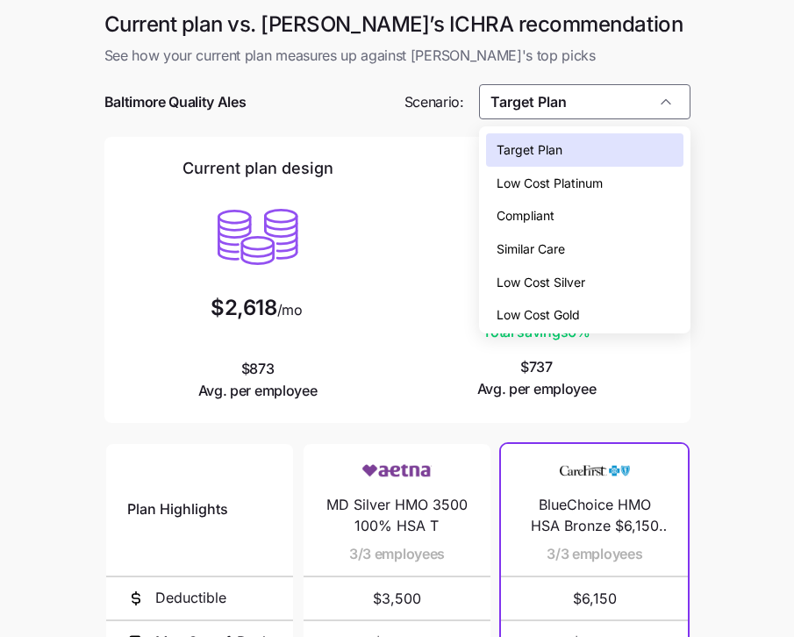
click at [570, 307] on span "Low Cost Gold" at bounding box center [538, 314] width 83 height 19
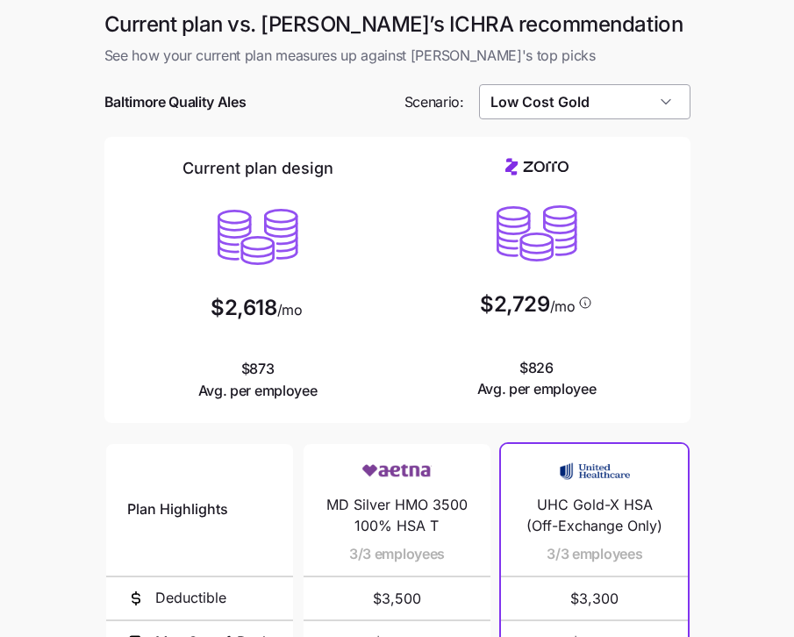
click at [644, 110] on input "Low Cost Gold" at bounding box center [585, 101] width 212 height 35
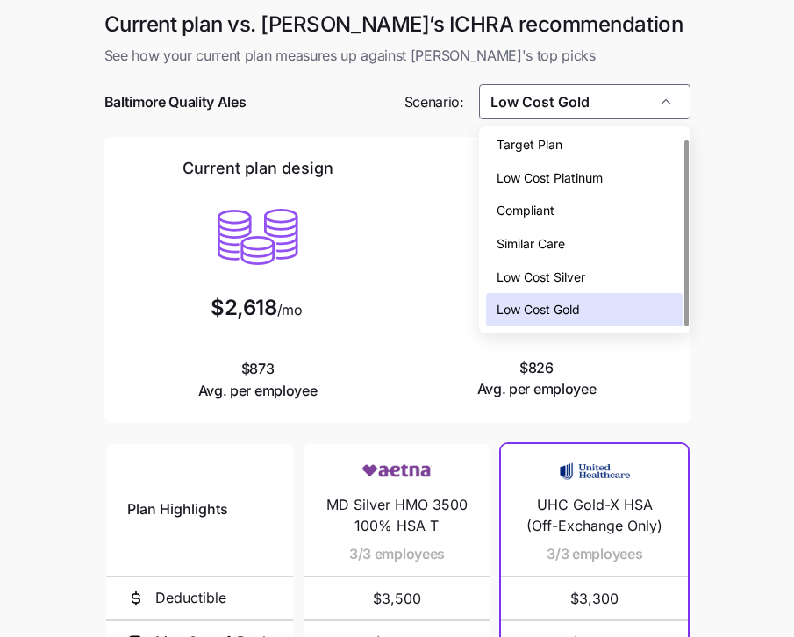
click at [562, 239] on span "Similar Care" at bounding box center [531, 243] width 68 height 19
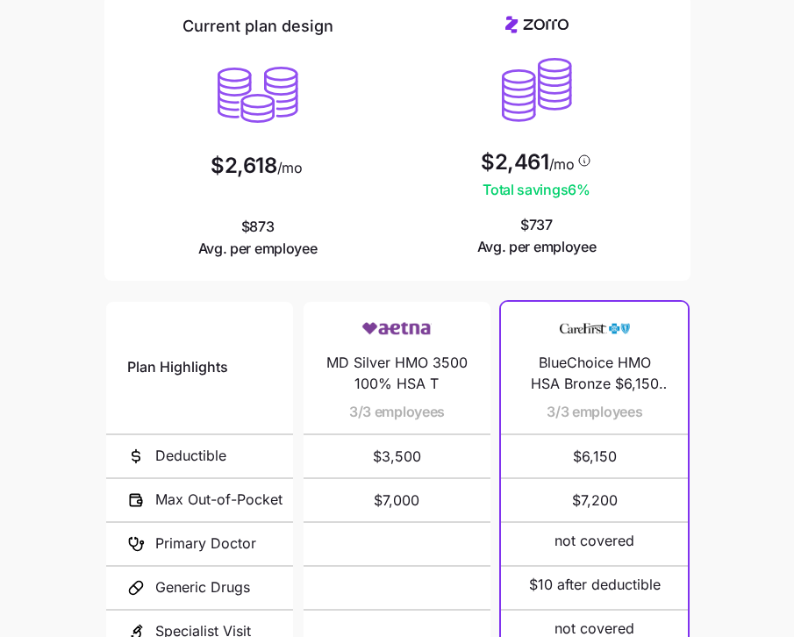
scroll to position [0, 0]
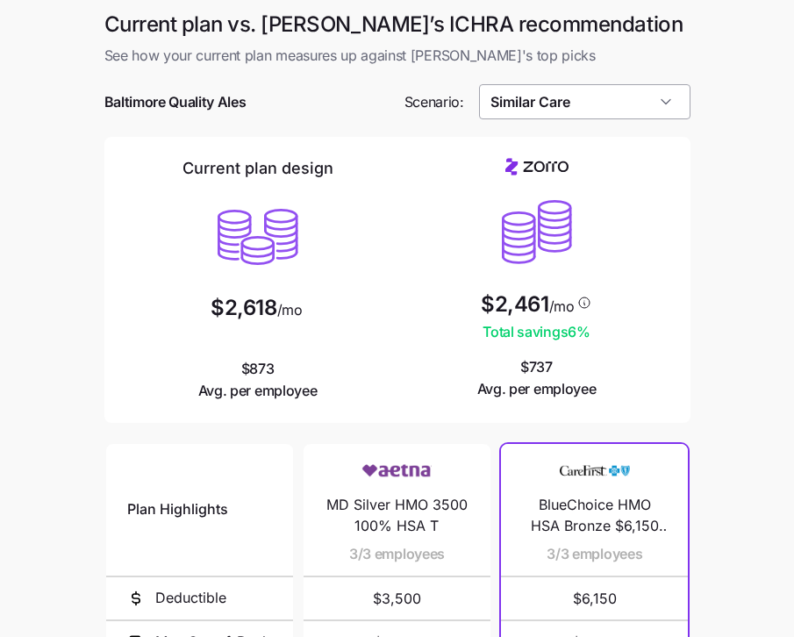
click at [614, 100] on input "Similar Care" at bounding box center [585, 101] width 212 height 35
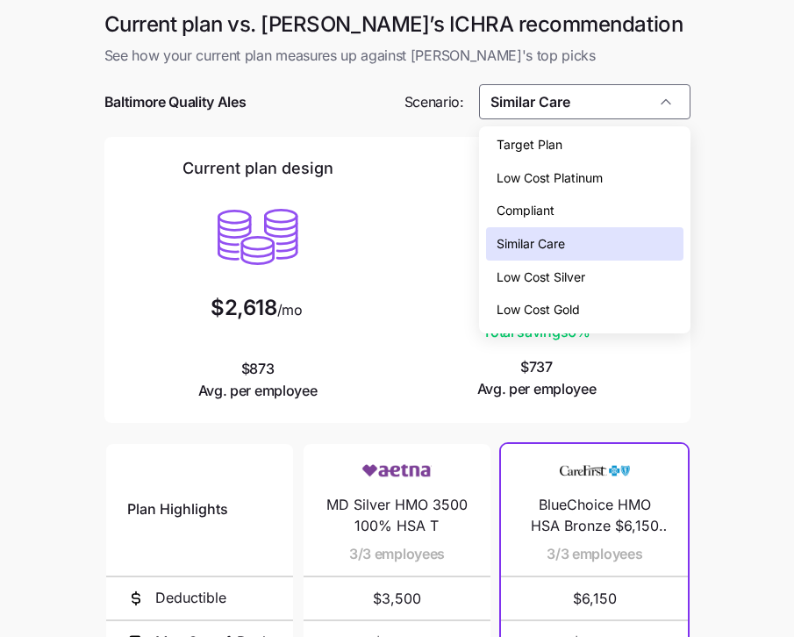
click at [569, 297] on div "Low Cost Gold" at bounding box center [584, 309] width 197 height 33
type input "Low Cost Gold"
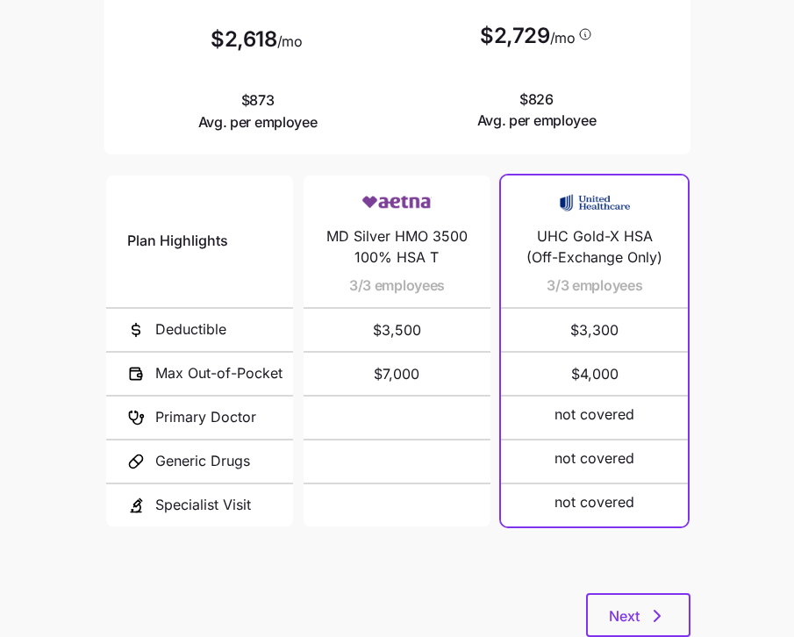
scroll to position [321, 0]
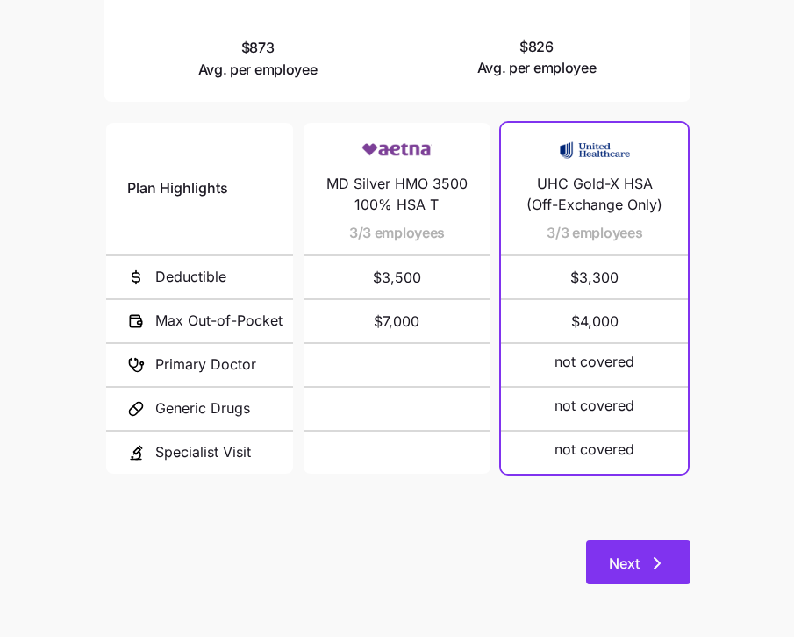
click at [650, 554] on icon "button" at bounding box center [657, 563] width 21 height 21
click at [634, 555] on span "Next" at bounding box center [624, 563] width 31 height 21
click at [635, 555] on span "Next" at bounding box center [624, 563] width 31 height 21
click at [649, 570] on icon "button" at bounding box center [657, 563] width 21 height 21
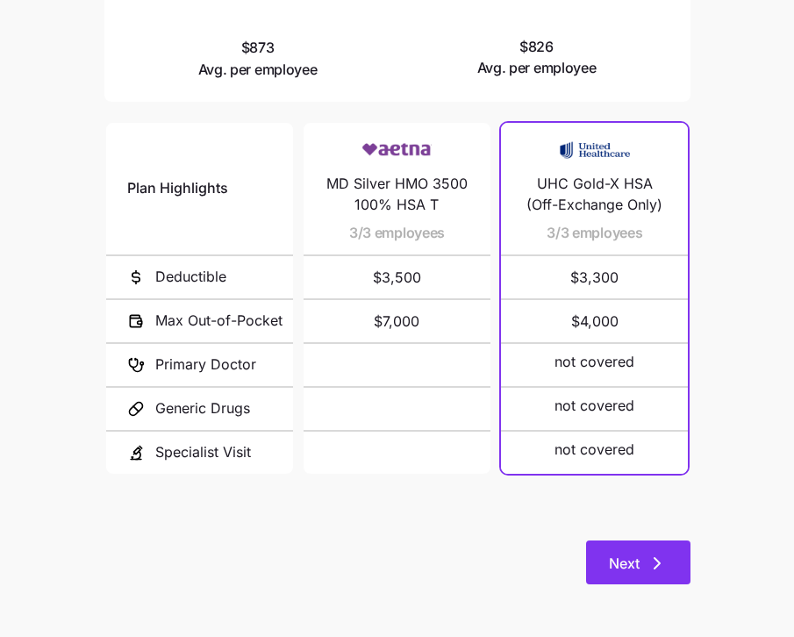
click at [647, 559] on icon "button" at bounding box center [657, 563] width 21 height 21
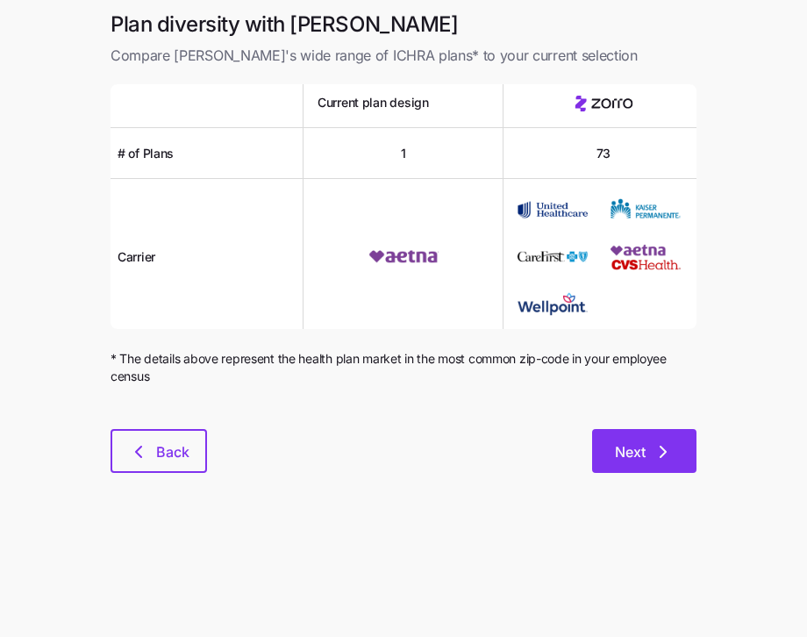
click at [662, 462] on icon "button" at bounding box center [663, 451] width 21 height 21
click at [649, 453] on span "Next" at bounding box center [644, 451] width 59 height 21
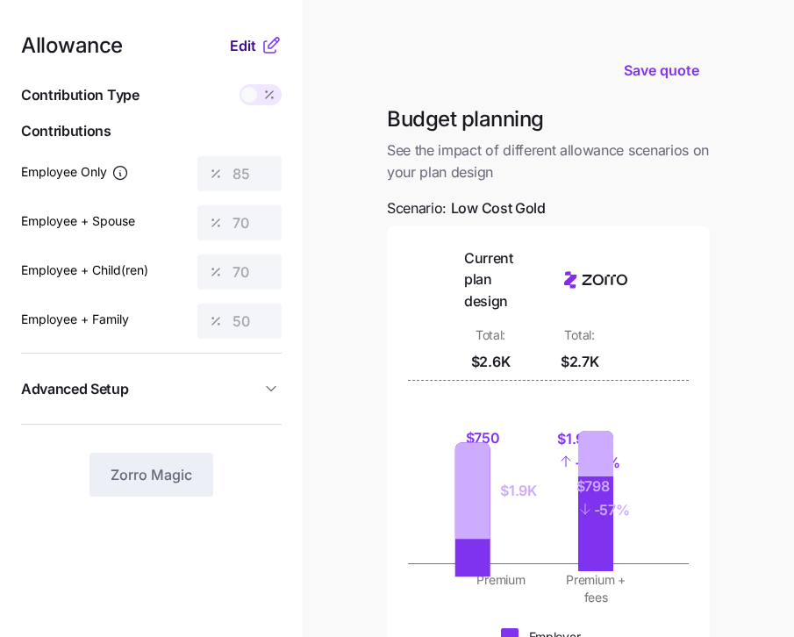
click at [257, 51] on button "Edit" at bounding box center [245, 45] width 31 height 21
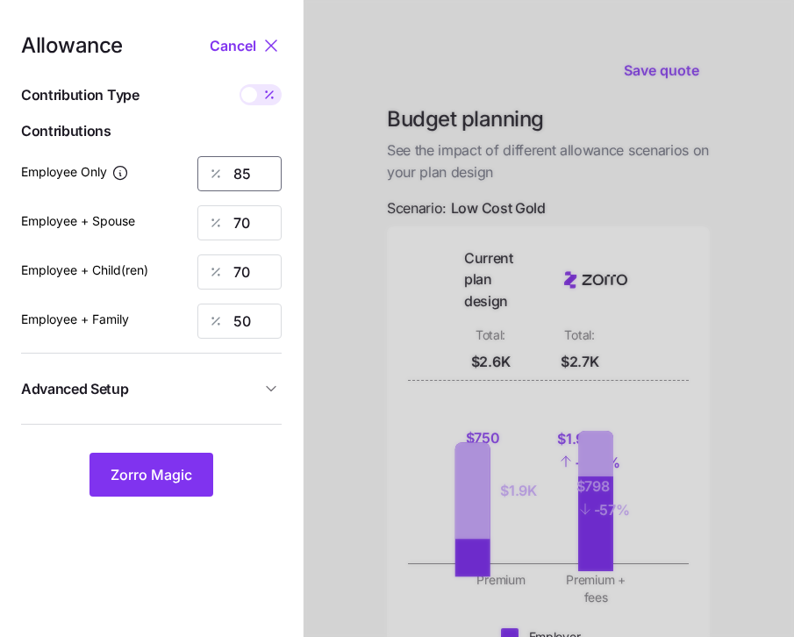
drag, startPoint x: 255, startPoint y: 169, endPoint x: 124, endPoint y: 159, distance: 132.1
click at [127, 159] on div "Employee Only 85" at bounding box center [151, 173] width 261 height 35
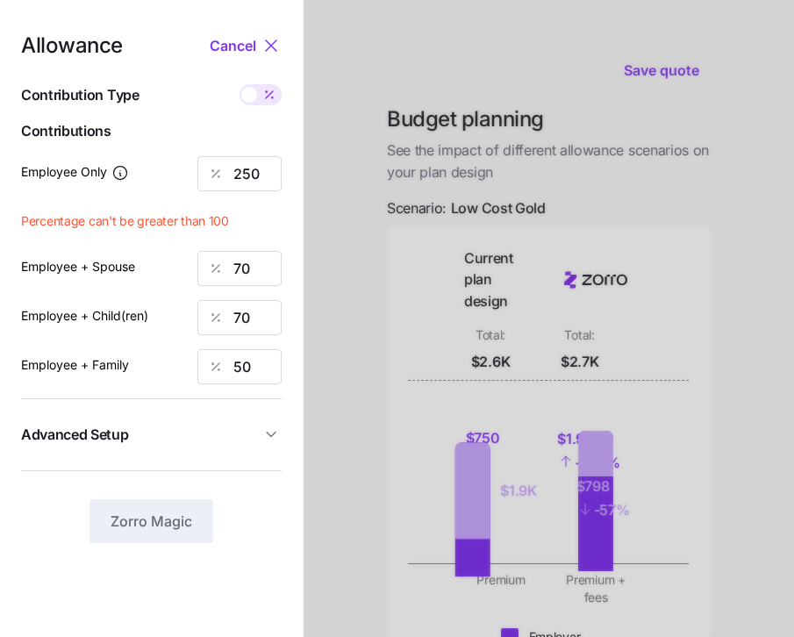
click at [252, 97] on span at bounding box center [249, 95] width 16 height 16
click at [240, 84] on input "checkbox" at bounding box center [240, 84] width 0 height 0
type input "928"
type input "520"
type input "477"
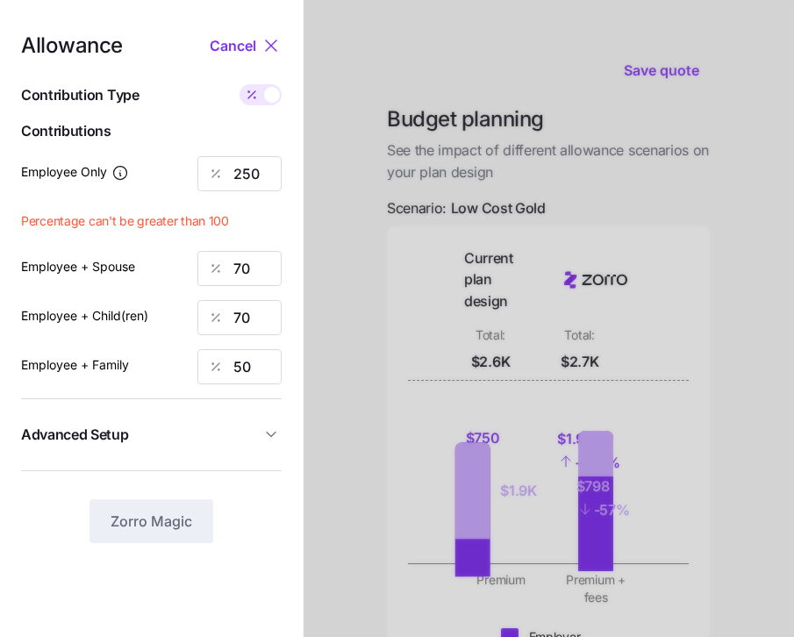
type input "527"
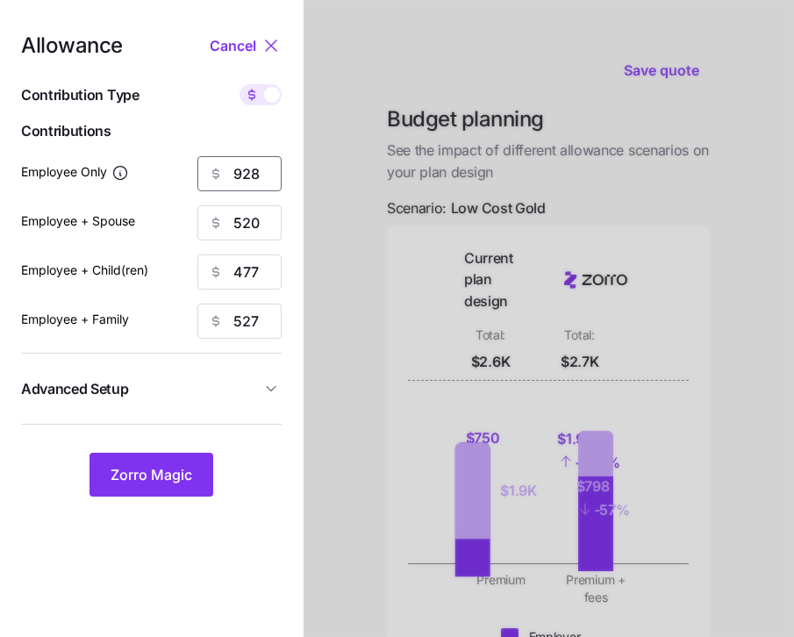
drag, startPoint x: 224, startPoint y: 176, endPoint x: 172, endPoint y: 164, distance: 53.0
click at [177, 166] on div "Employee Only 928" at bounding box center [151, 173] width 261 height 35
type input "250"
drag, startPoint x: 267, startPoint y: 223, endPoint x: 129, endPoint y: 209, distance: 138.5
click at [147, 211] on div "Employee + Spouse 520" at bounding box center [151, 222] width 261 height 35
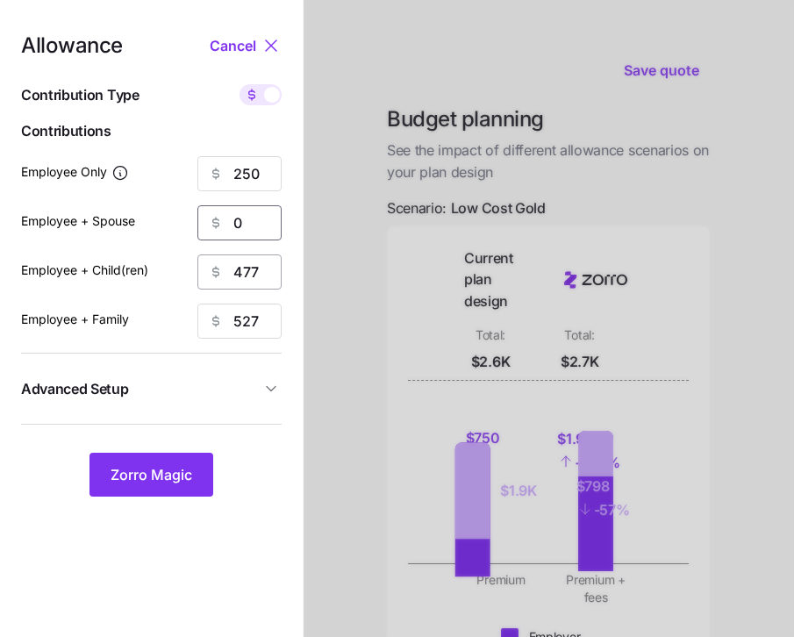
type input "0"
drag, startPoint x: 262, startPoint y: 268, endPoint x: 181, endPoint y: 267, distance: 80.8
click at [211, 268] on div "477" at bounding box center [239, 272] width 84 height 35
type input "0"
drag, startPoint x: 254, startPoint y: 324, endPoint x: 190, endPoint y: 313, distance: 64.9
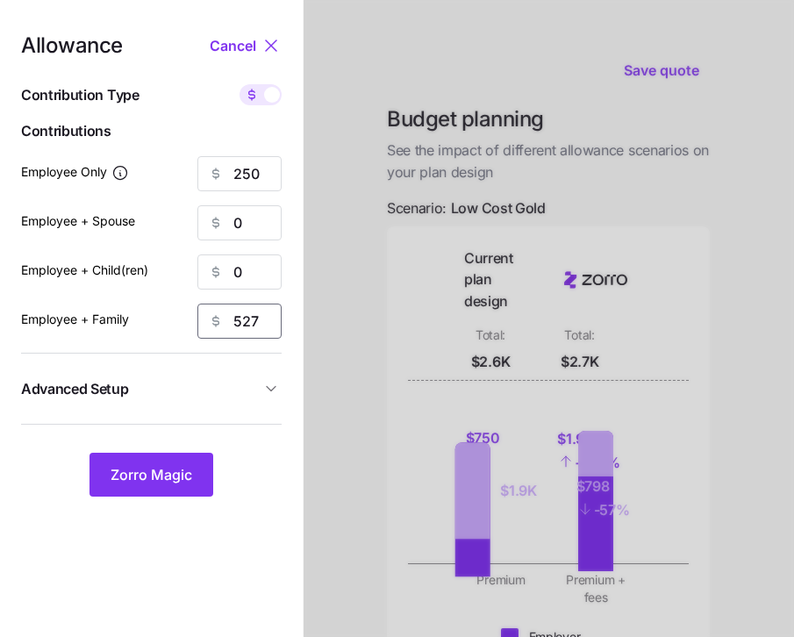
click at [197, 316] on div "527" at bounding box center [239, 321] width 84 height 35
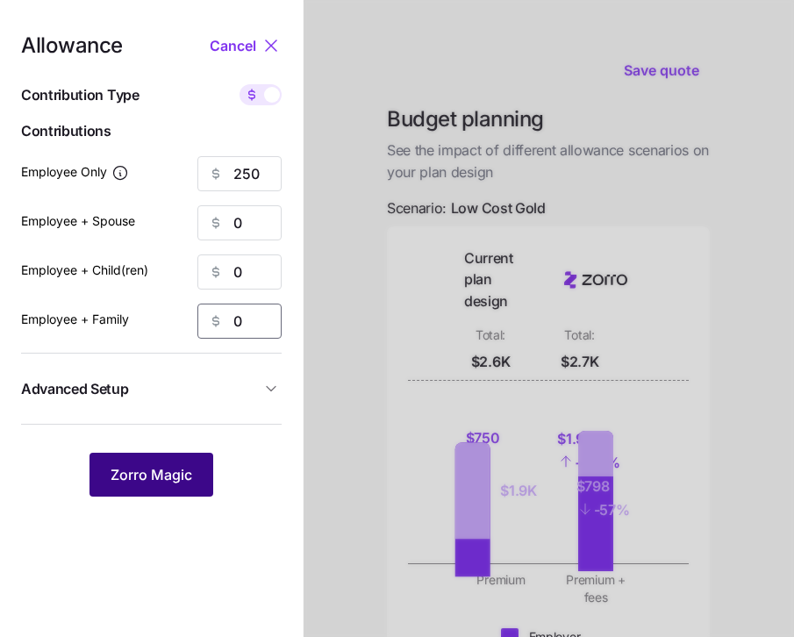
type input "0"
click at [189, 451] on div "Allowance Cancel Contribution Type Use classes Contributions Employee Only 250 …" at bounding box center [151, 266] width 261 height 462
click at [188, 467] on span "Zorro Magic" at bounding box center [152, 474] width 82 height 21
